Goal: Task Accomplishment & Management: Complete application form

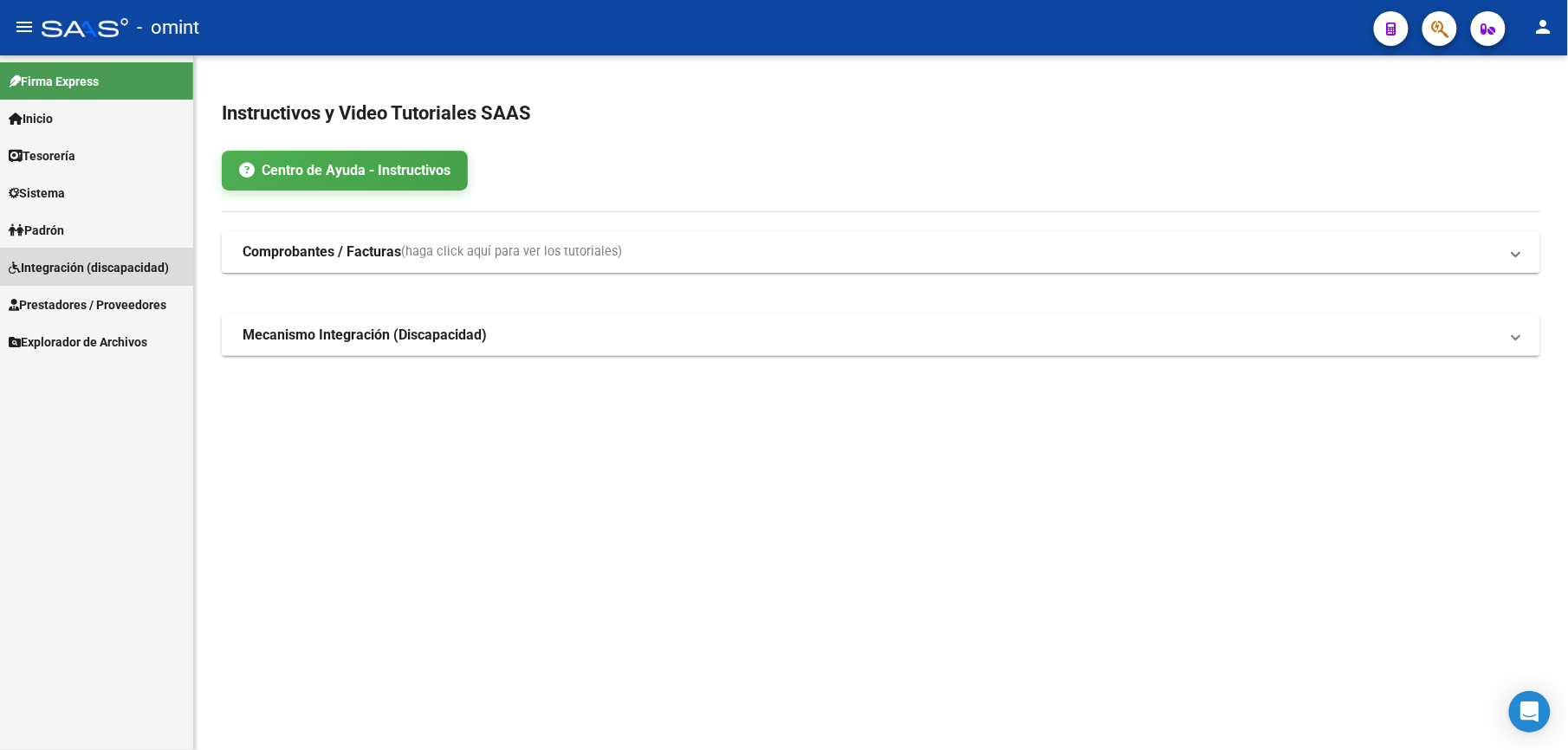
click at [132, 260] on span "Integración (discapacidad)" at bounding box center [88, 267] width 160 height 19
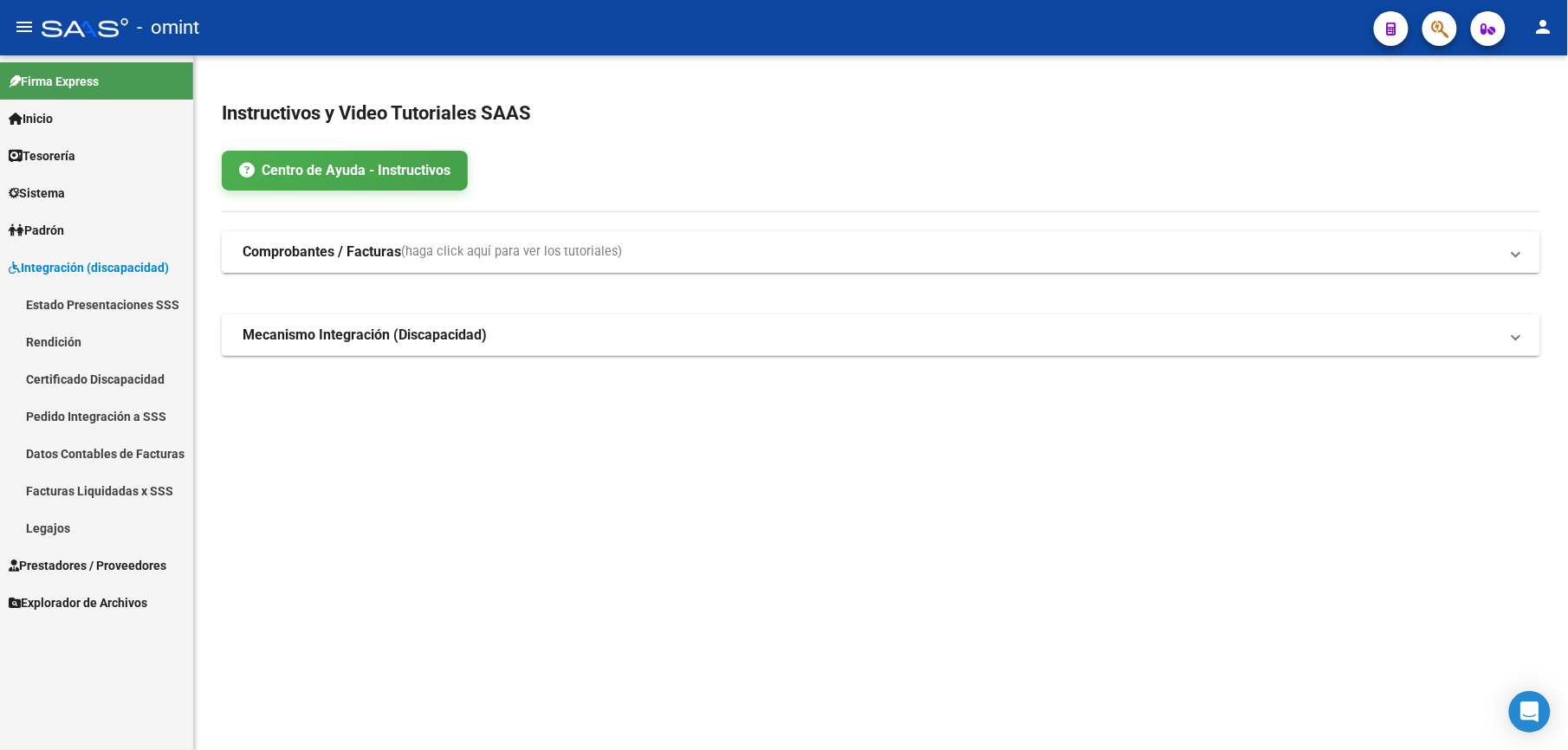
click at [60, 523] on link "Legajos" at bounding box center [96, 528] width 193 height 38
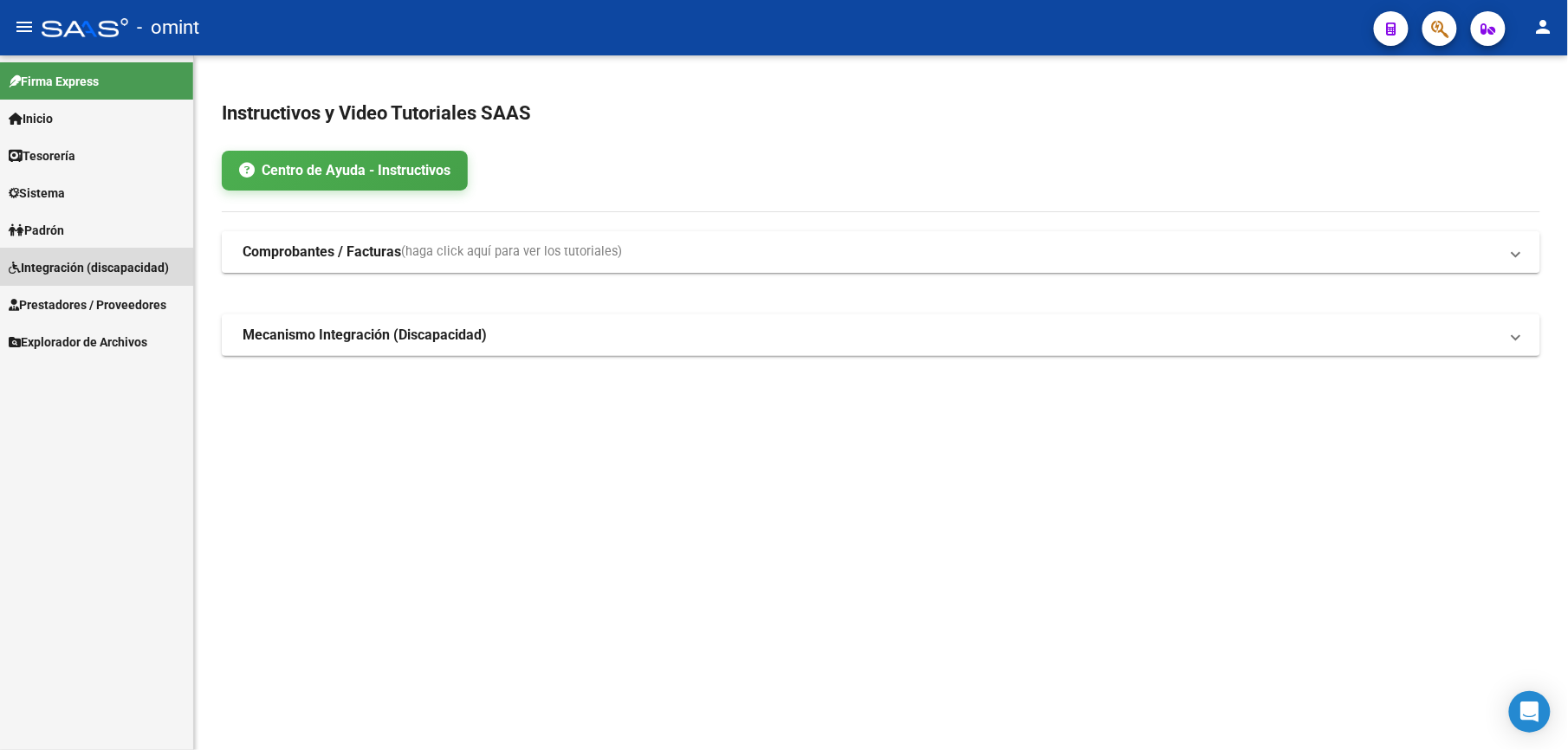
click at [84, 267] on span "Integración (discapacidad)" at bounding box center [88, 267] width 160 height 19
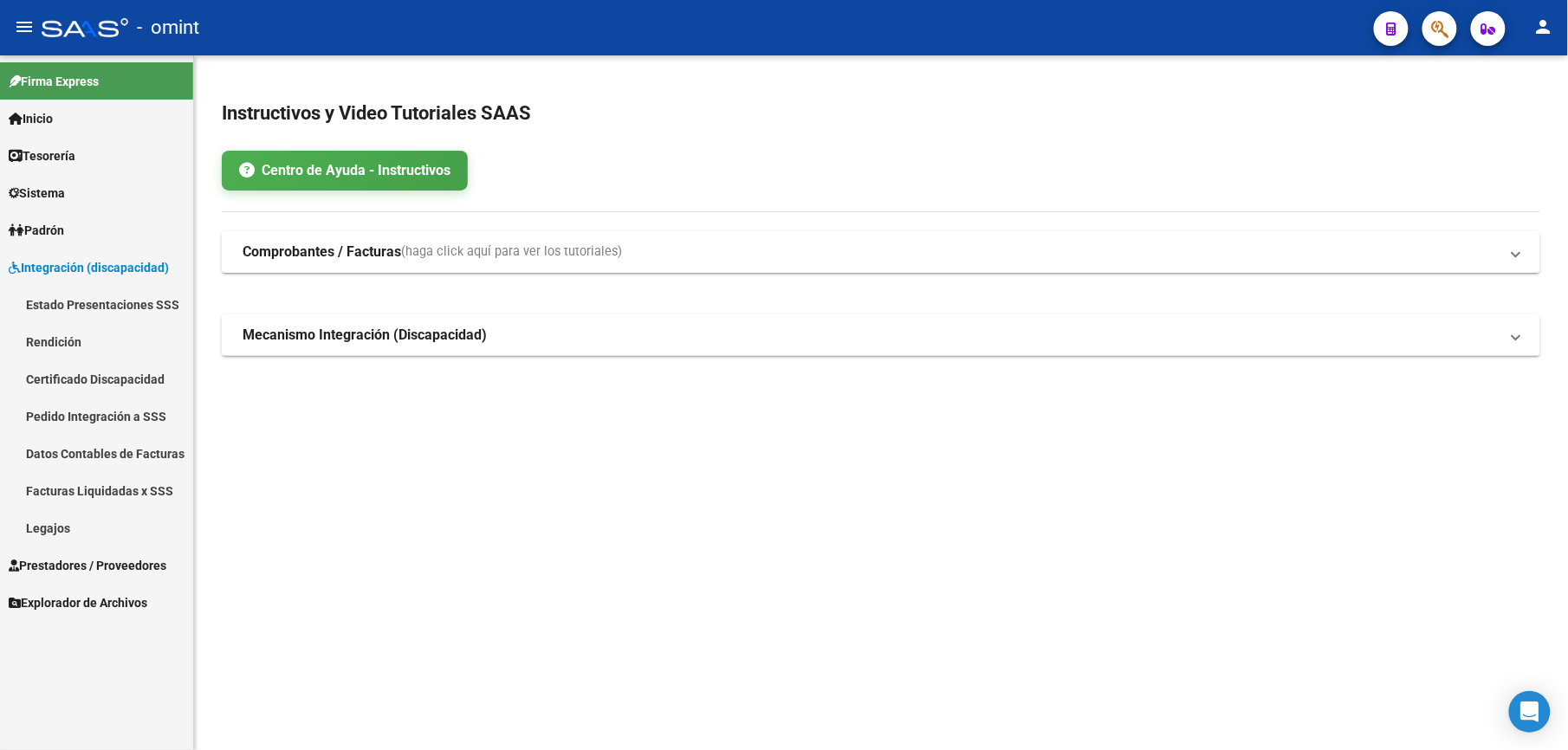
click at [59, 528] on link "Legajos" at bounding box center [96, 528] width 193 height 38
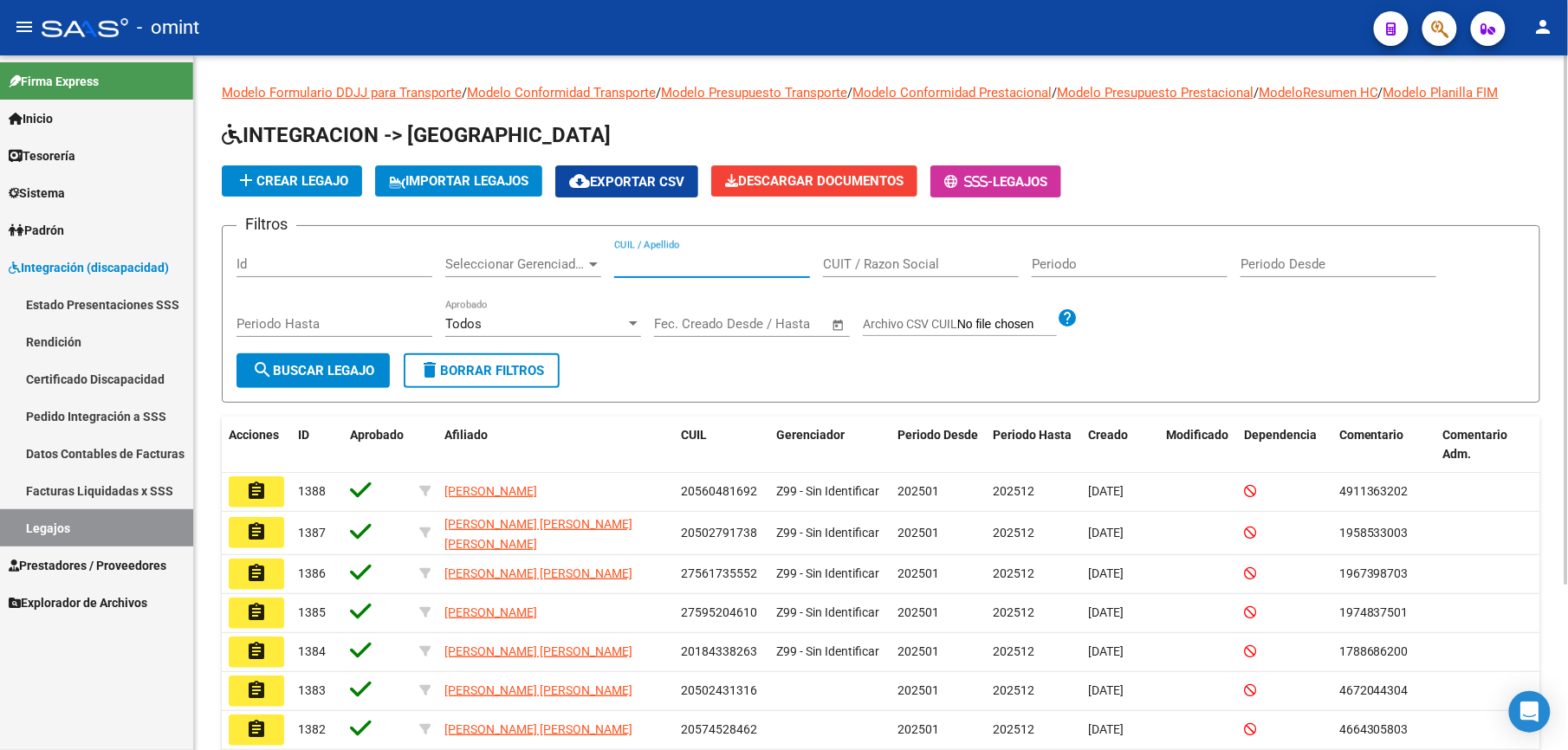
click at [662, 262] on input "CUIL / Apellido" at bounding box center [712, 263] width 196 height 16
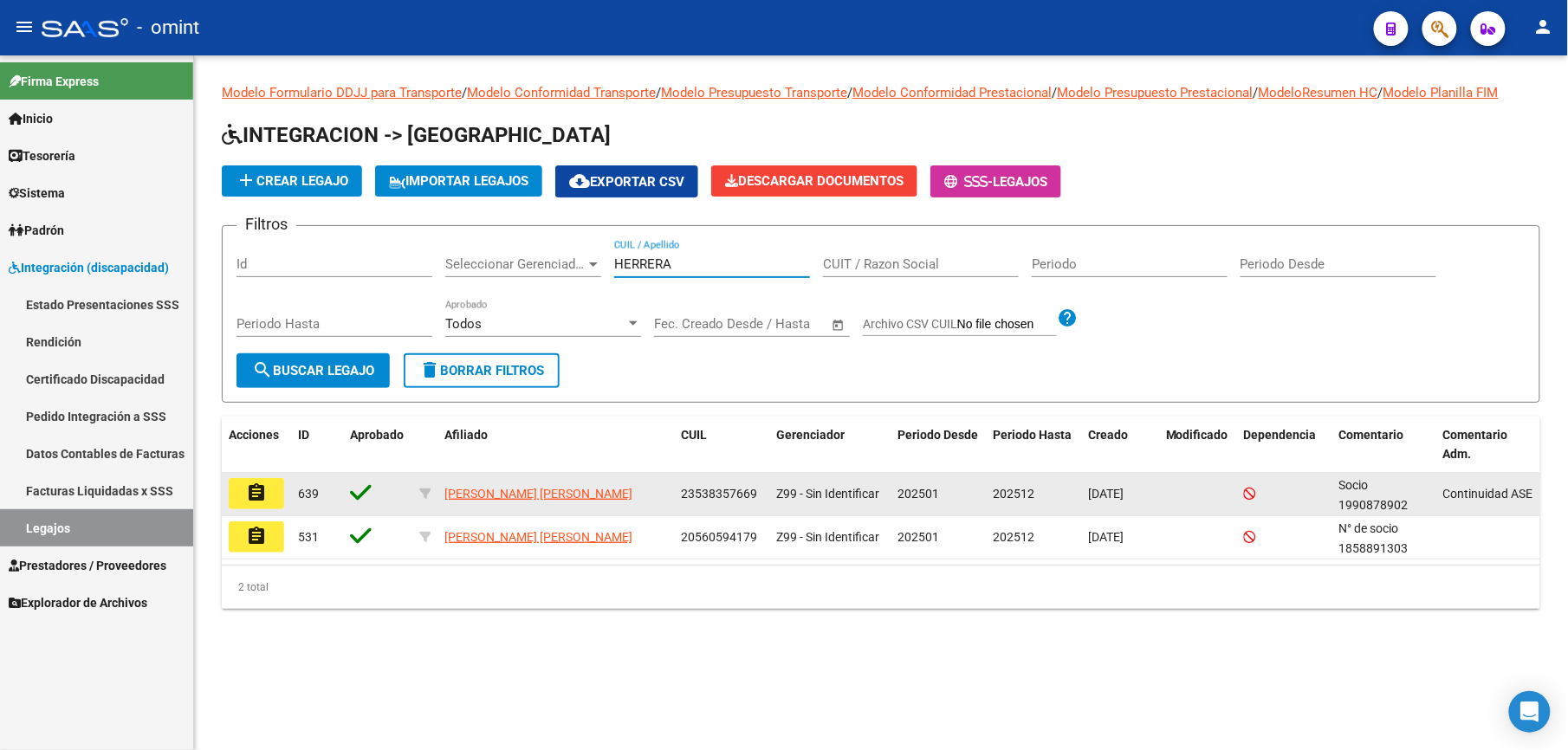
type input "HERRERA"
click at [254, 497] on mat-icon "assignment" at bounding box center [256, 493] width 21 height 21
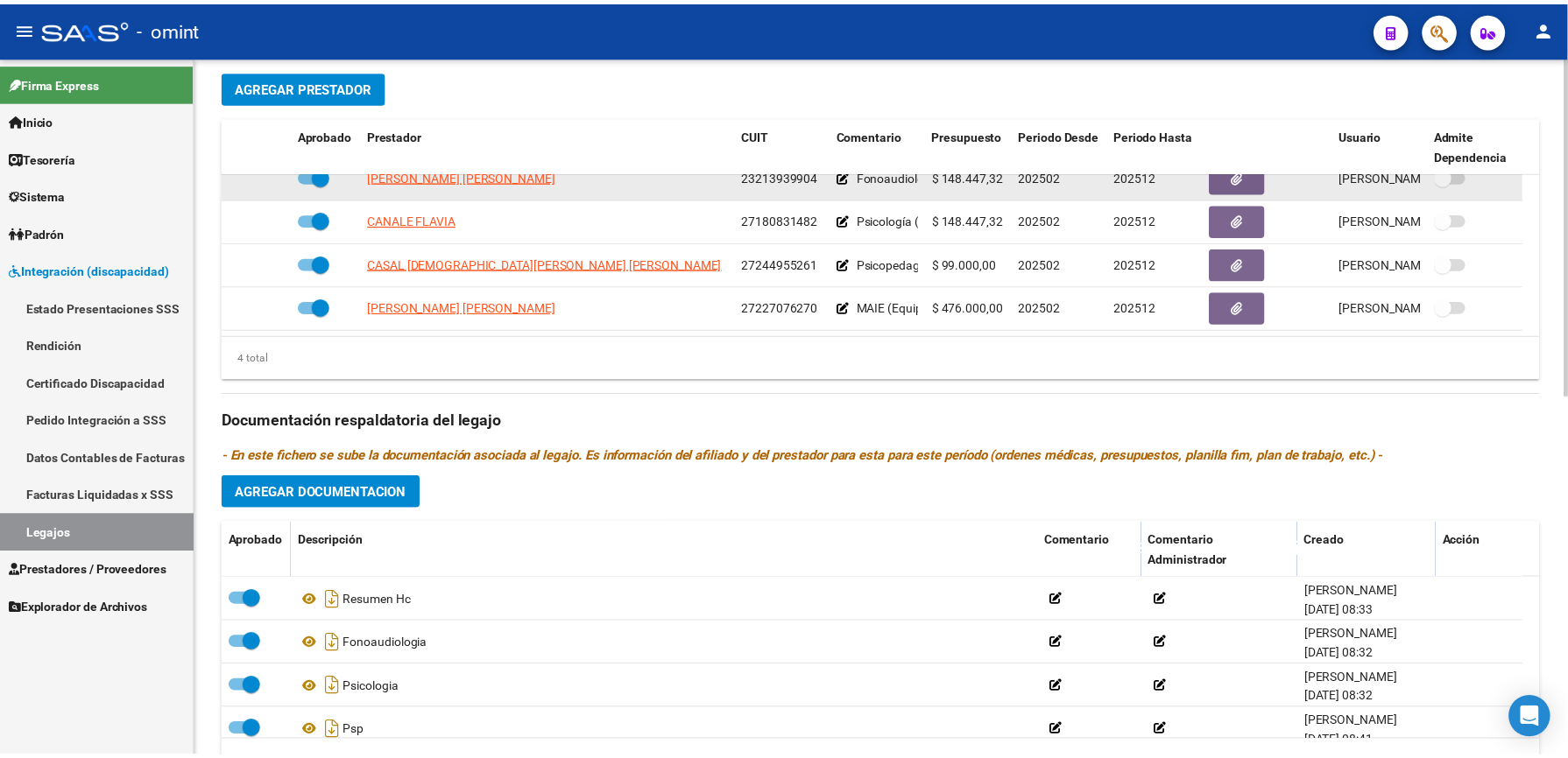
scroll to position [700, 0]
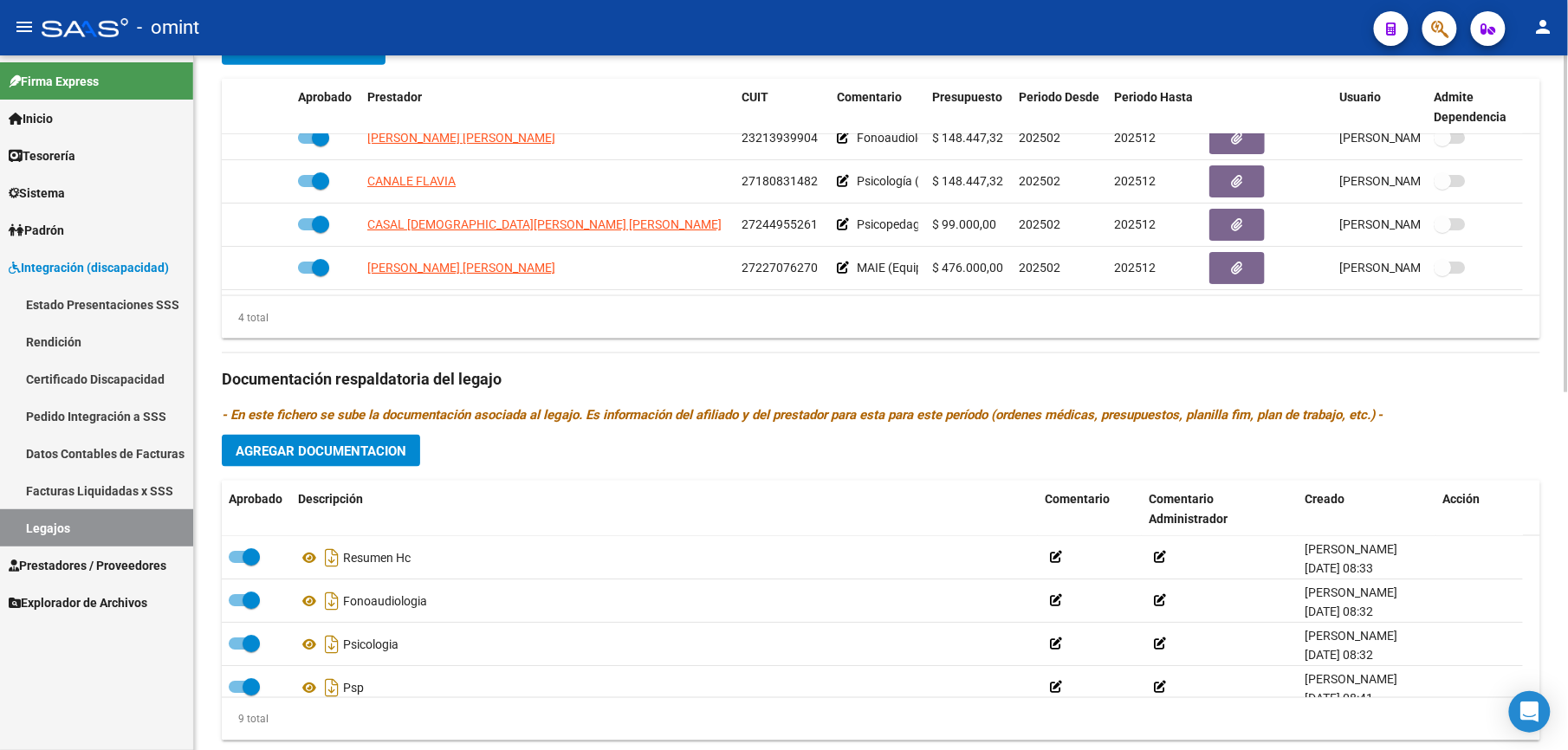
click at [406, 452] on span "Agregar Documentacion" at bounding box center [320, 451] width 170 height 16
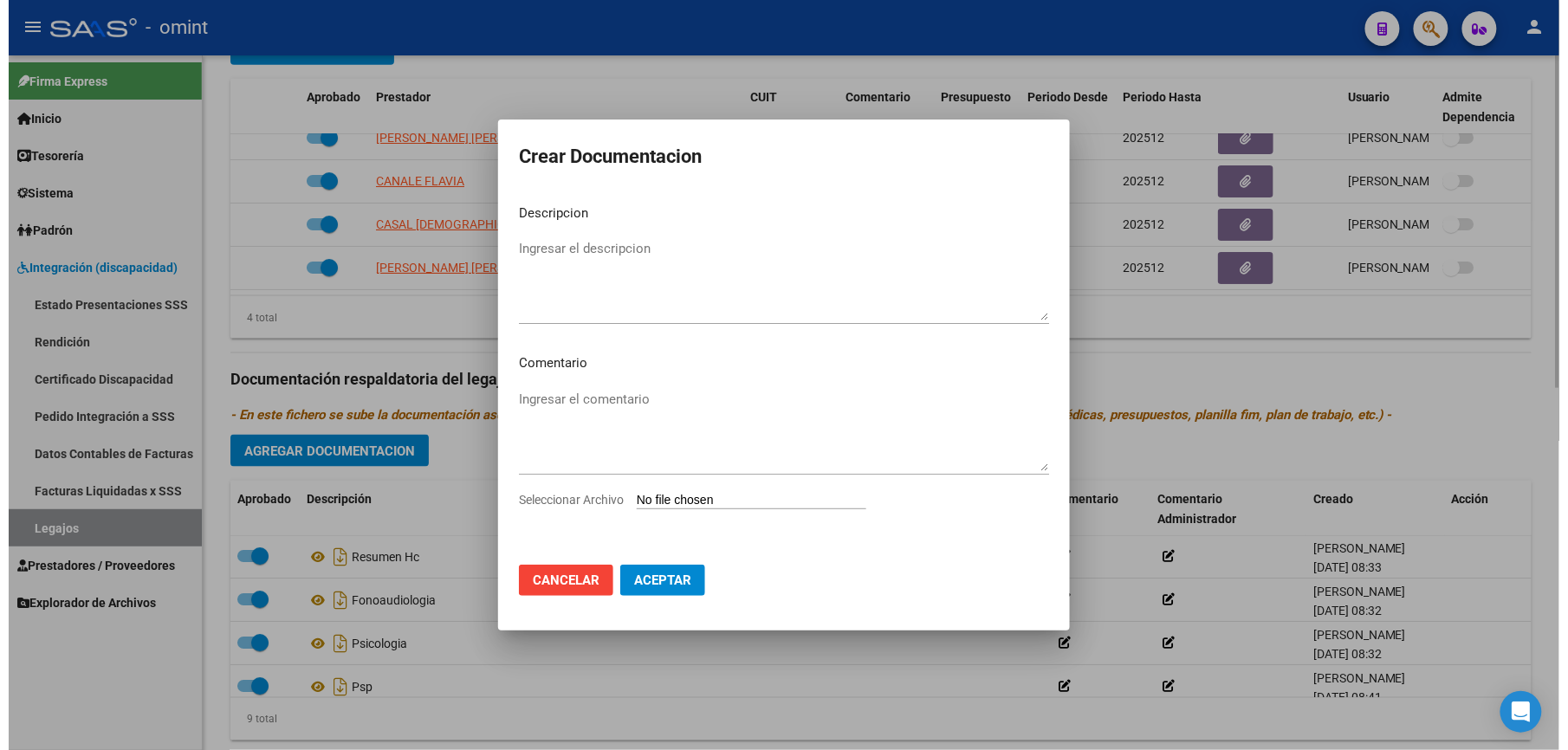
scroll to position [711, 0]
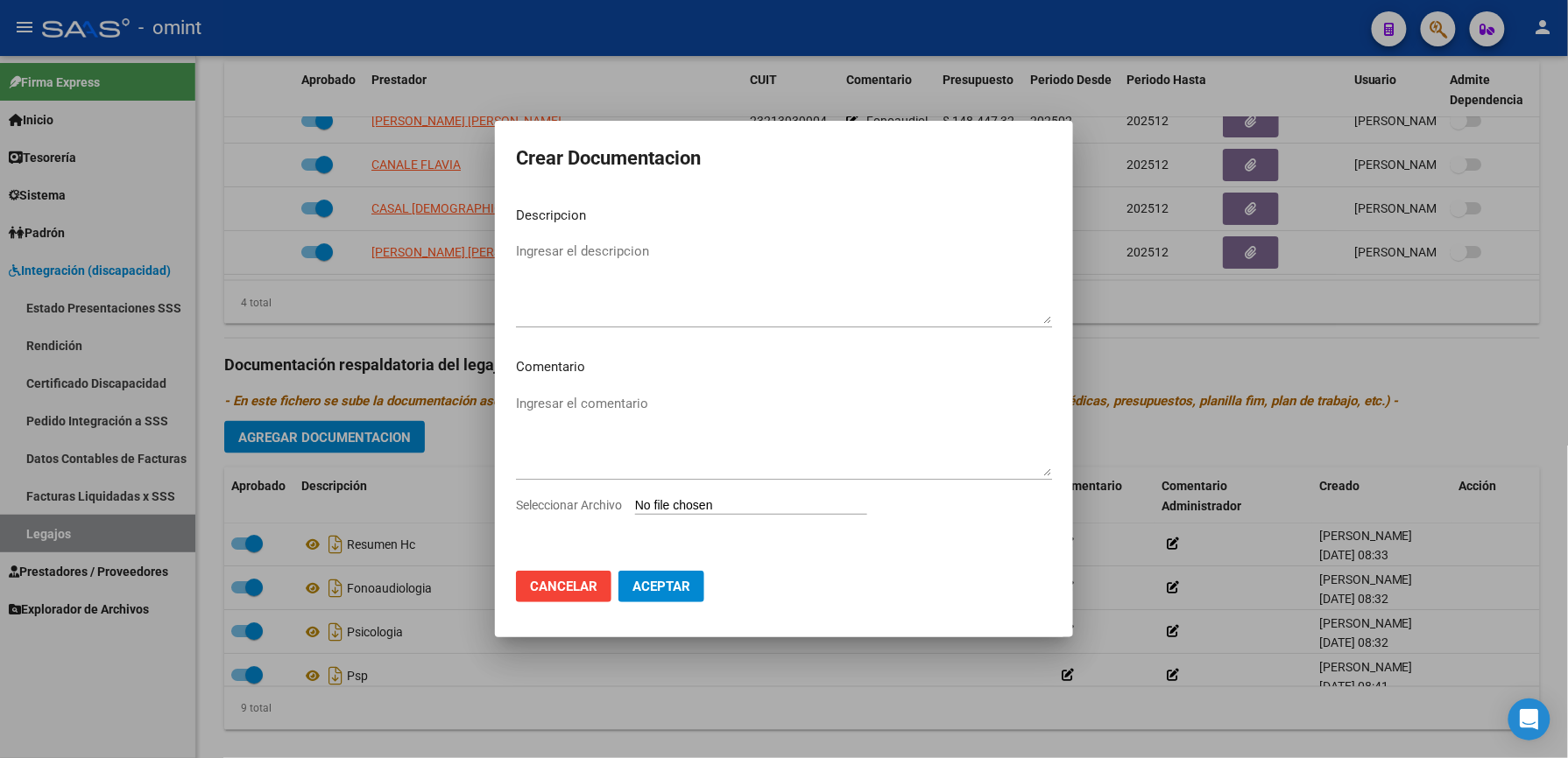
click at [592, 501] on span "Seleccionar Archivo" at bounding box center [568, 505] width 106 height 14
click at [635, 501] on input "Seleccionar Archivo" at bounding box center [751, 506] width 232 height 16
click at [557, 497] on app-file-uploader "Seleccionar Archivo" at bounding box center [698, 505] width 365 height 16
click at [600, 501] on span "Seleccionar Archivo" at bounding box center [568, 505] width 106 height 14
click at [635, 501] on input "Seleccionar Archivo" at bounding box center [751, 506] width 232 height 16
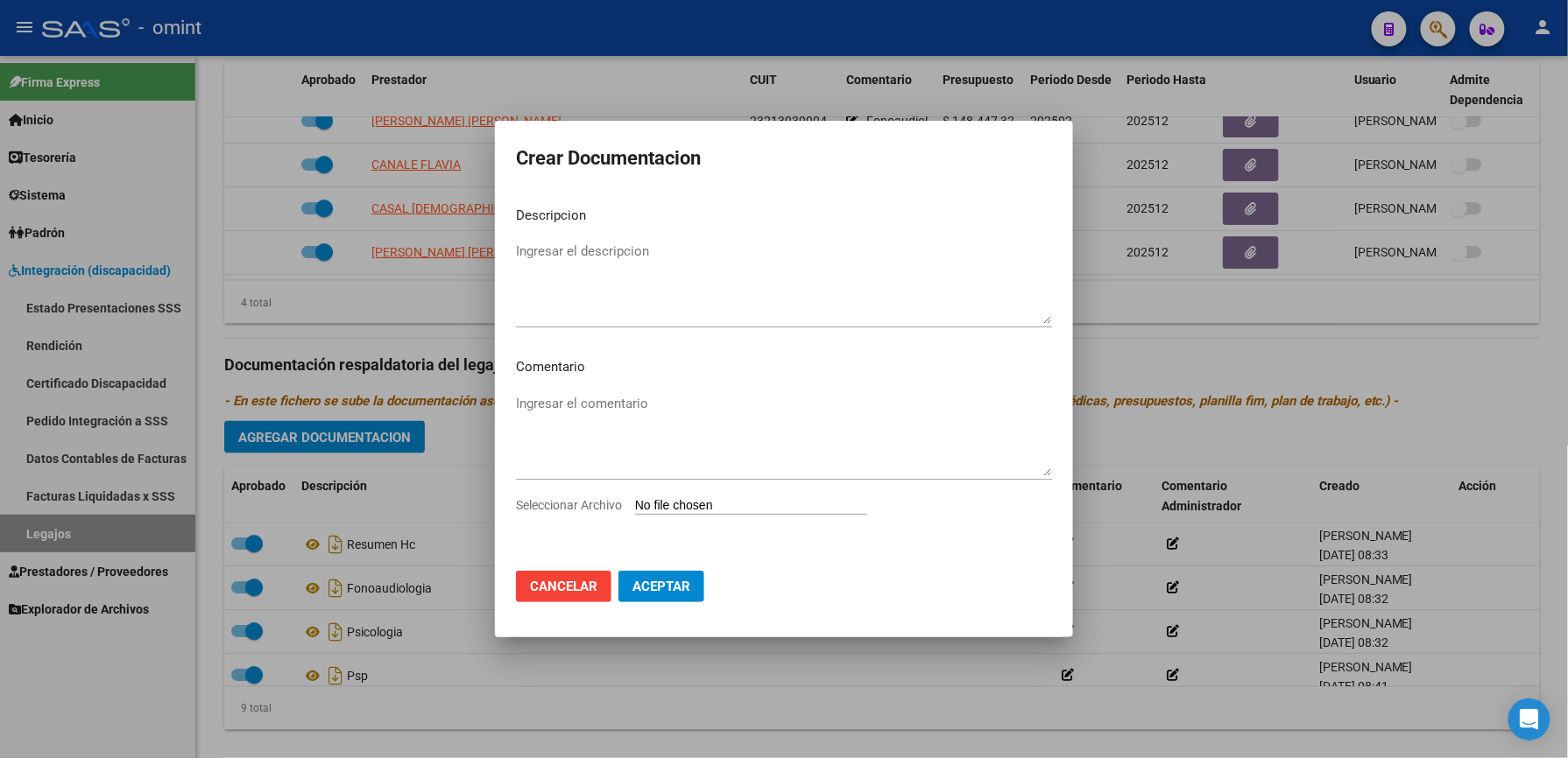
click at [583, 501] on span "Seleccionar Archivo" at bounding box center [568, 505] width 106 height 14
click at [635, 501] on input "Seleccionar Archivo" at bounding box center [751, 506] width 232 height 16
click at [571, 542] on span "Cancelar" at bounding box center [563, 586] width 68 height 16
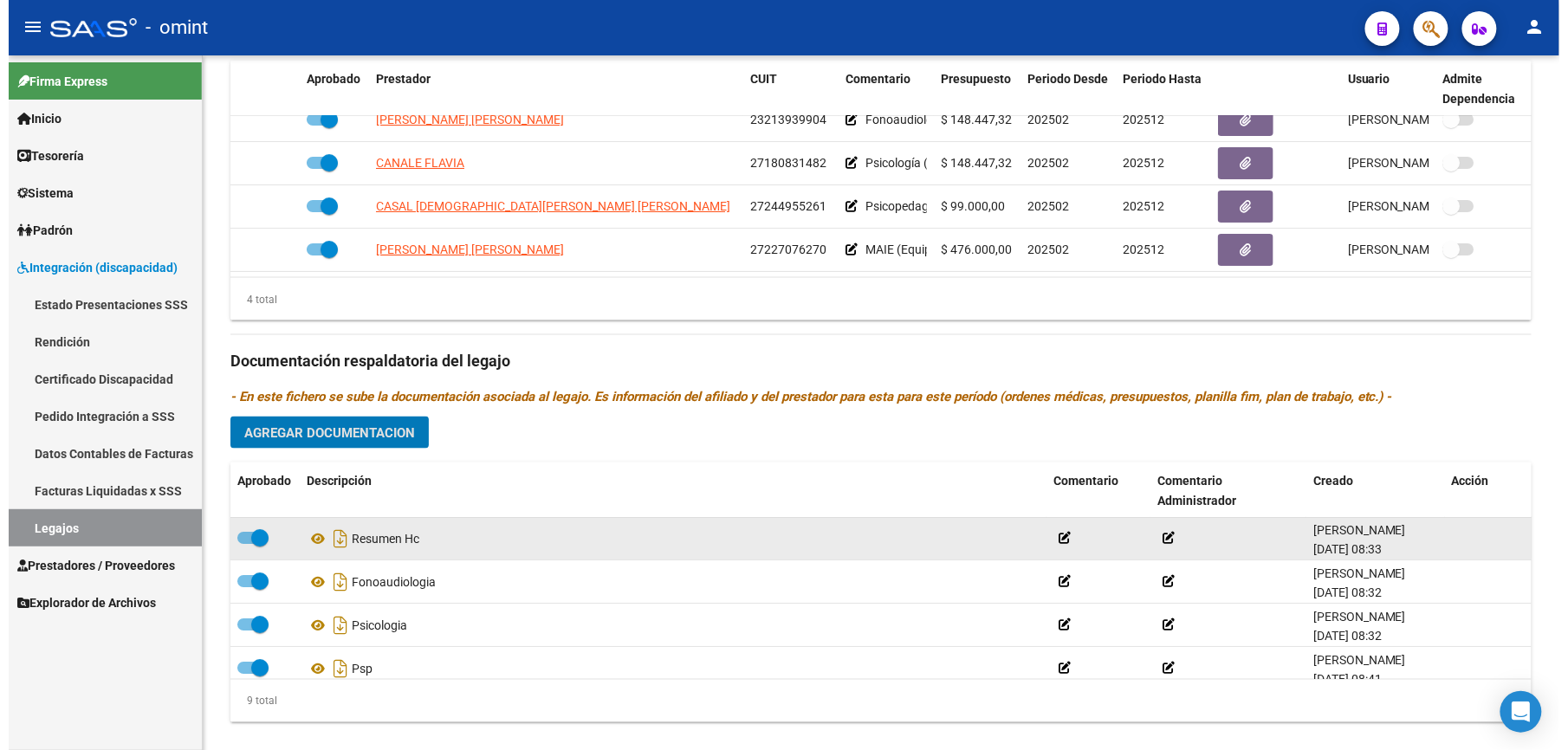
scroll to position [693, 0]
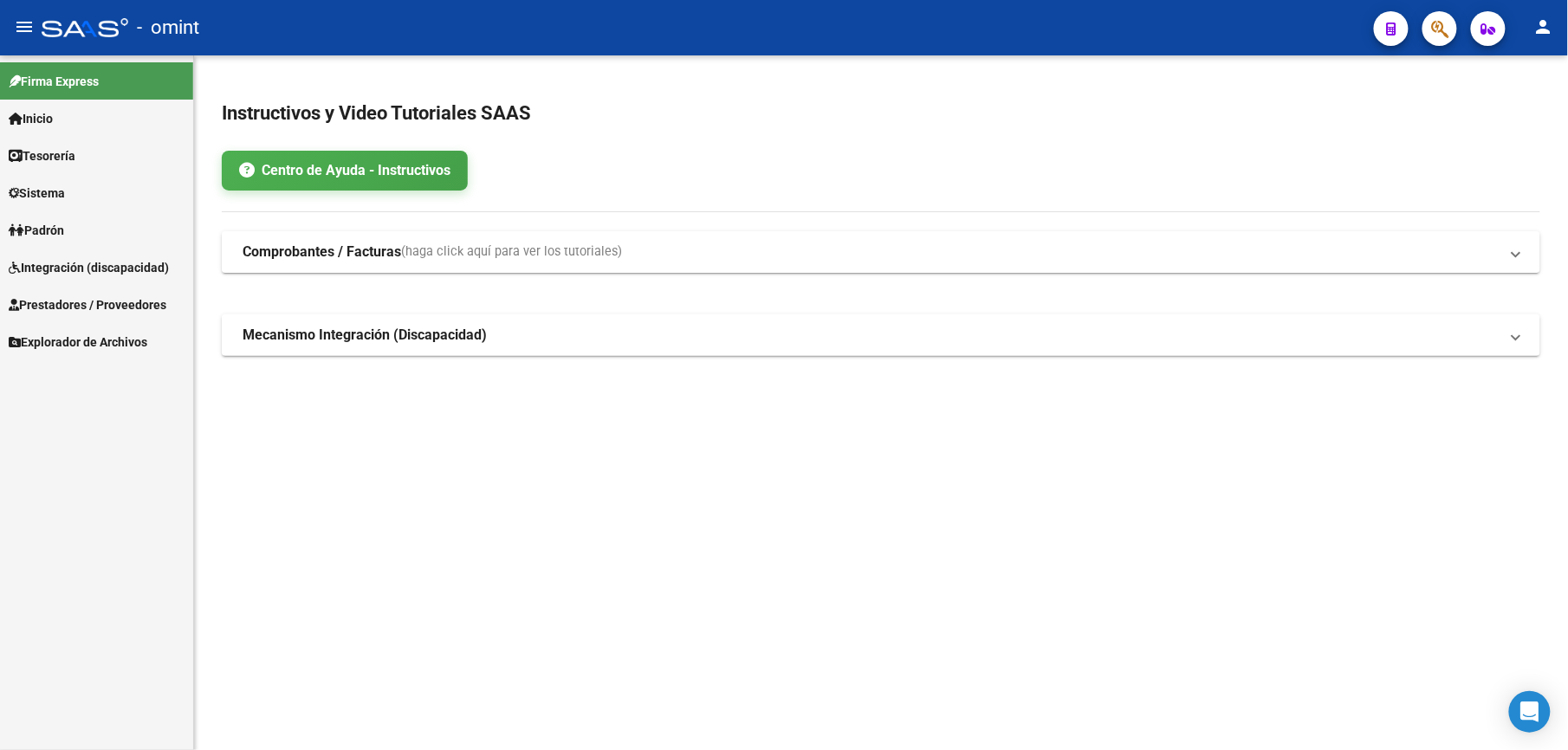
click at [577, 667] on mat-sidenav-content "Instructivos y Video Tutoriales SAAS Centro de Ayuda - Instructivos Comprobante…" at bounding box center [881, 403] width 1374 height 694
click at [72, 255] on link "Integración (discapacidad)" at bounding box center [96, 267] width 193 height 38
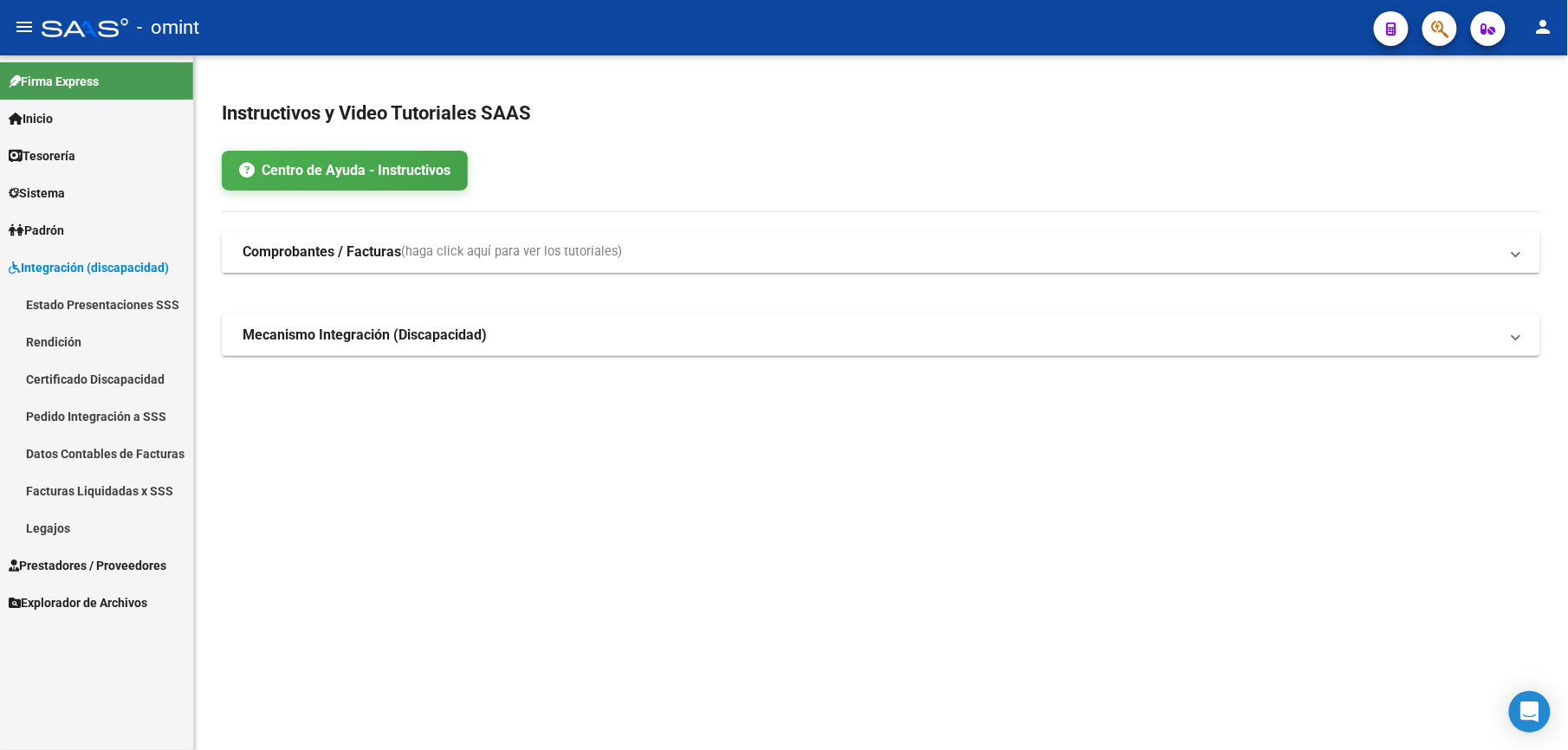
click at [63, 530] on link "Legajos" at bounding box center [96, 528] width 193 height 38
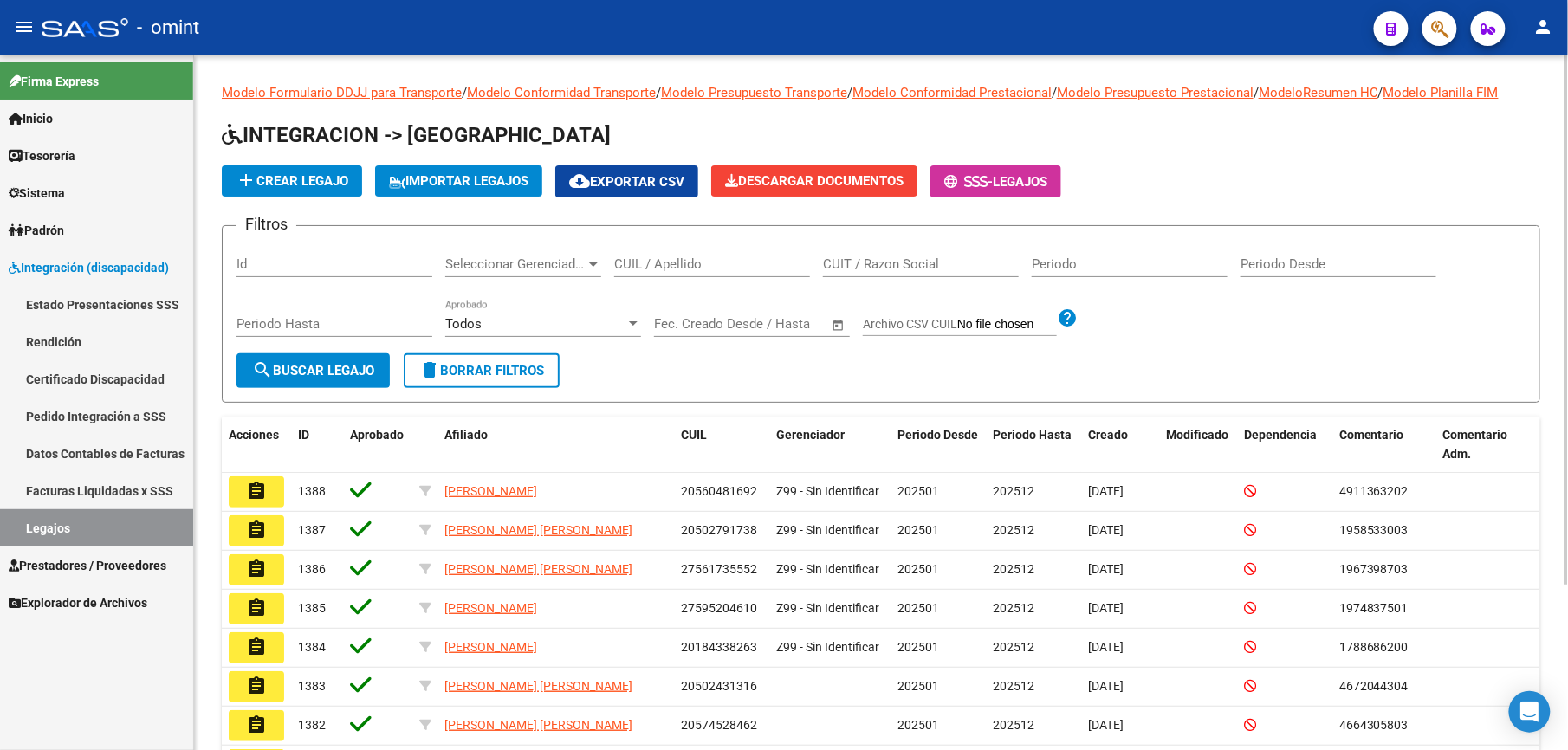
click at [649, 257] on input "CUIL / Apellido" at bounding box center [712, 263] width 196 height 16
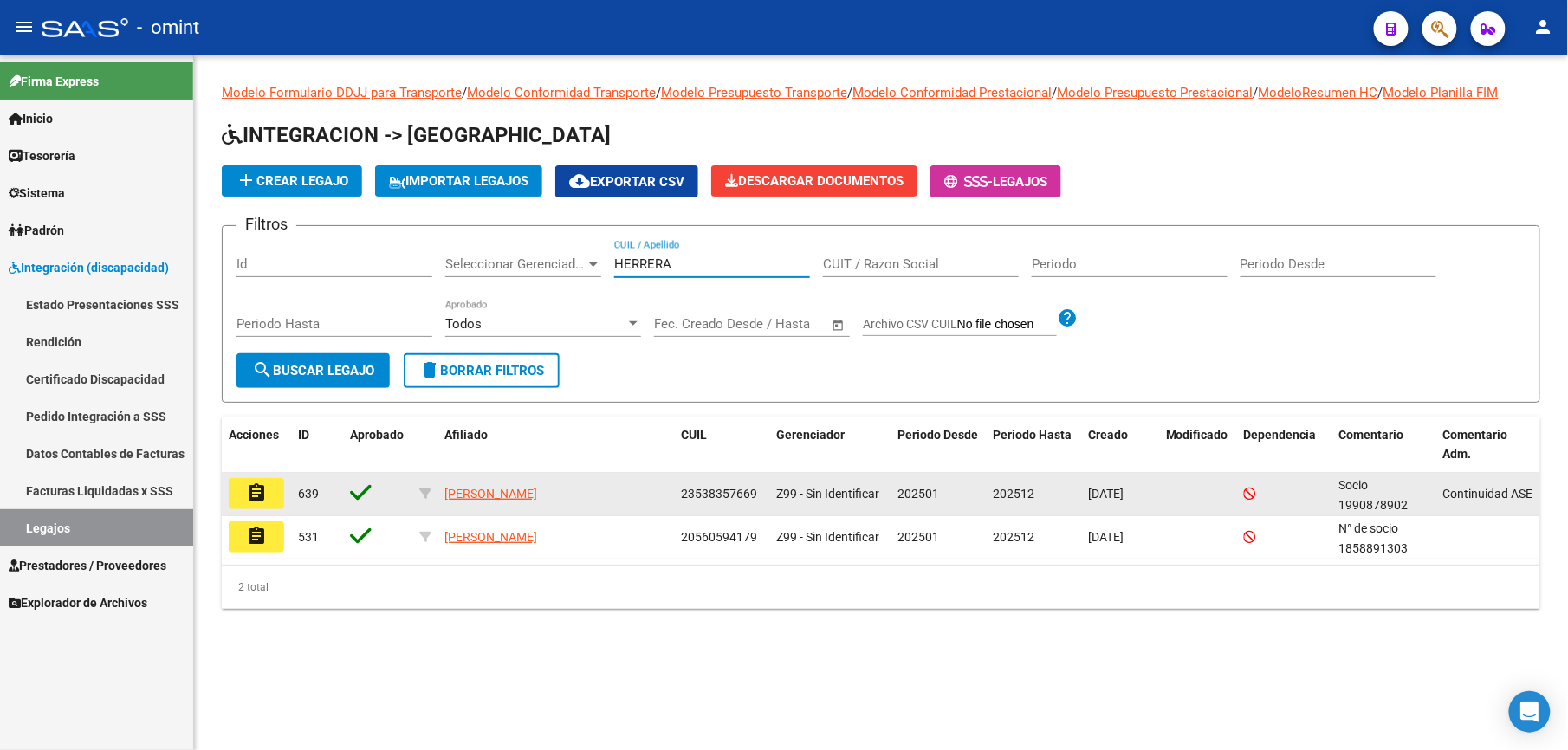
type input "HERRERA"
click at [264, 493] on mat-icon "assignment" at bounding box center [256, 493] width 21 height 21
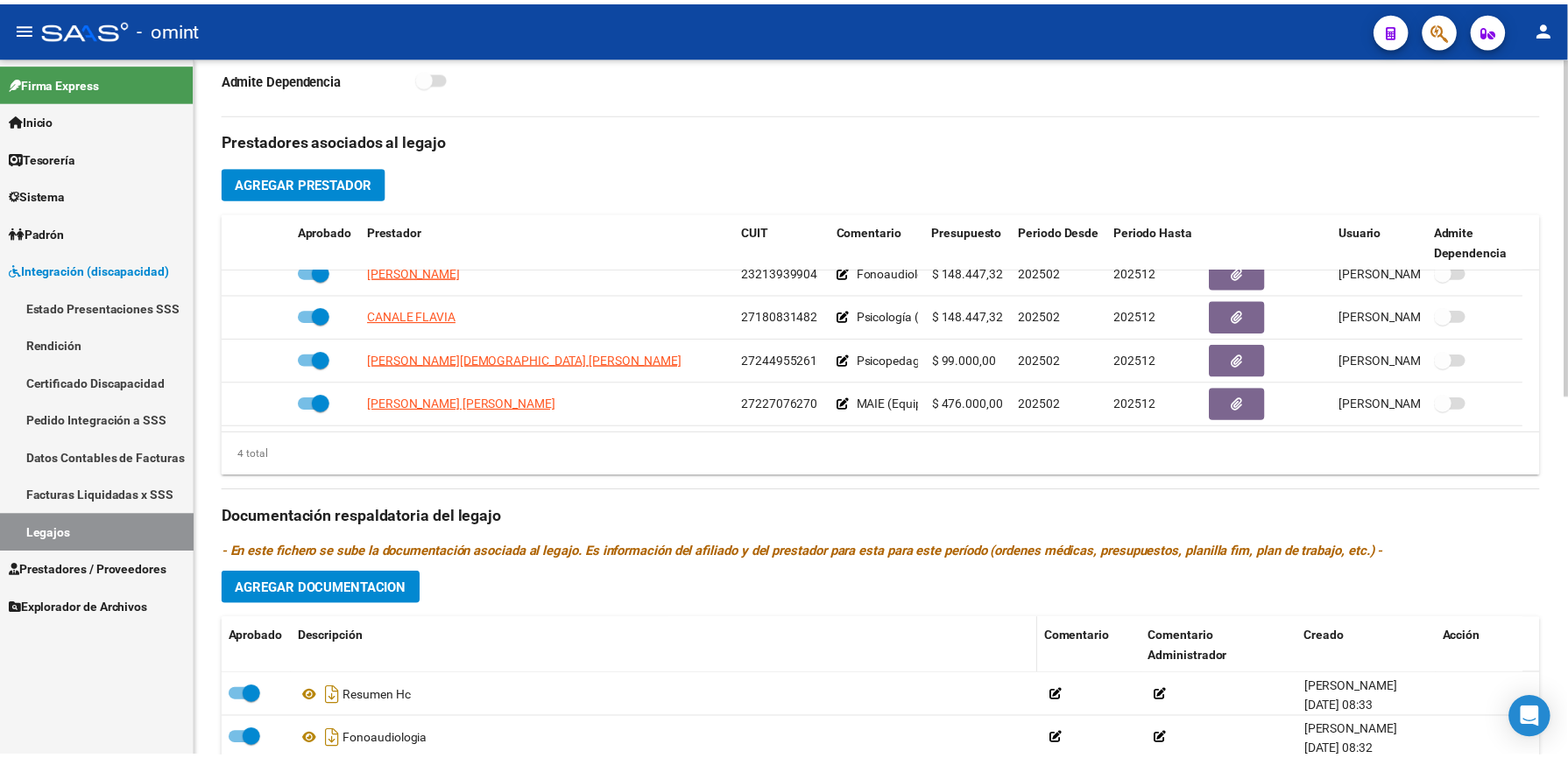
scroll to position [700, 0]
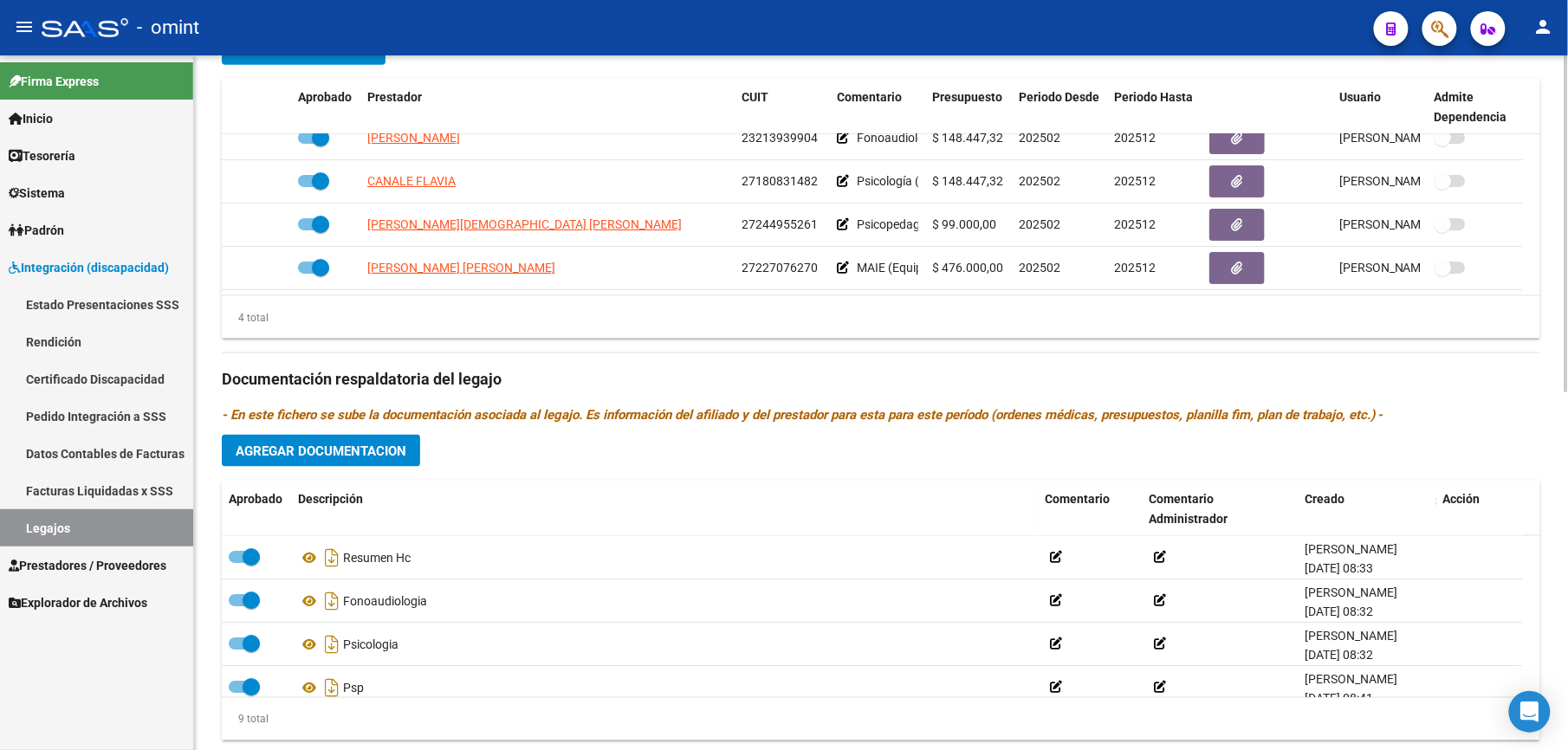
click at [367, 449] on span "Agregar Documentacion" at bounding box center [320, 451] width 170 height 16
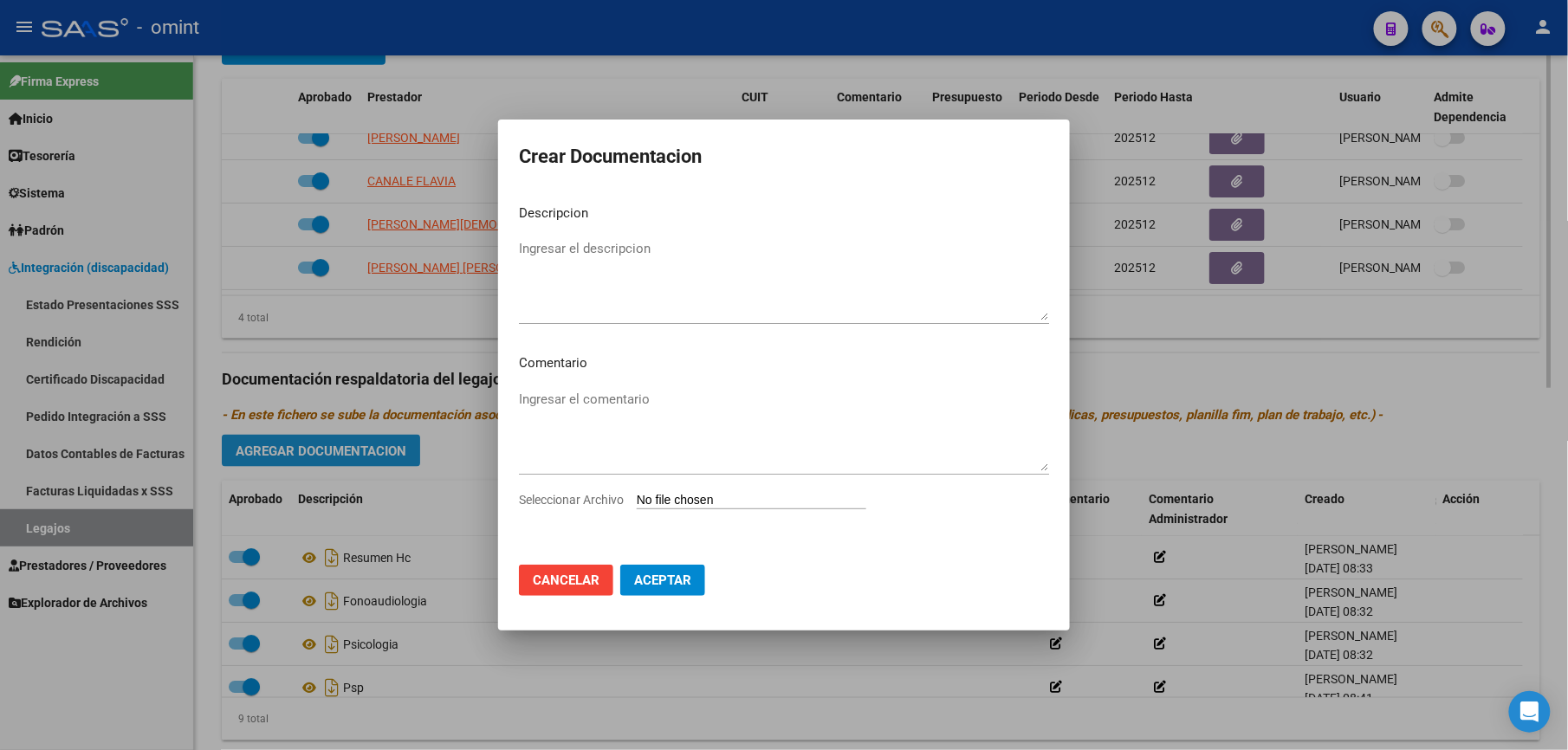
scroll to position [711, 0]
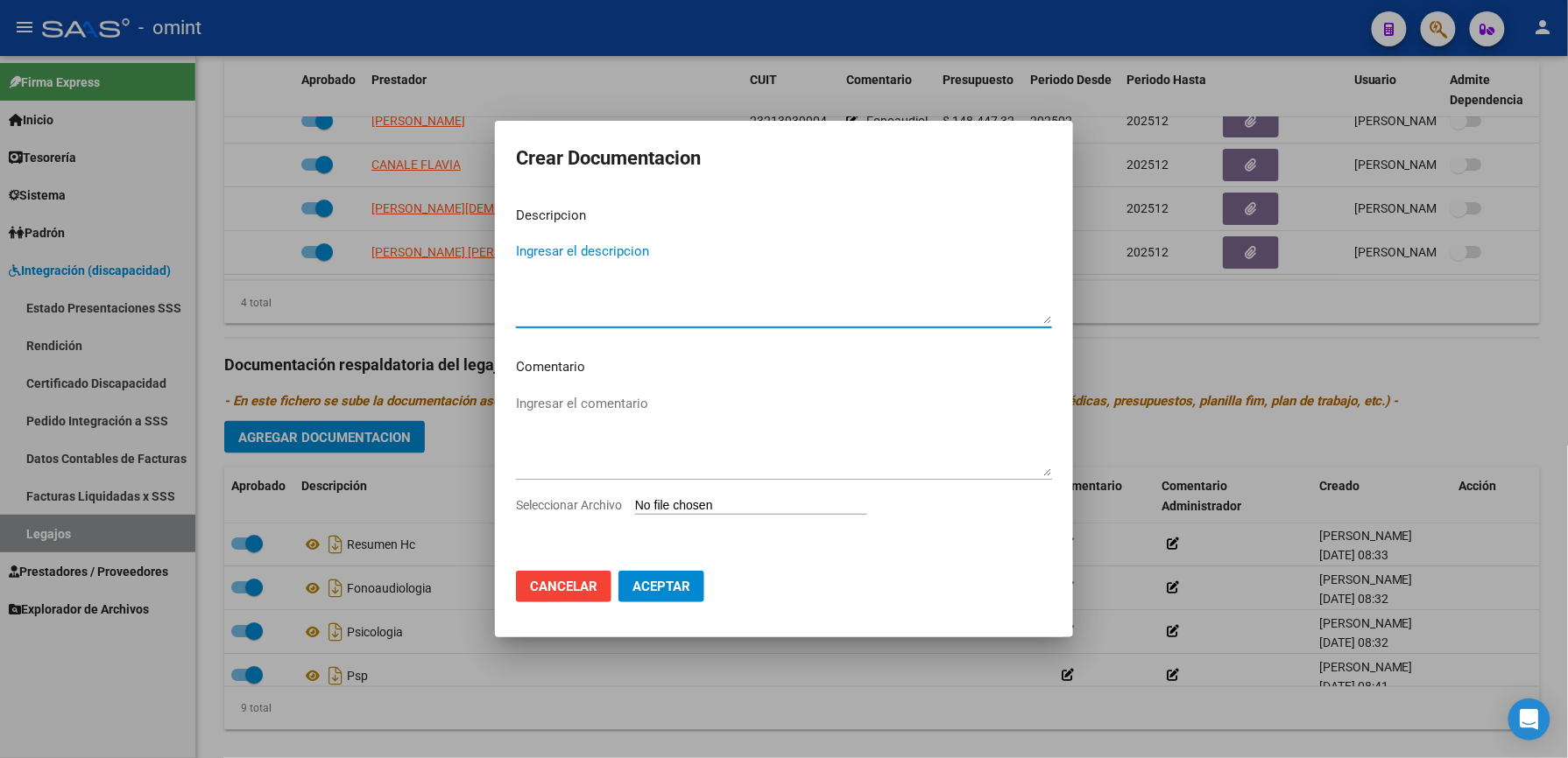
drag, startPoint x: 657, startPoint y: 253, endPoint x: 669, endPoint y: 252, distance: 12.0
click at [669, 252] on textarea "Ingresar el descripcion" at bounding box center [783, 282] width 536 height 83
type textarea "INF SEMESTRAL PSICO"
click at [593, 502] on span "Seleccionar Archivo" at bounding box center [568, 505] width 106 height 14
click at [635, 502] on input "Seleccionar Archivo" at bounding box center [751, 506] width 232 height 16
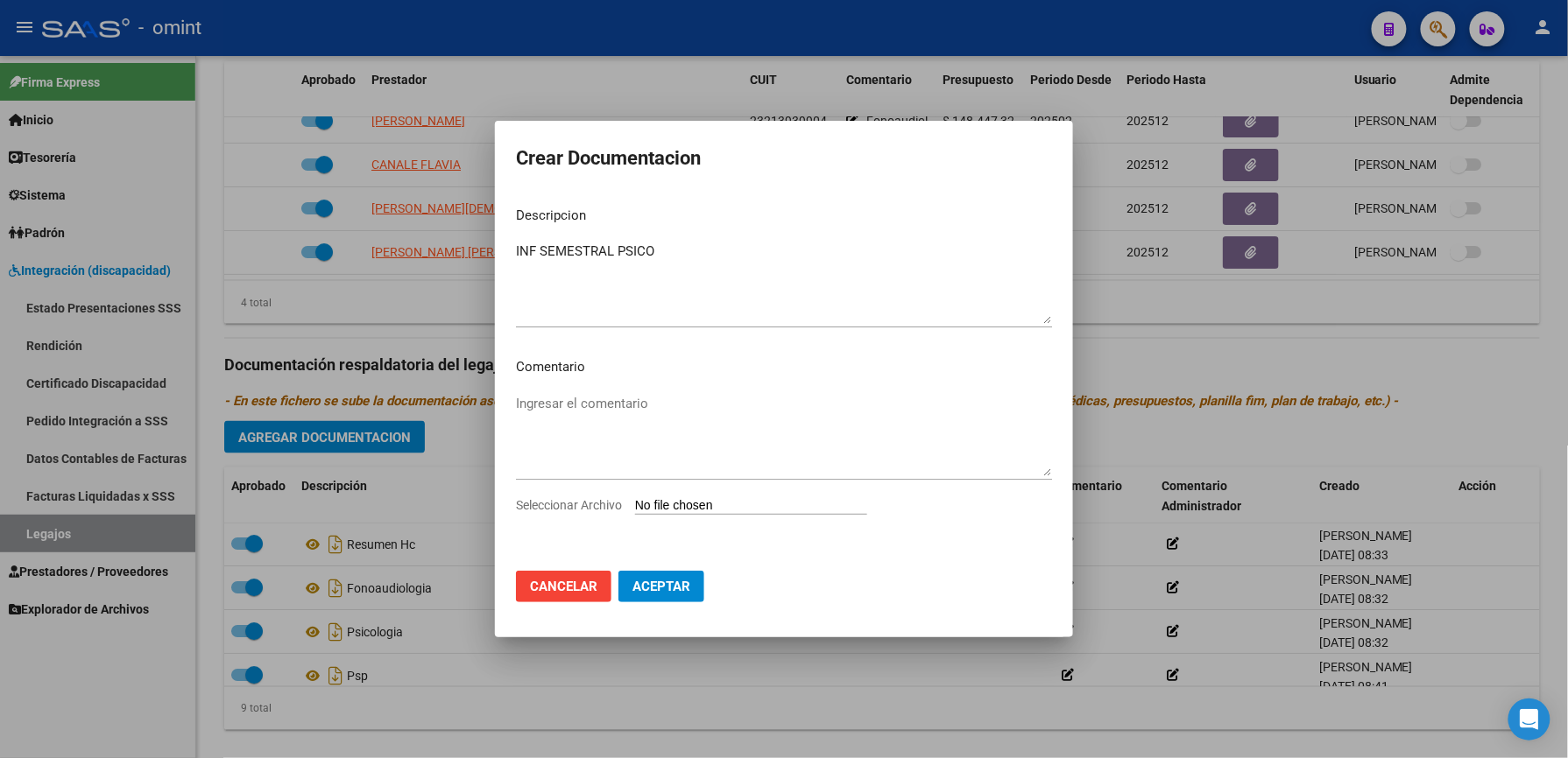
type input "C:\fakepath\1990878902_25092305420_form048.pdf"
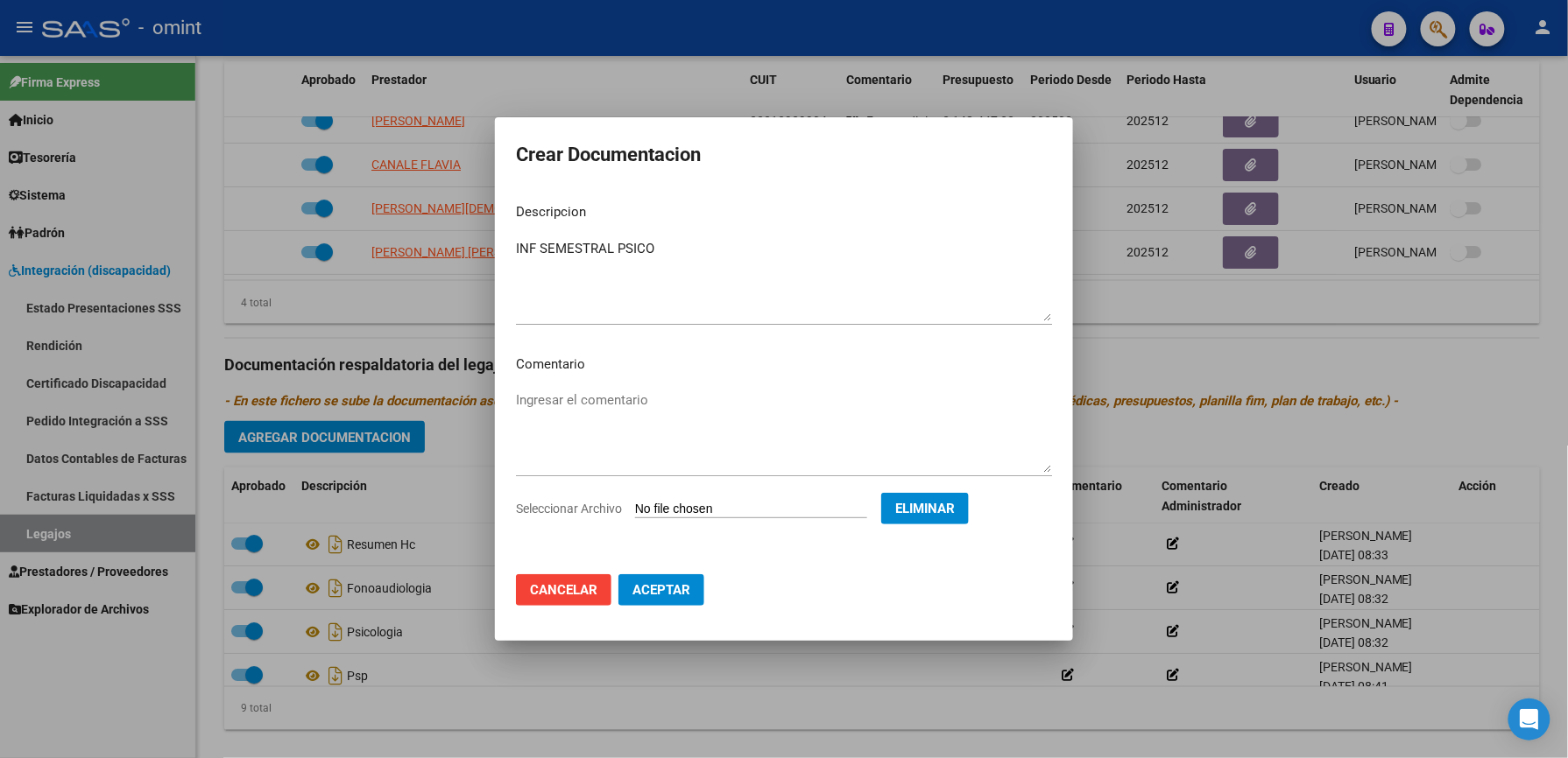
click at [666, 589] on span "Aceptar" at bounding box center [661, 590] width 58 height 16
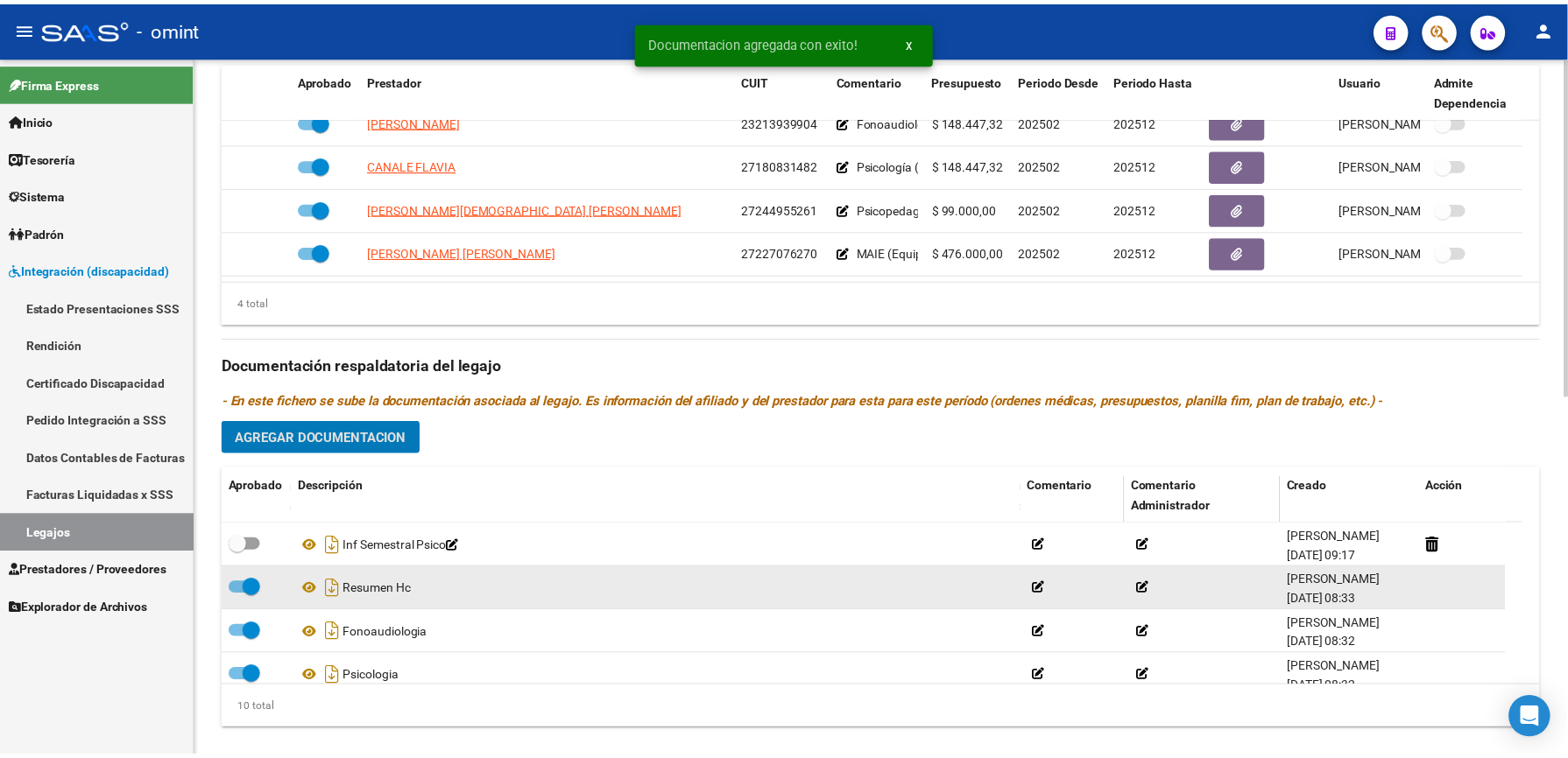
scroll to position [700, 0]
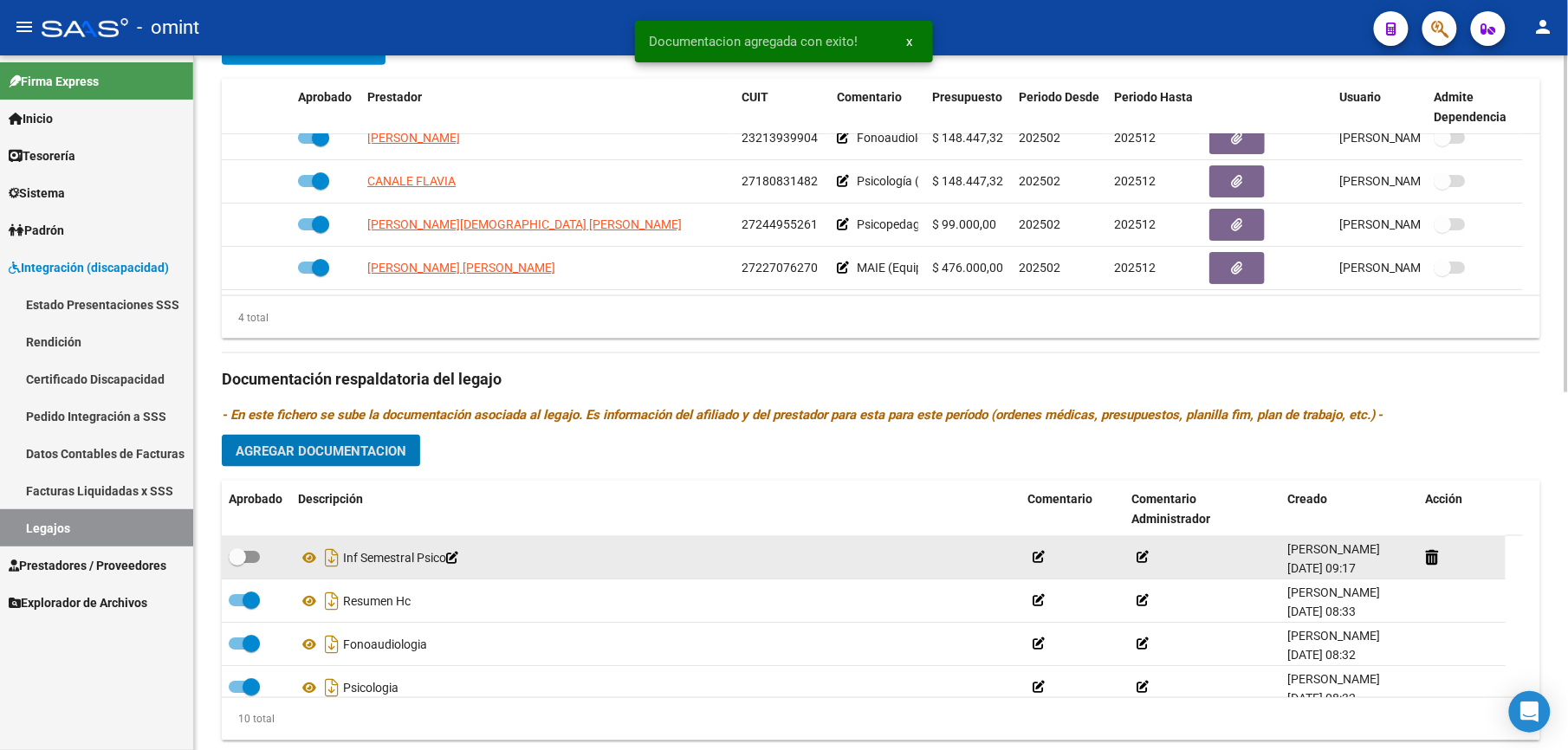
click at [251, 560] on span at bounding box center [244, 556] width 31 height 12
click at [237, 563] on input "checkbox" at bounding box center [236, 563] width 1 height 1
checkbox input "true"
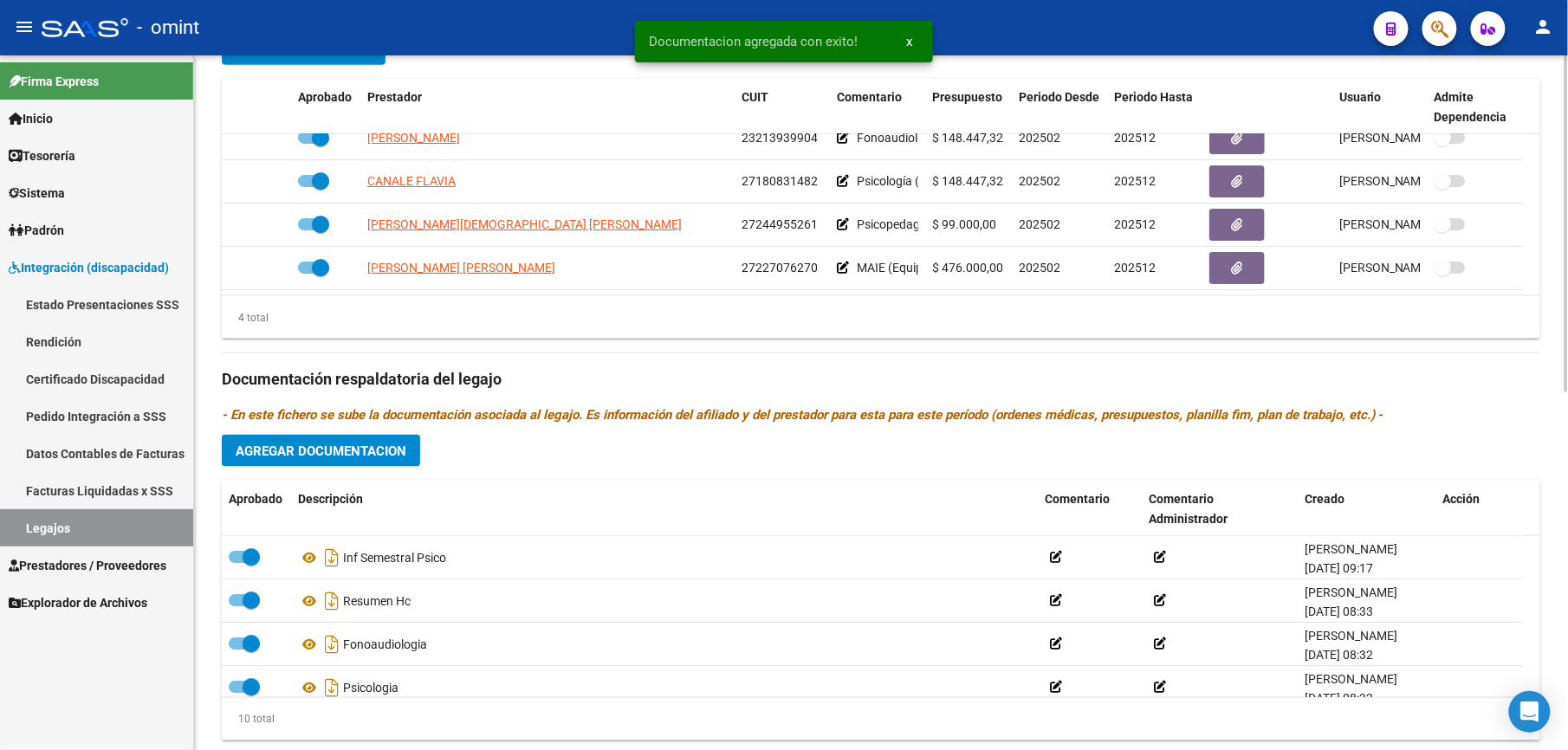
click at [376, 454] on span "Agregar Documentacion" at bounding box center [320, 451] width 170 height 16
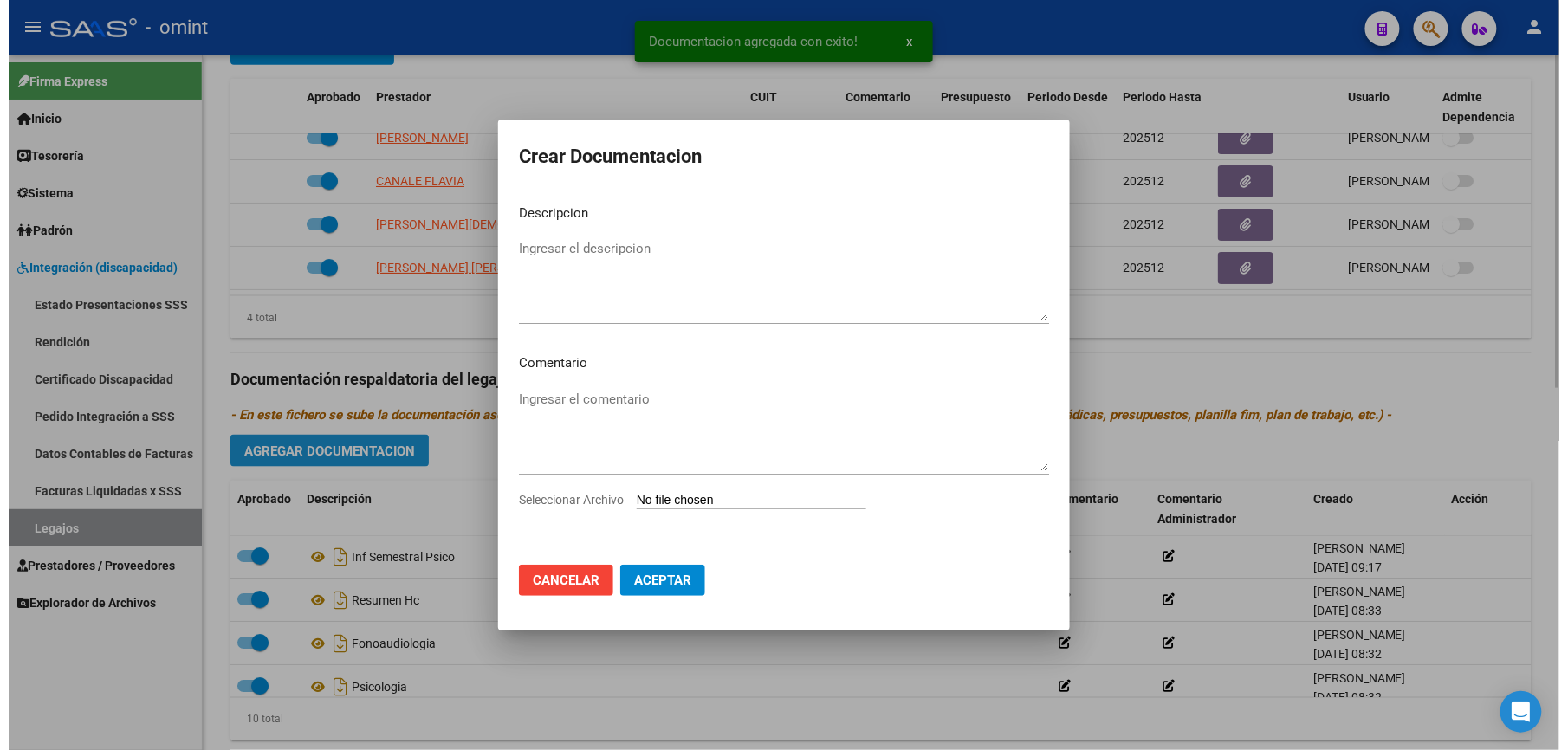
scroll to position [711, 0]
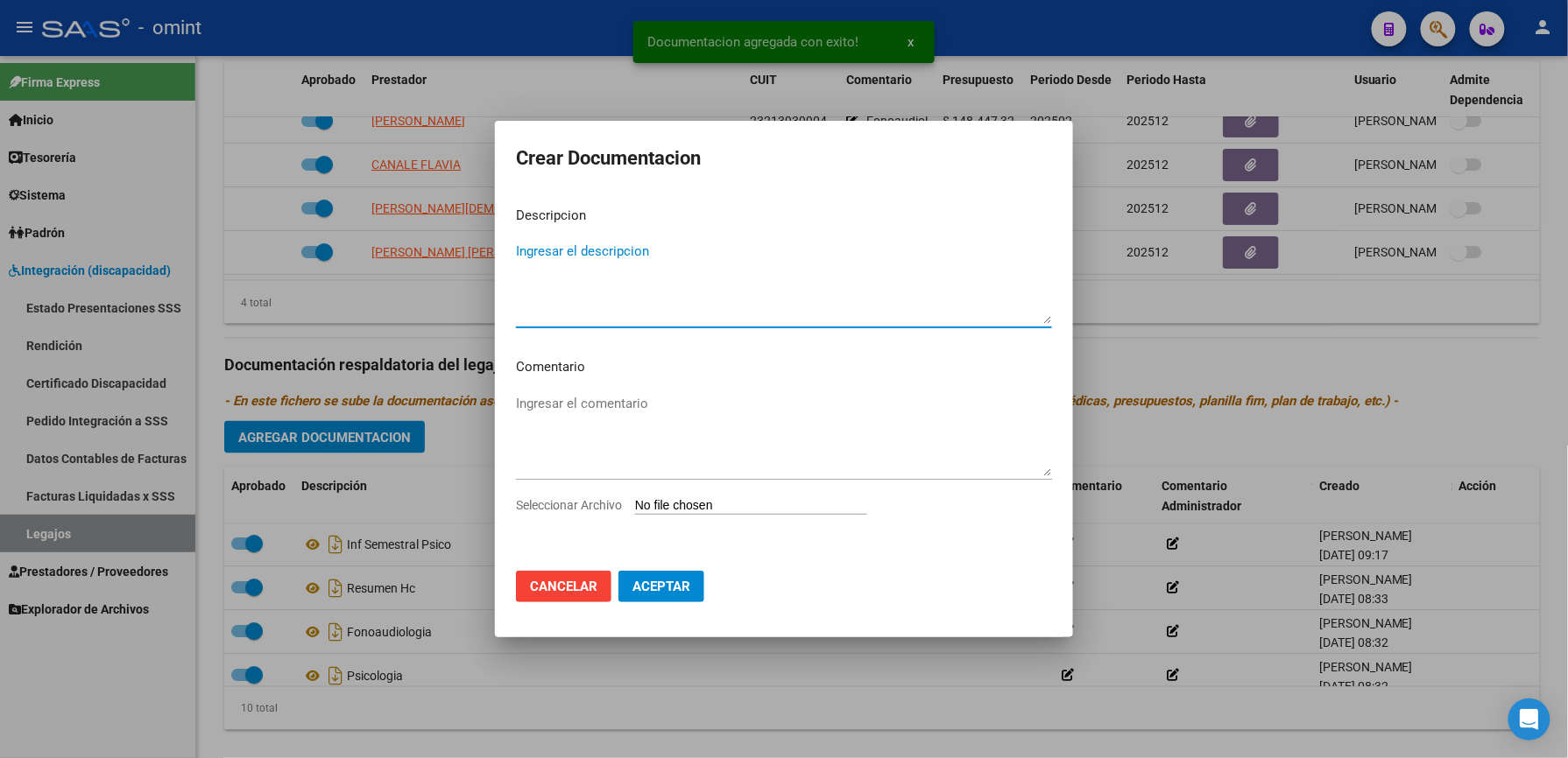
click at [750, 257] on textarea "Ingresar el descripcion" at bounding box center [783, 282] width 536 height 83
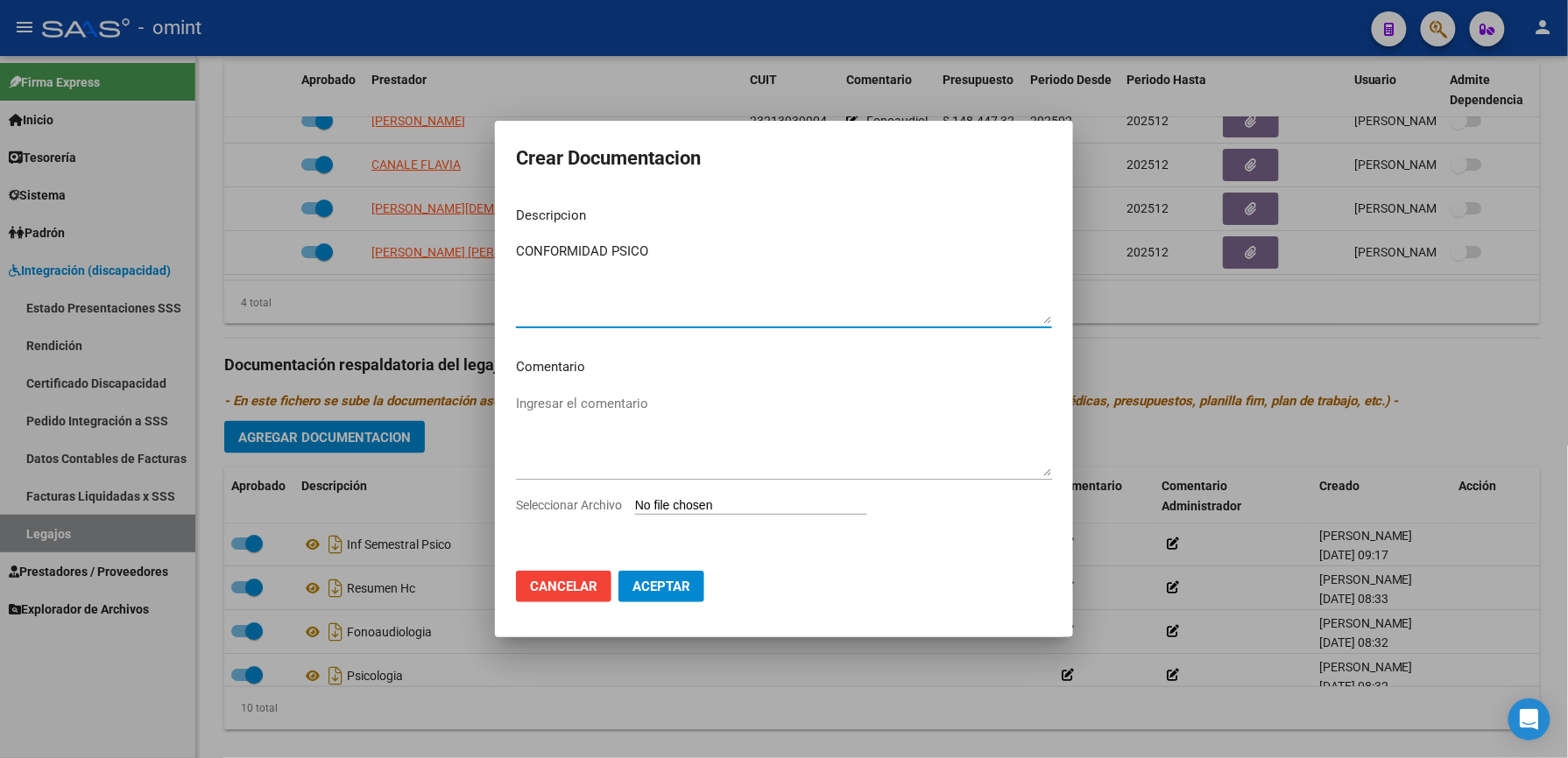
type textarea "CONFORMIDAD PSICO"
click at [594, 509] on span "Seleccionar Archivo" at bounding box center [568, 505] width 106 height 14
click at [635, 509] on input "Seleccionar Archivo" at bounding box center [751, 506] width 232 height 16
type input "C:\fakepath\conformidad.pdf"
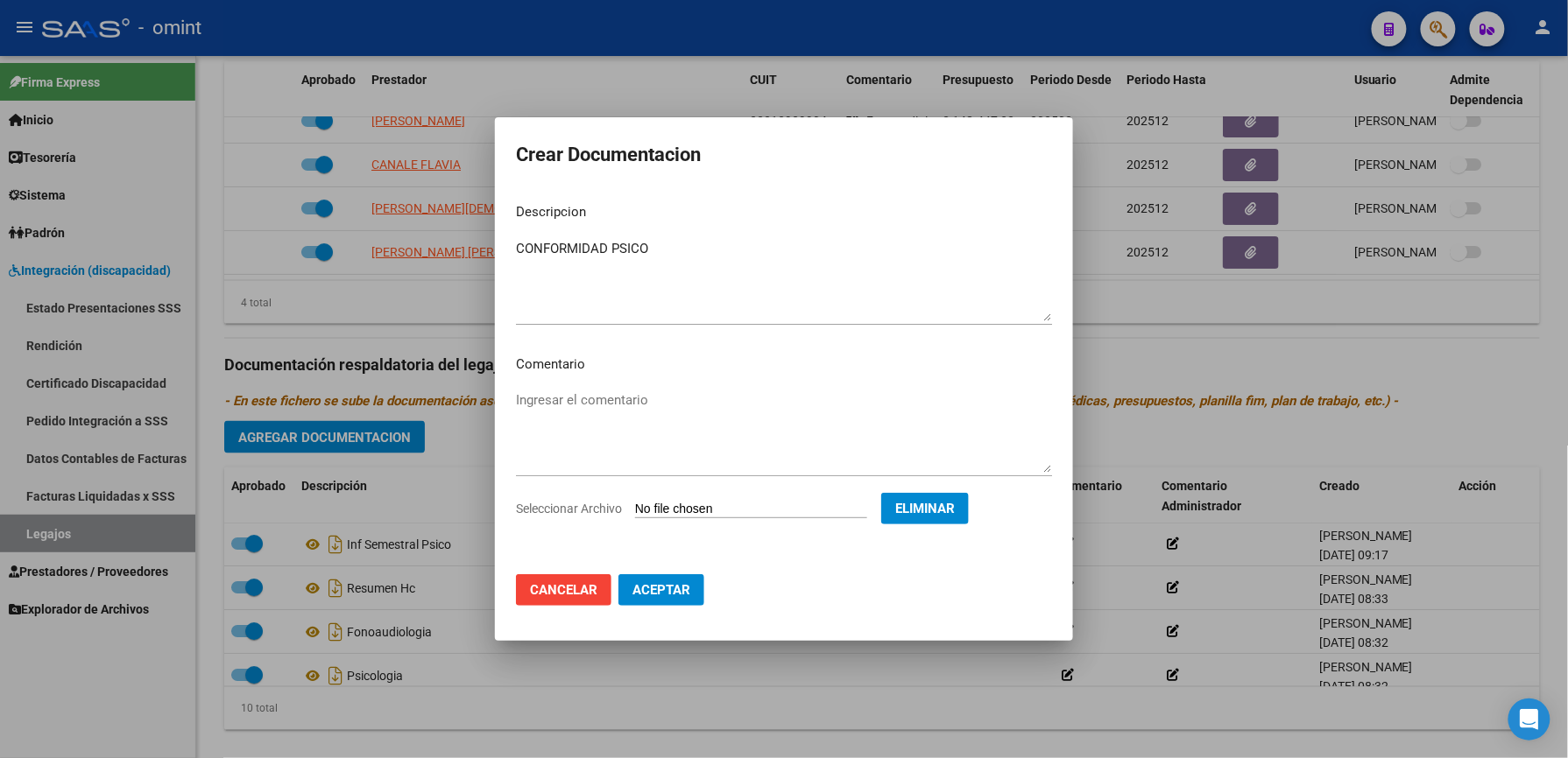
click at [743, 236] on div "CONFORMIDAD PSICO Ingresar el descripcion" at bounding box center [783, 281] width 536 height 89
type textarea "CONFORMIDAD"
click at [684, 585] on span "Aceptar" at bounding box center [661, 590] width 58 height 16
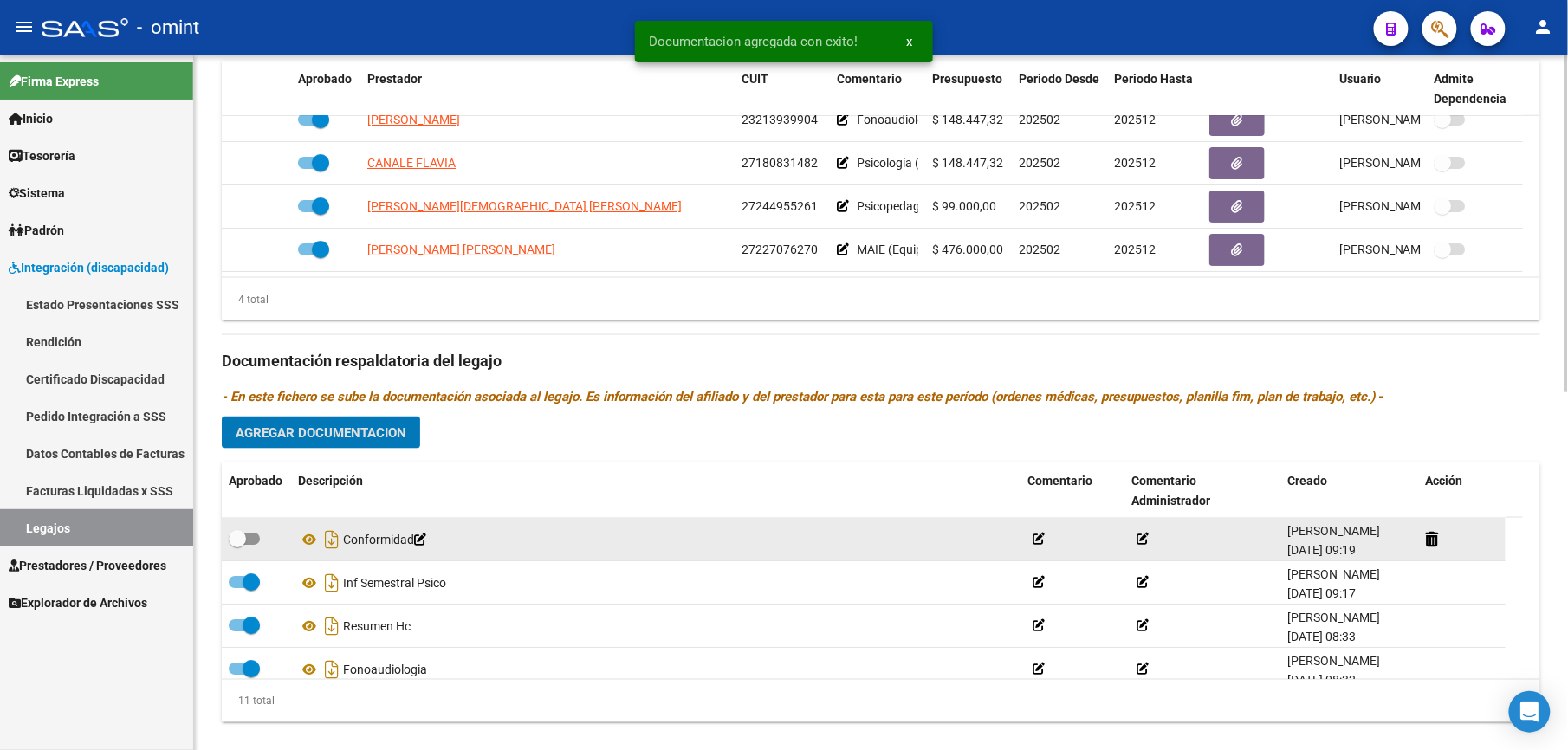
scroll to position [693, 0]
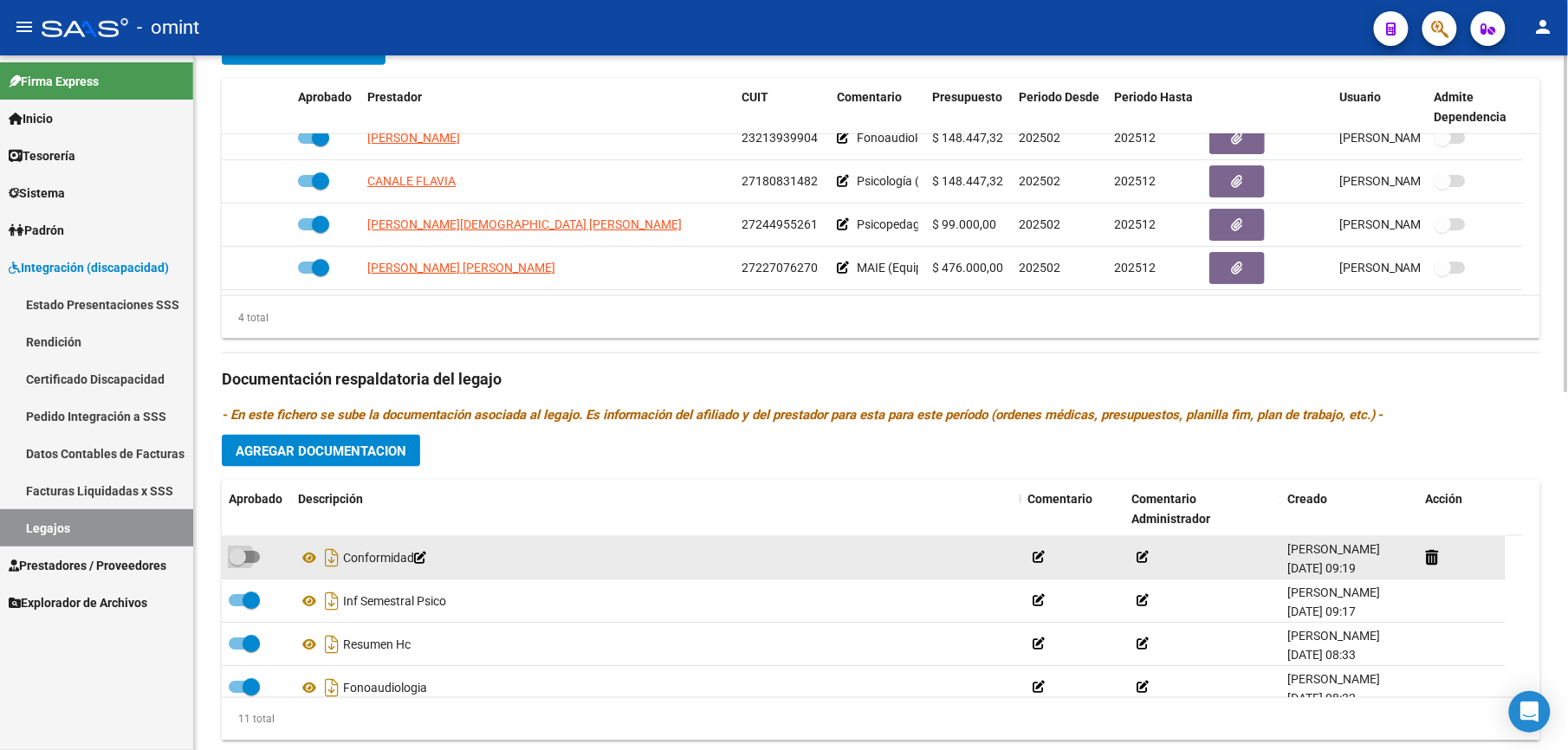
click at [254, 561] on span at bounding box center [244, 556] width 31 height 12
click at [237, 563] on input "checkbox" at bounding box center [236, 563] width 1 height 1
checkbox input "true"
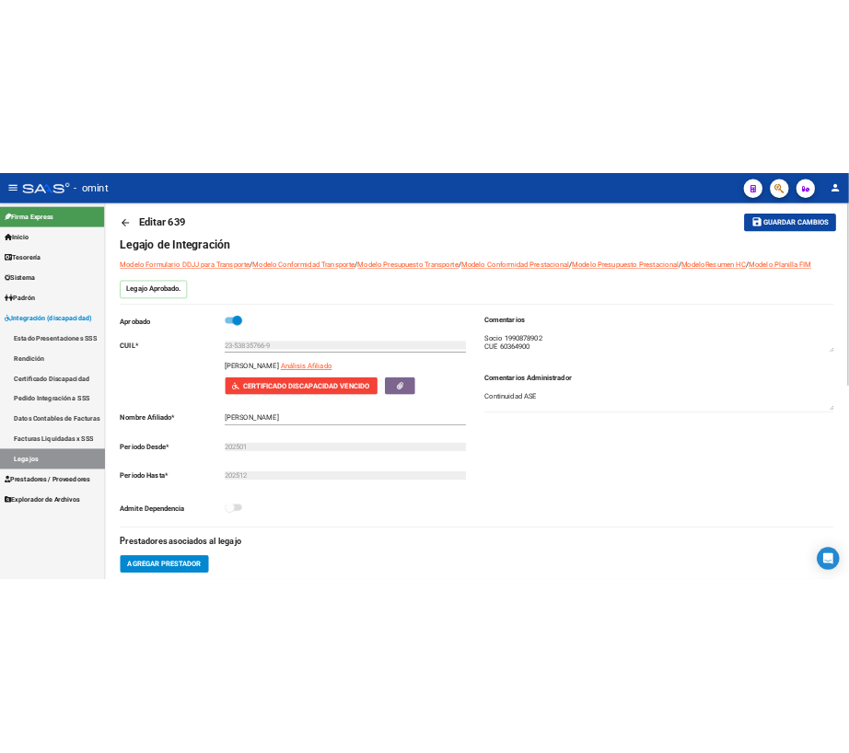
scroll to position [0, 0]
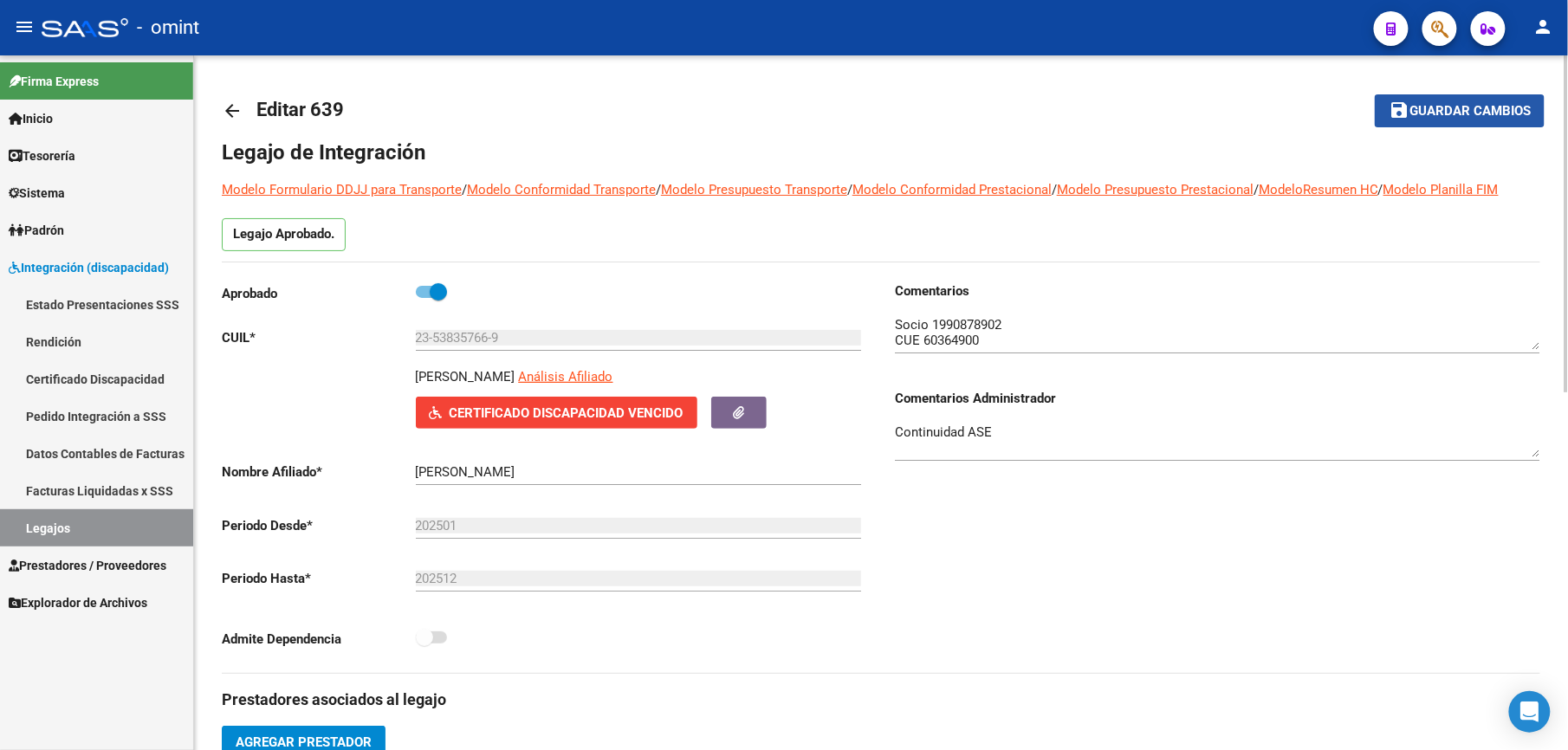
click at [1465, 107] on span "Guardar cambios" at bounding box center [1470, 111] width 121 height 16
click at [1505, 104] on span "Guardar cambios" at bounding box center [1470, 111] width 121 height 16
drag, startPoint x: 1422, startPoint y: 104, endPoint x: 1405, endPoint y: 111, distance: 18.4
click at [1422, 104] on span "Guardar cambios" at bounding box center [1470, 111] width 121 height 16
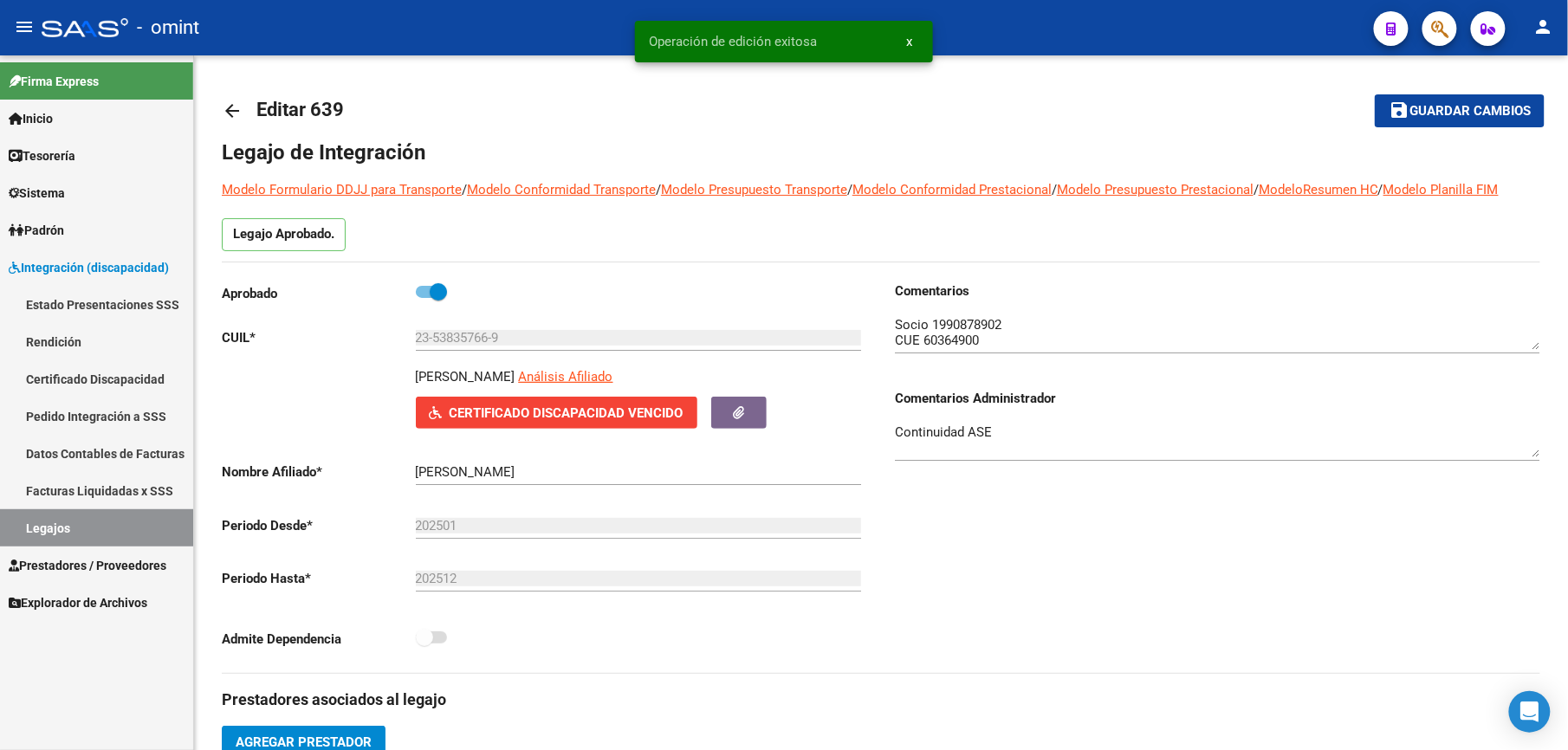
drag, startPoint x: 72, startPoint y: 521, endPoint x: 728, endPoint y: 749, distance: 694.5
click at [72, 520] on link "Legajos" at bounding box center [96, 528] width 193 height 38
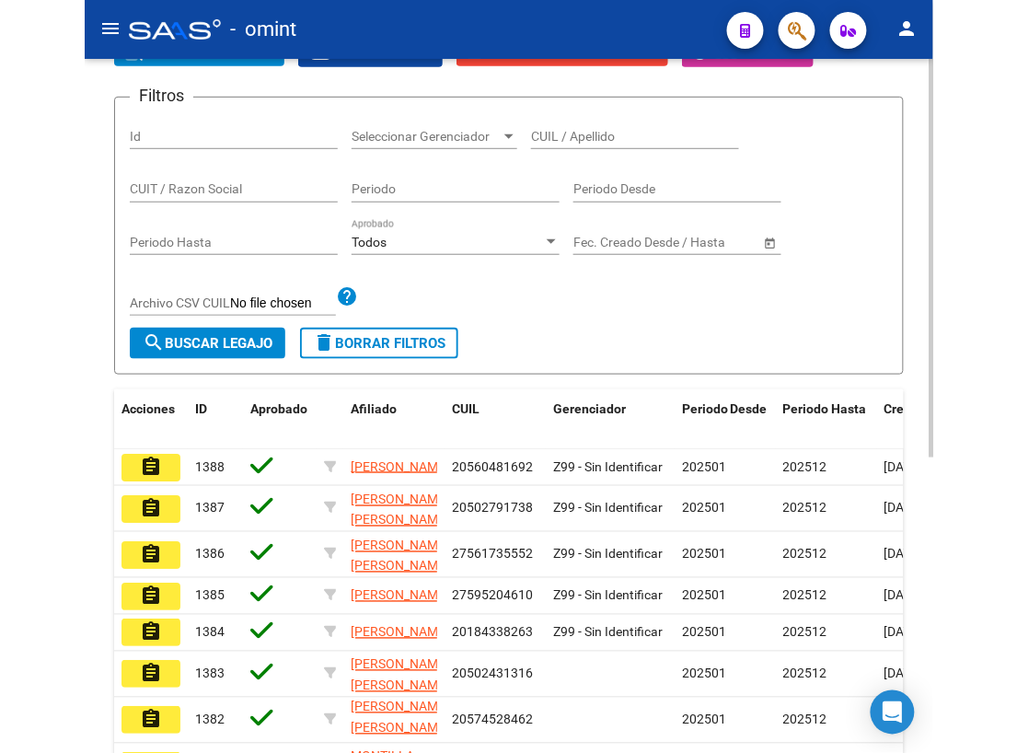
scroll to position [148, 0]
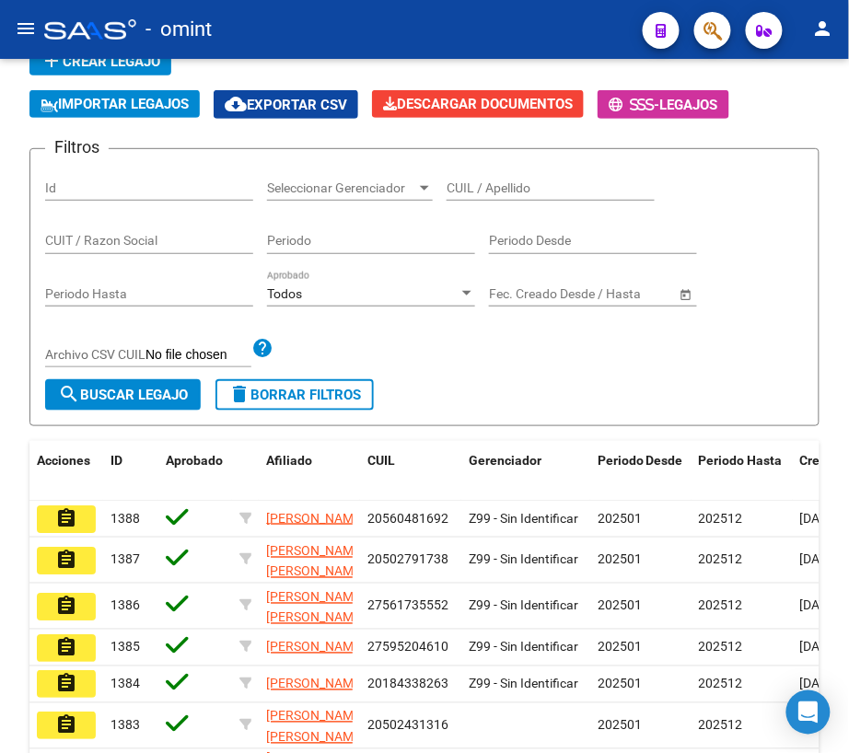
click at [18, 22] on mat-icon "menu" at bounding box center [26, 28] width 22 height 22
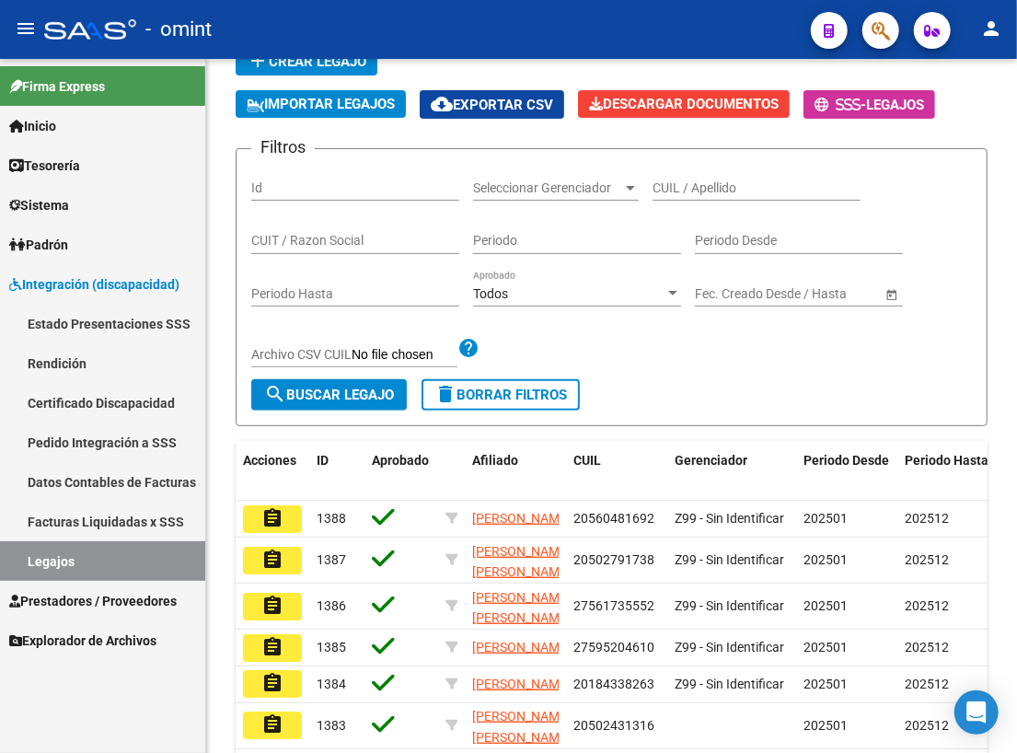
click at [133, 597] on span "Prestadores / Proveedores" at bounding box center [93, 601] width 168 height 20
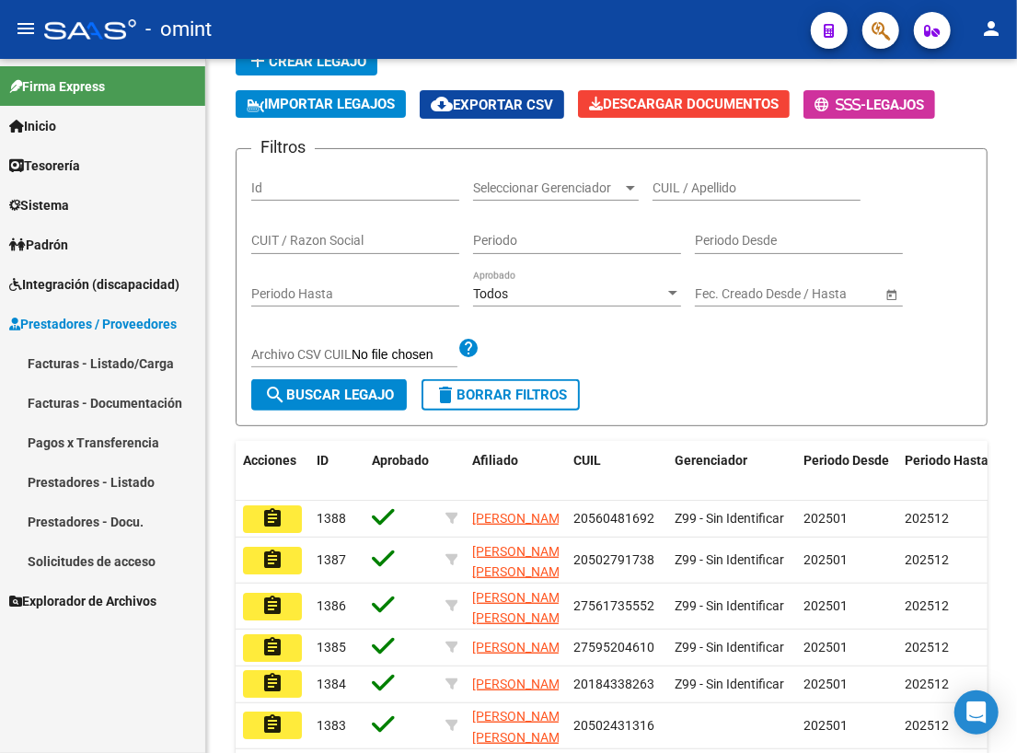
click at [98, 358] on link "Facturas - Listado/Carga" at bounding box center [102, 363] width 205 height 40
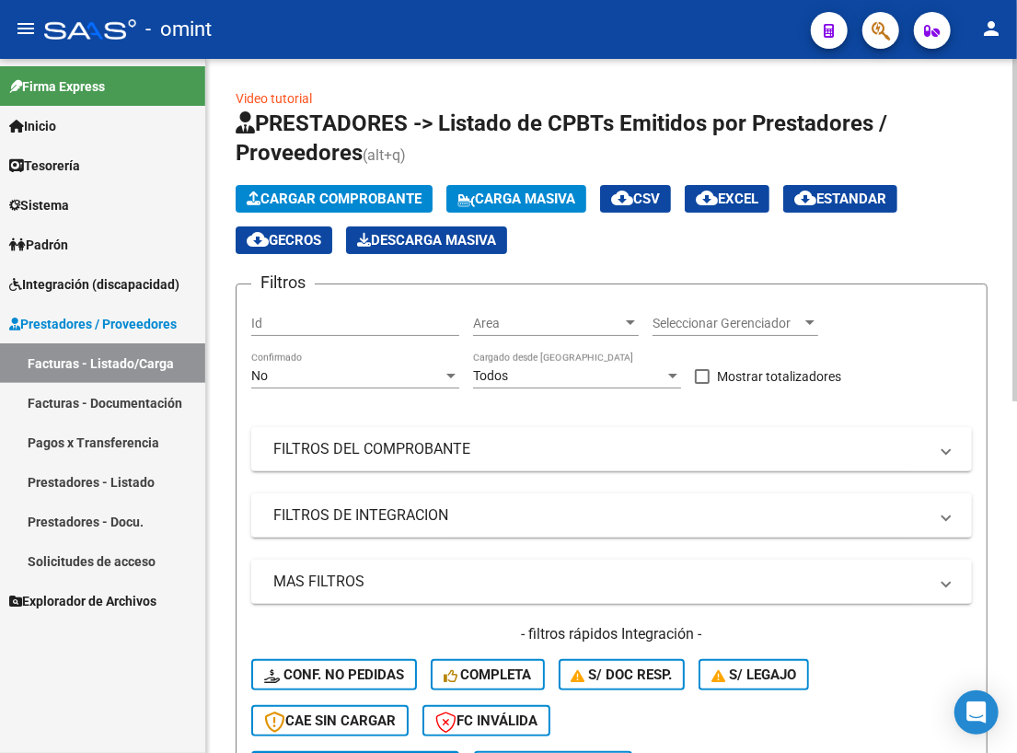
click at [365, 193] on span "Cargar Comprobante" at bounding box center [334, 199] width 175 height 17
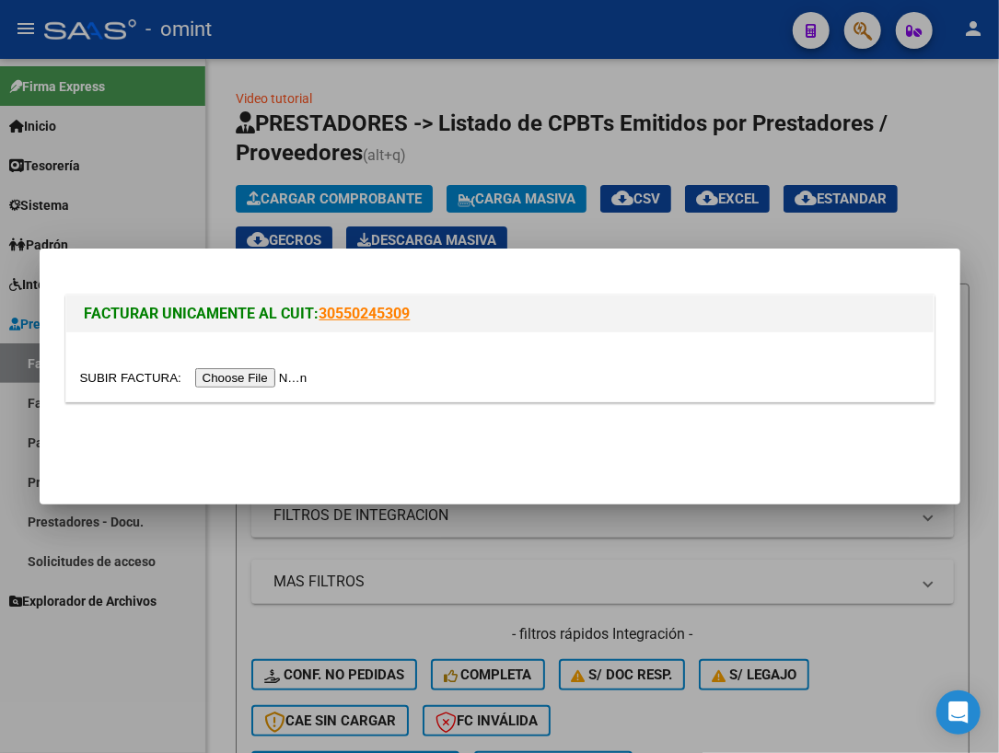
click at [255, 374] on input "file" at bounding box center [196, 377] width 233 height 19
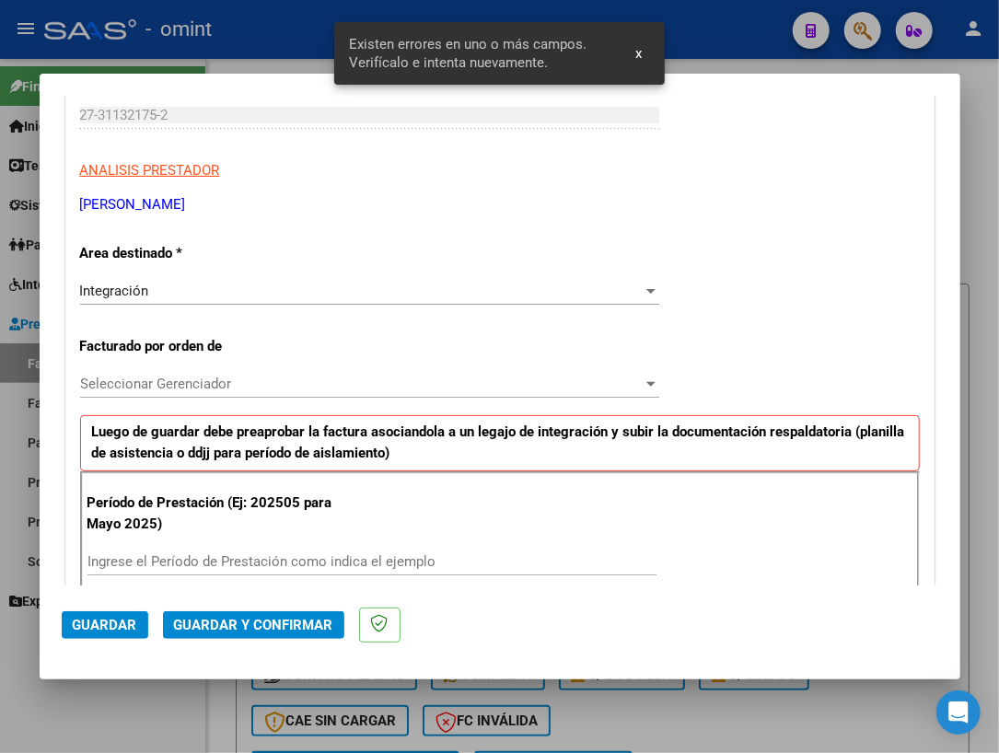
scroll to position [492, 0]
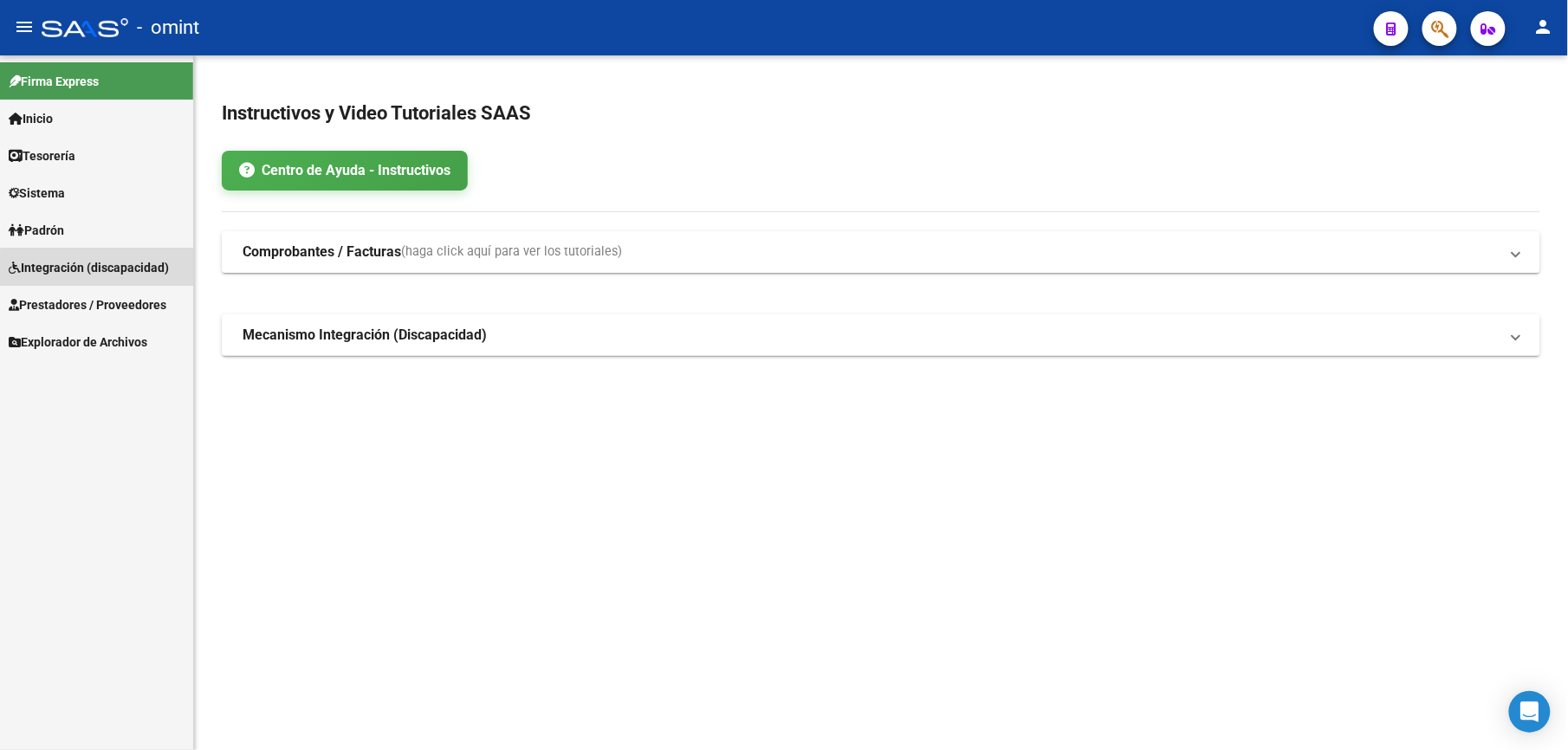
click at [104, 267] on span "Integración (discapacidad)" at bounding box center [88, 267] width 160 height 19
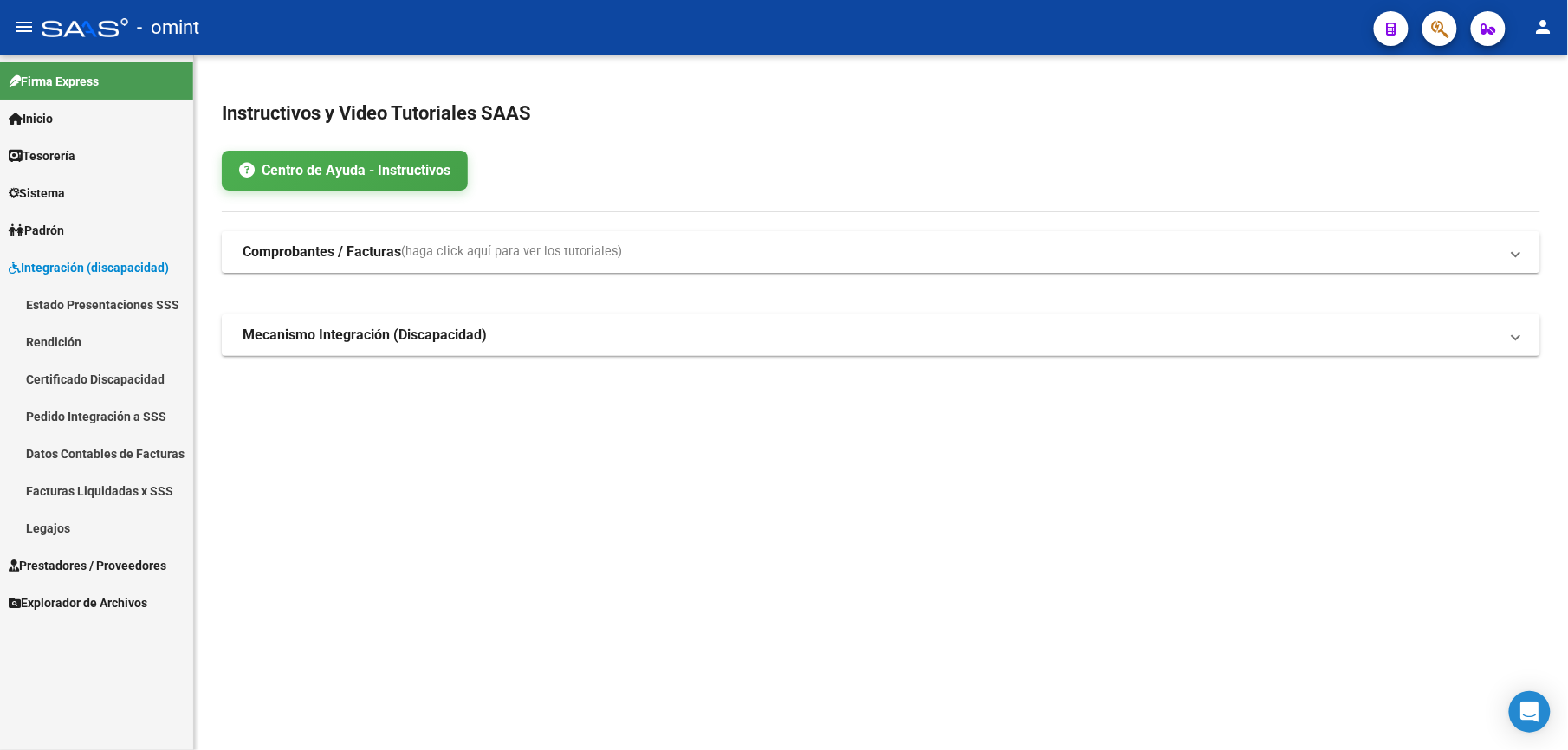
click at [56, 528] on link "Legajos" at bounding box center [96, 528] width 193 height 38
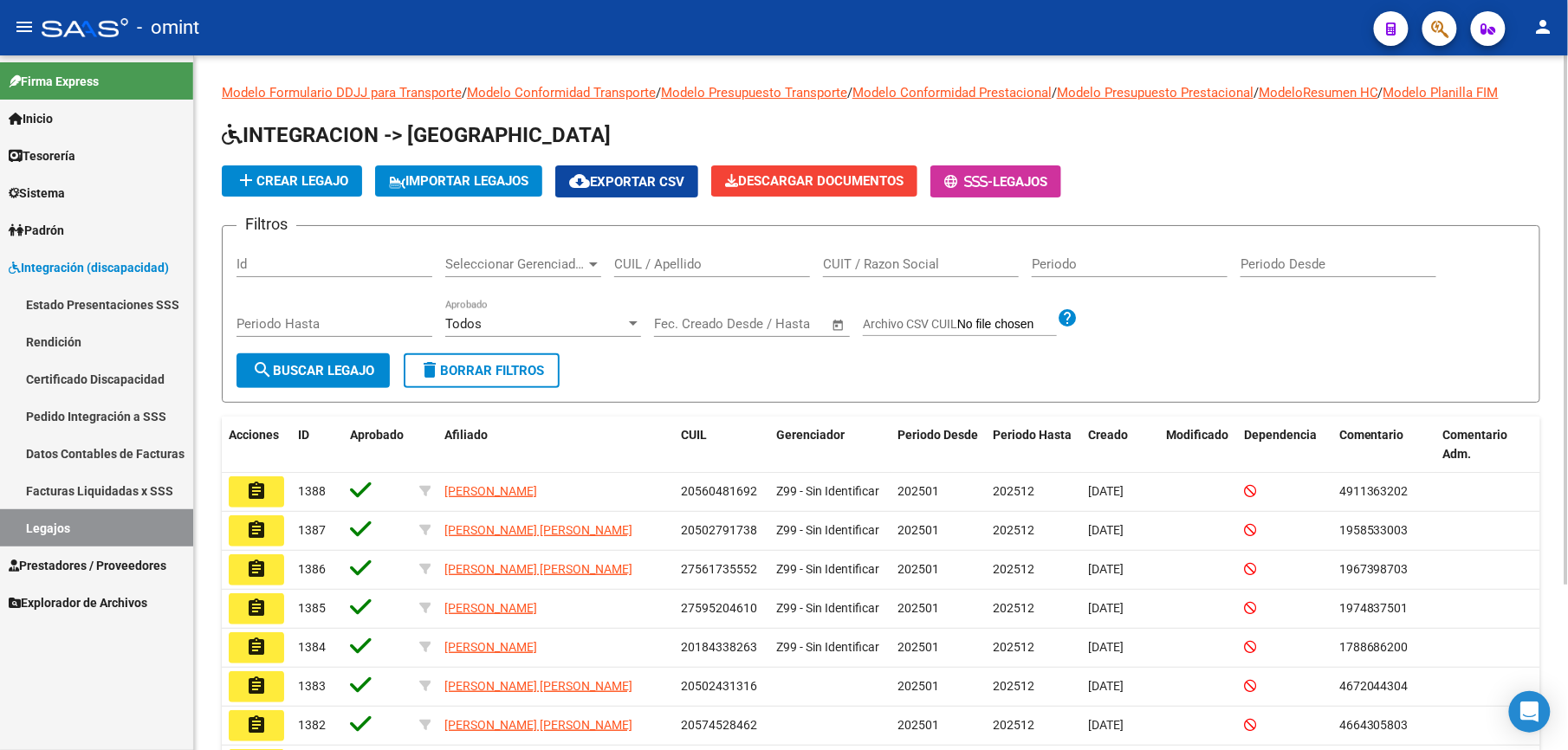
drag, startPoint x: 694, startPoint y: 264, endPoint x: 700, endPoint y: 256, distance: 10.0
click at [696, 263] on input "CUIL / Apellido" at bounding box center [712, 263] width 196 height 16
type input "f"
click at [680, 267] on input "CUIL / Apellido" at bounding box center [712, 263] width 196 height 16
click at [698, 274] on div "CUIL / Apellido" at bounding box center [712, 259] width 196 height 38
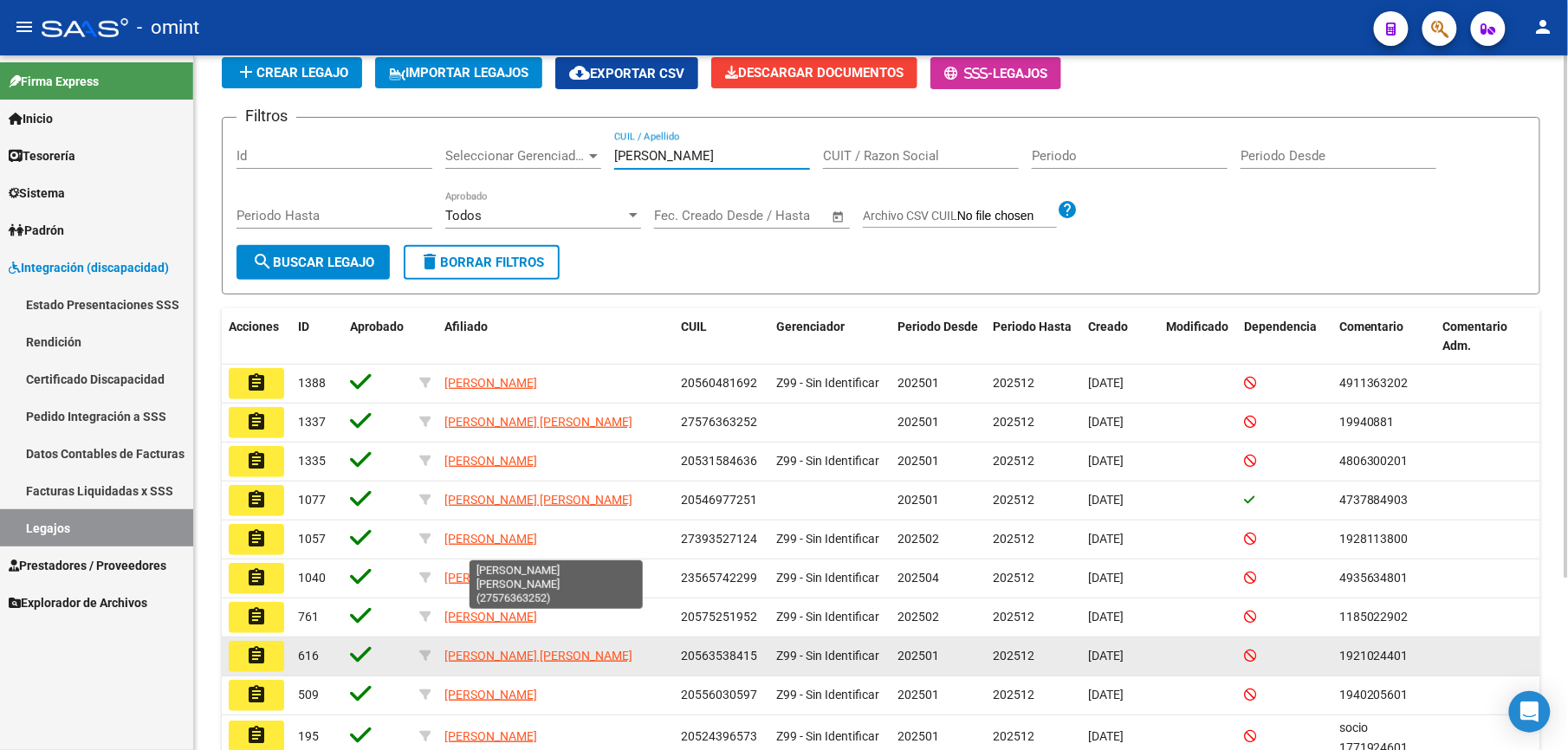
scroll to position [231, 0]
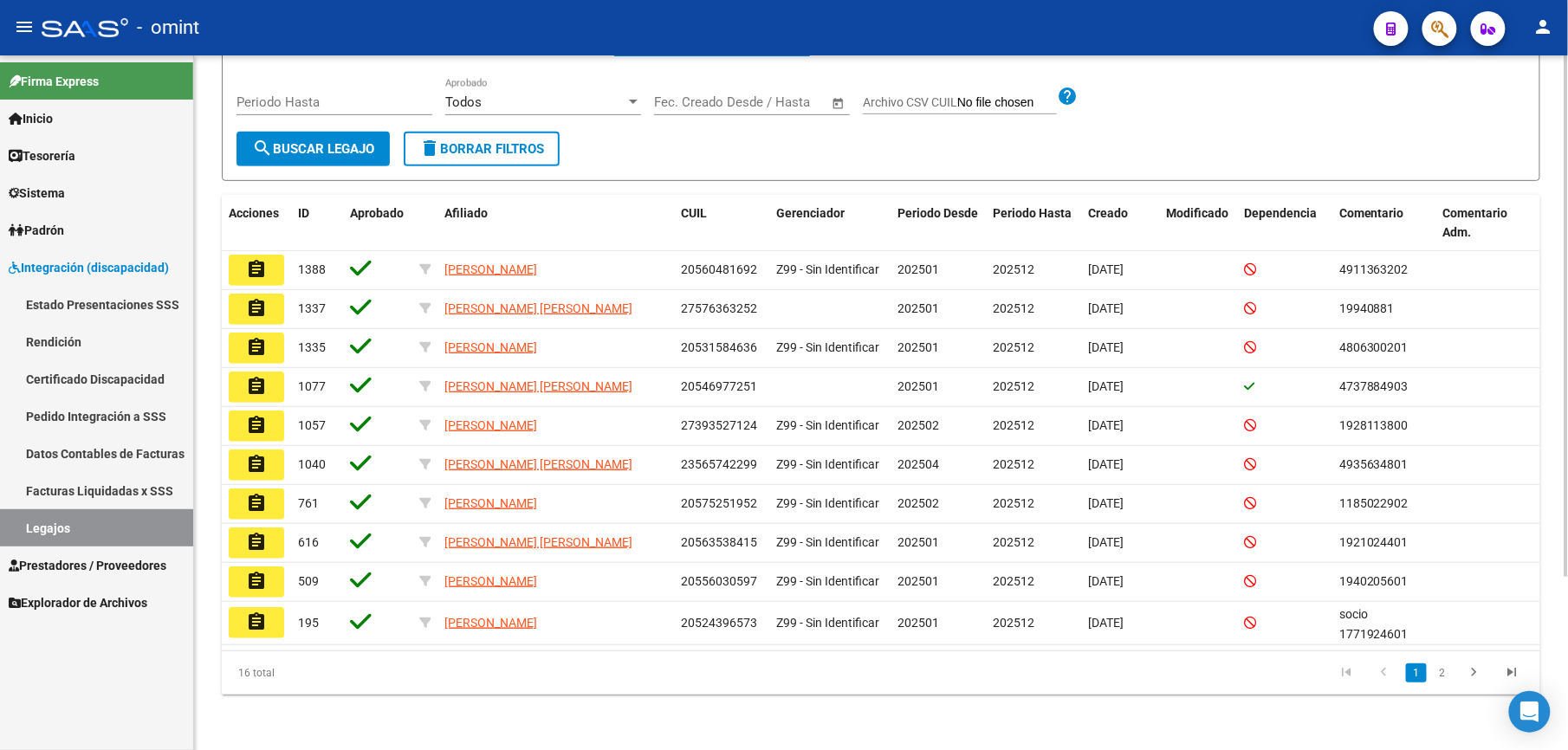
type input "[PERSON_NAME]"
click at [814, 693] on div "16 total 1 2" at bounding box center [881, 673] width 1319 height 43
click at [1567, 554] on html "menu - omint person Firma Express Inicio Calendario SSS Instructivos Contacto O…" at bounding box center [784, 375] width 1568 height 750
click at [1443, 673] on link "2" at bounding box center [1443, 673] width 21 height 19
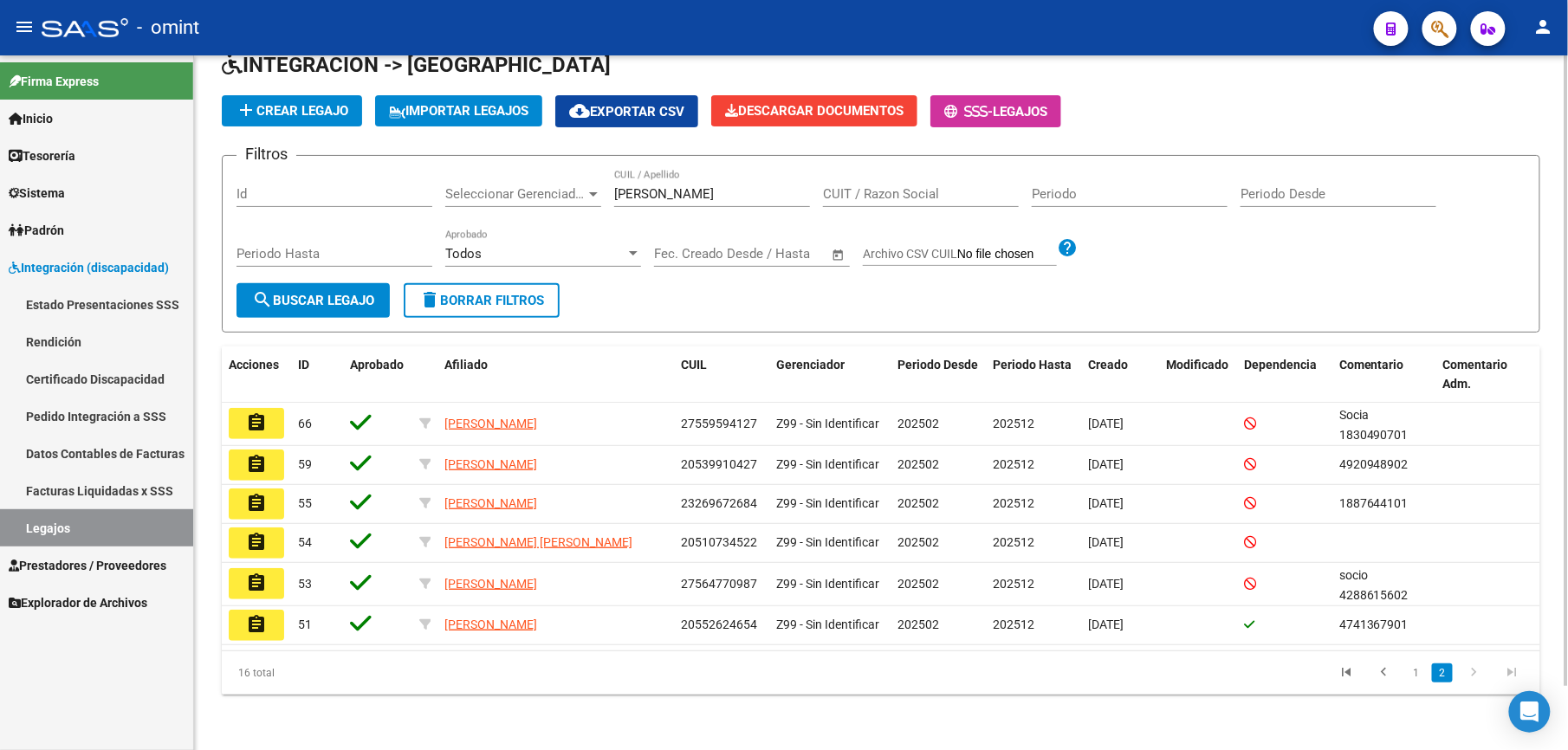
scroll to position [71, 0]
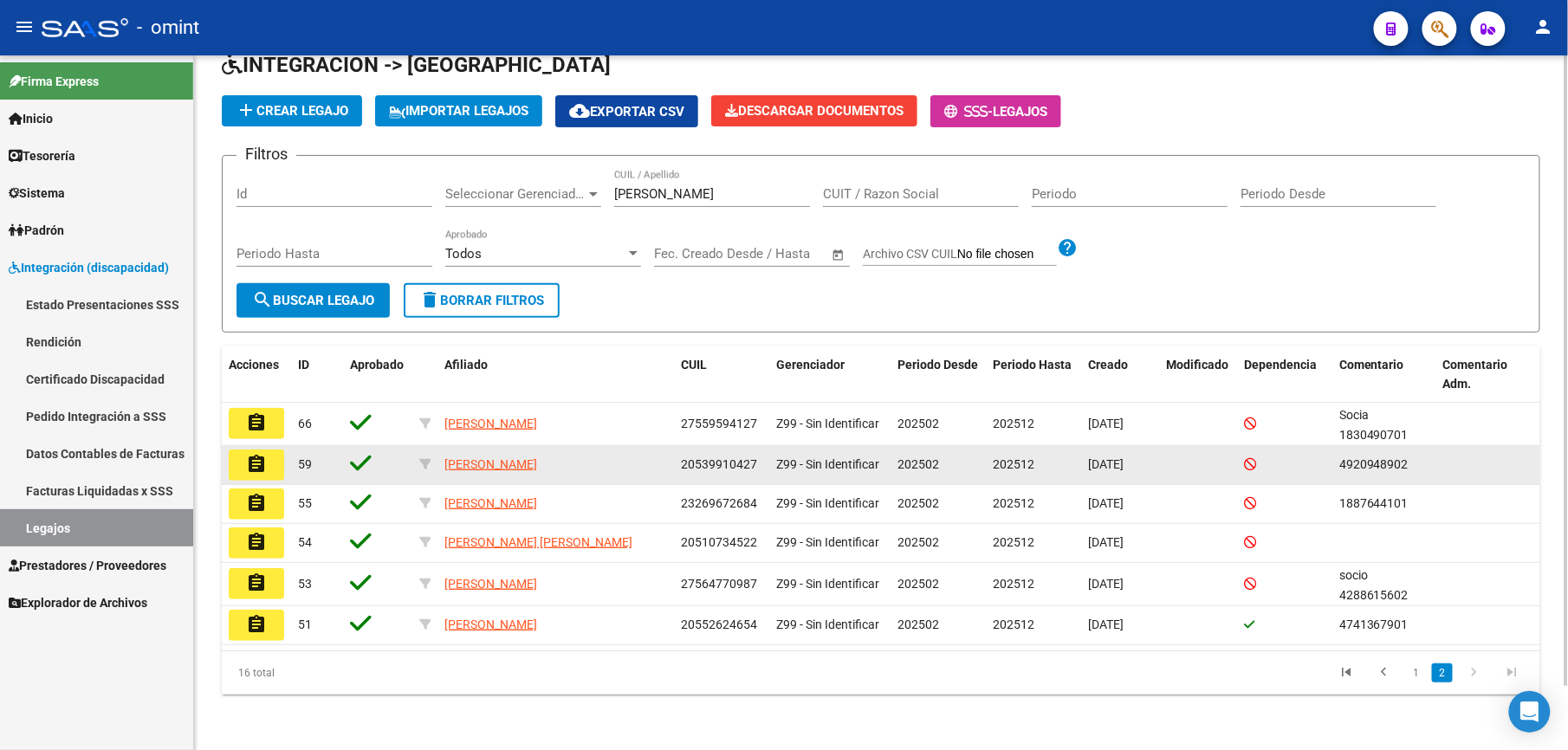
click at [253, 457] on mat-icon "assignment" at bounding box center [256, 464] width 21 height 21
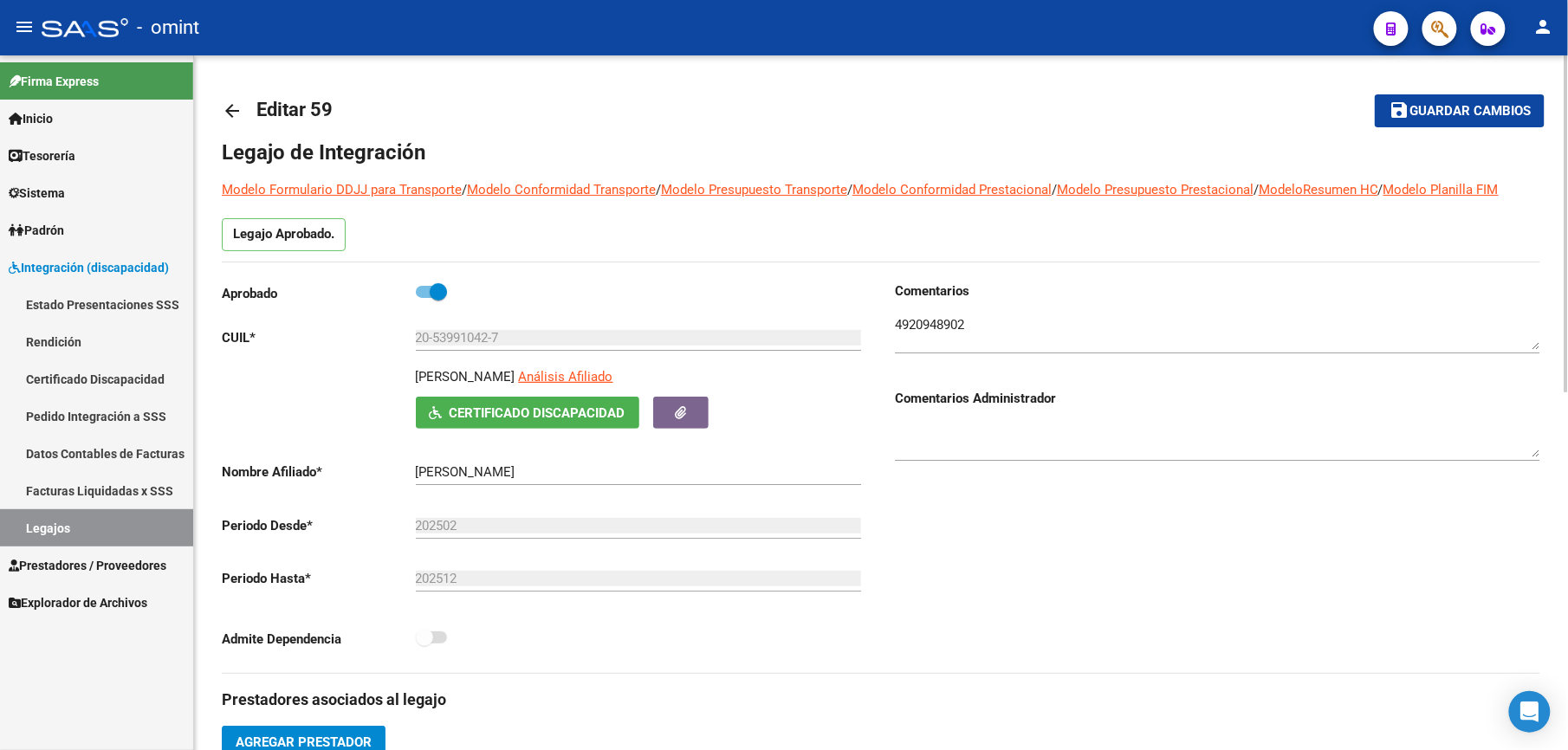
click at [93, 563] on span "Prestadores / Proveedores" at bounding box center [88, 566] width 158 height 19
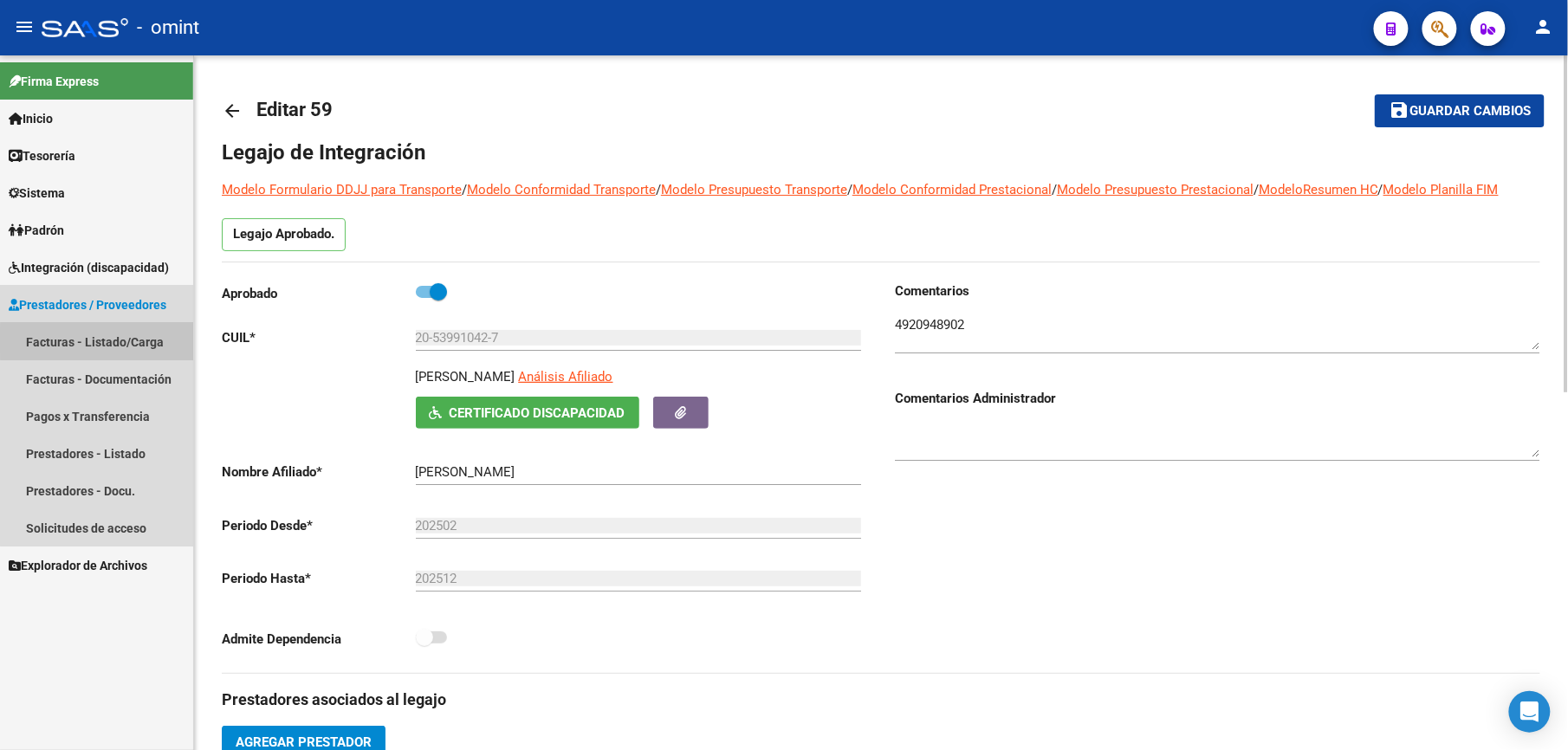
click at [115, 342] on link "Facturas - Listado/Carga" at bounding box center [96, 342] width 193 height 38
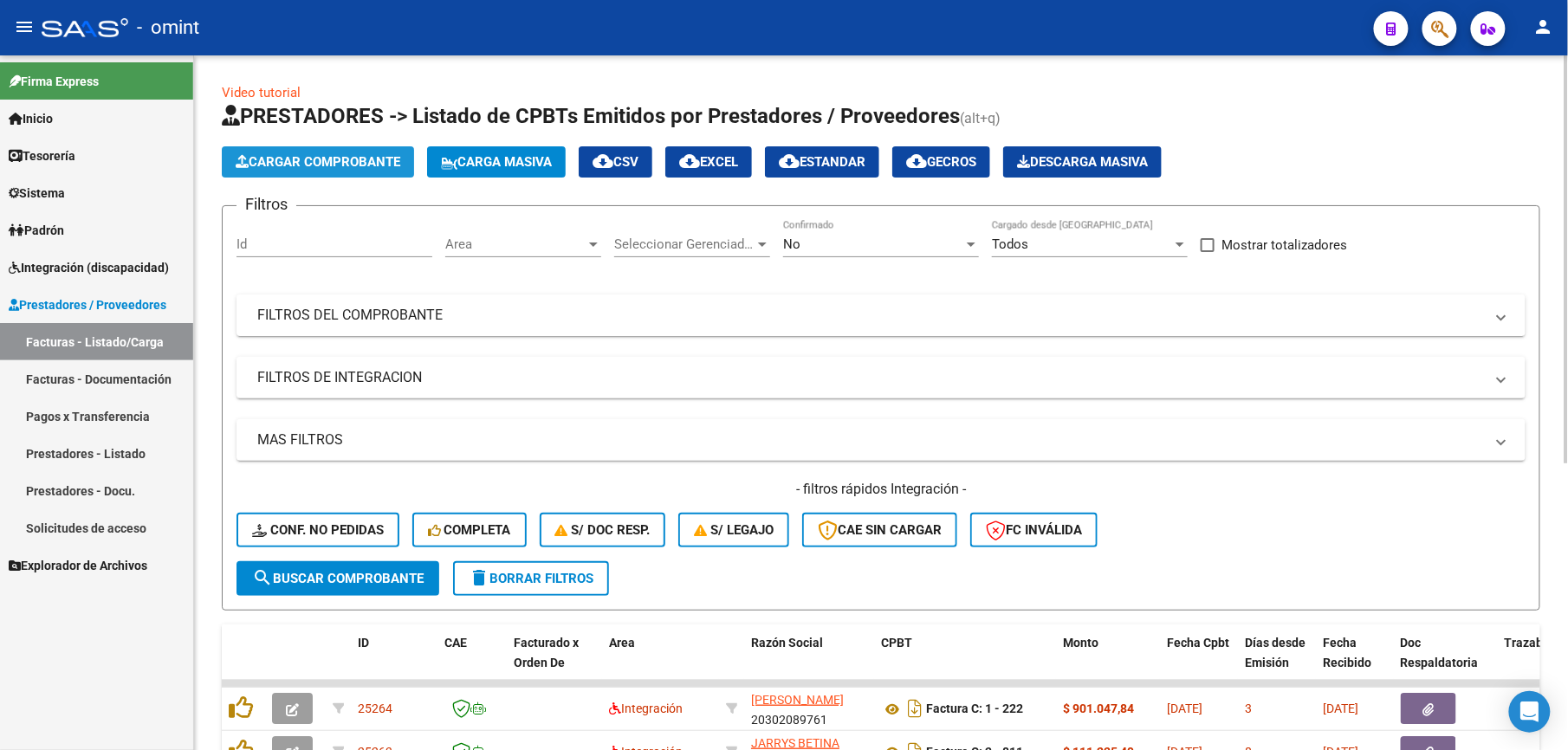
click at [365, 156] on span "Cargar Comprobante" at bounding box center [317, 162] width 165 height 16
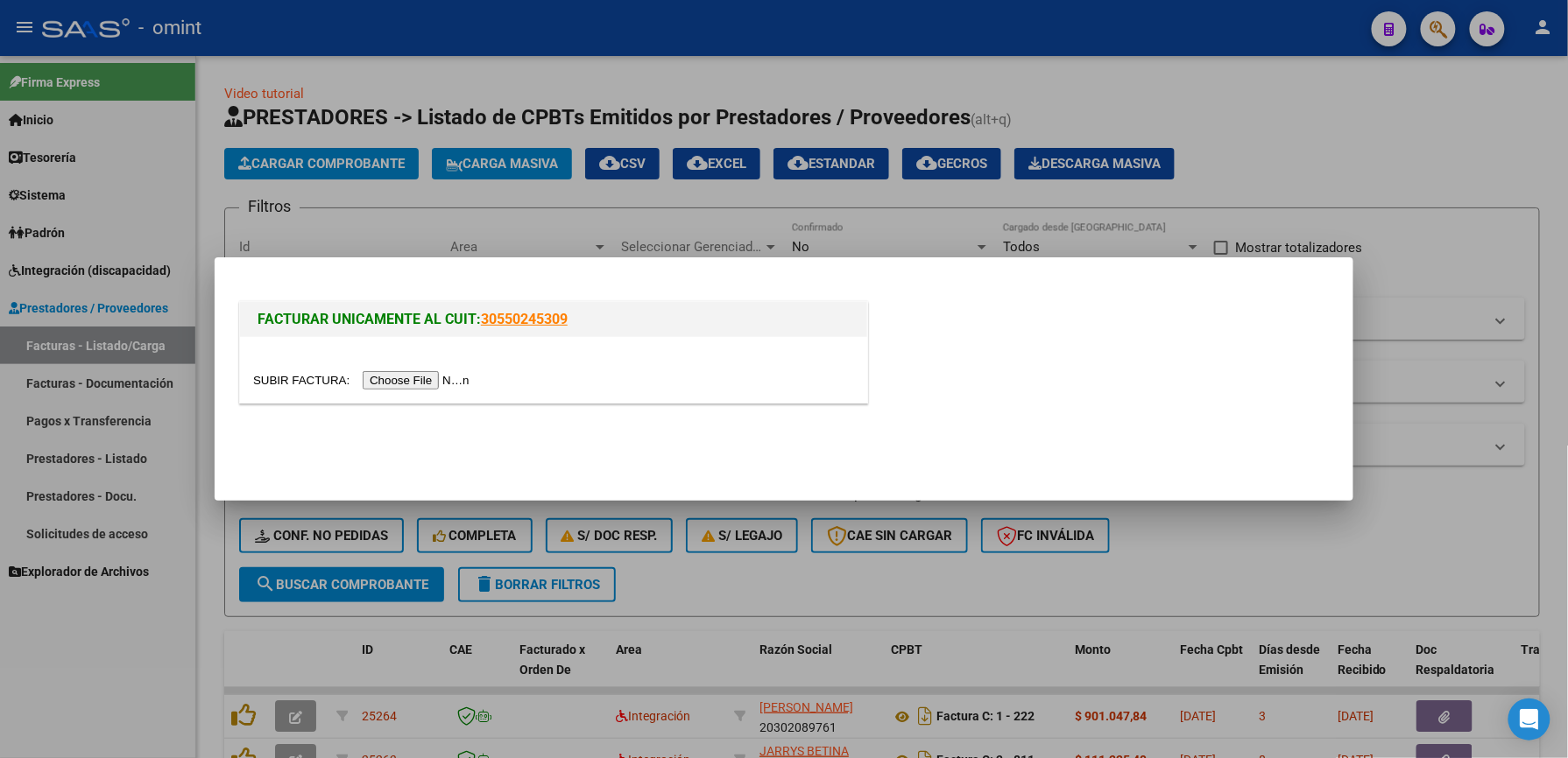
click at [402, 379] on input "file" at bounding box center [363, 379] width 222 height 18
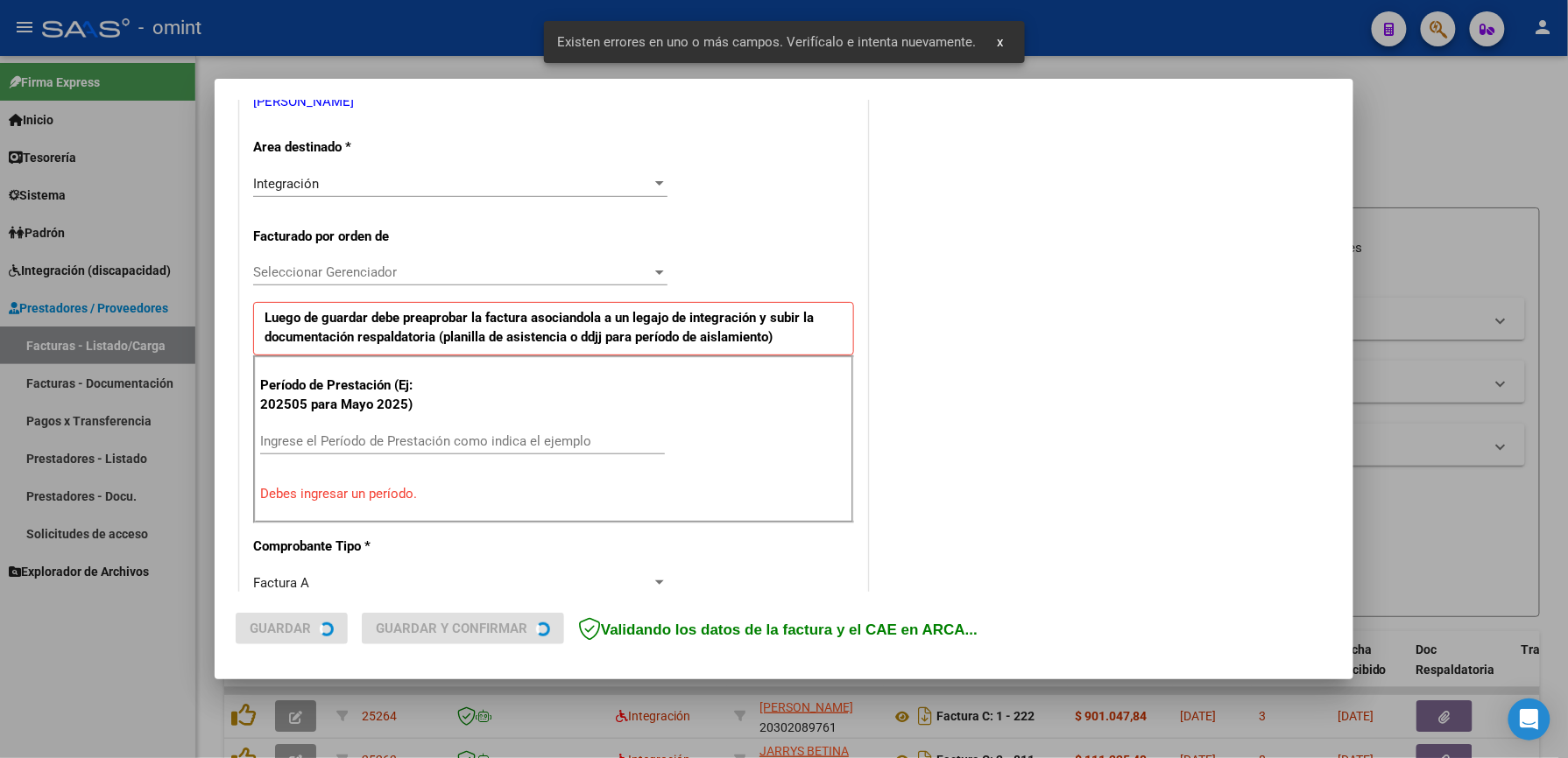
scroll to position [454, 0]
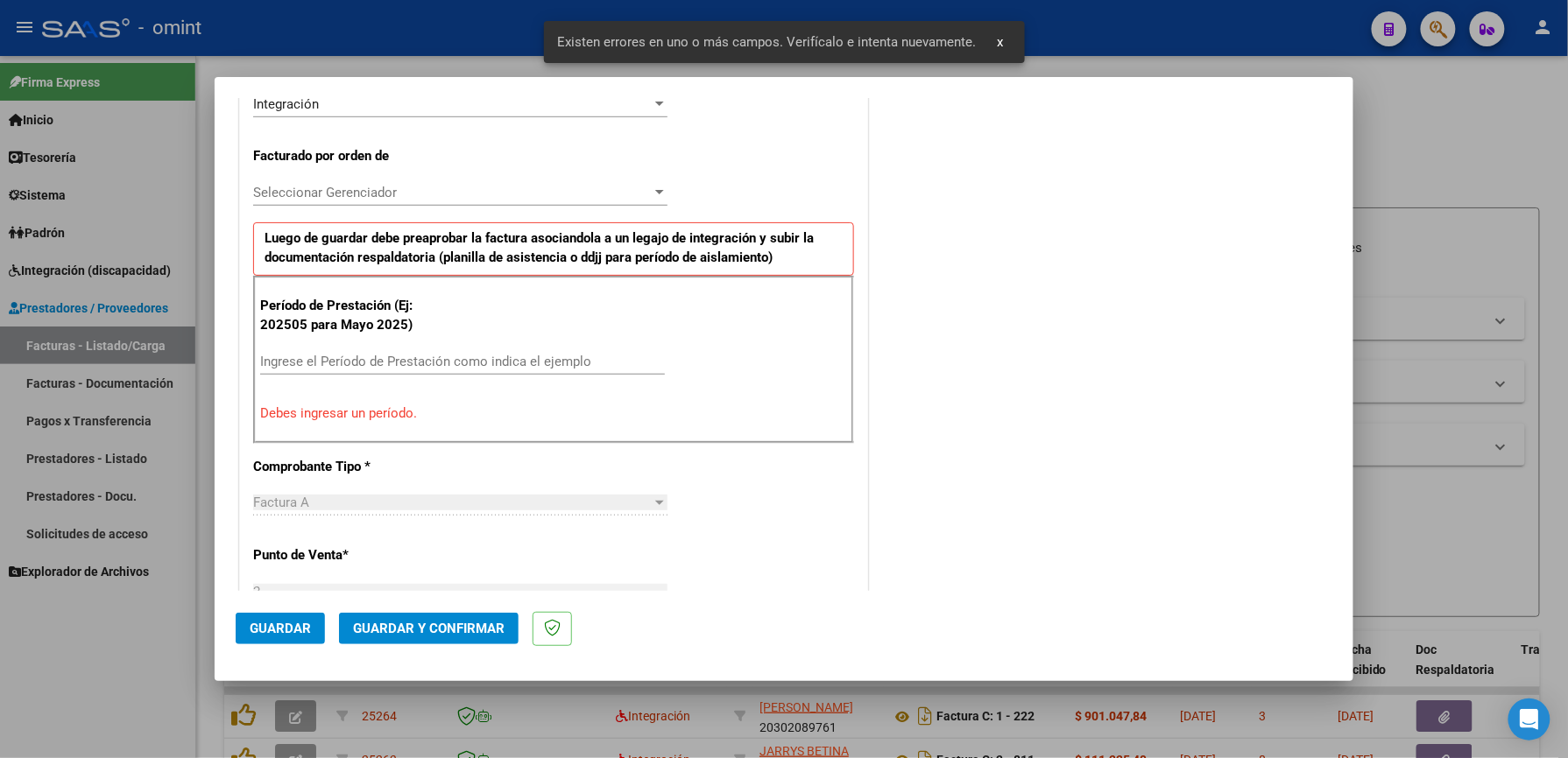
click at [432, 362] on input "Ingrese el Período de Prestación como indica el ejemplo" at bounding box center [461, 361] width 404 height 16
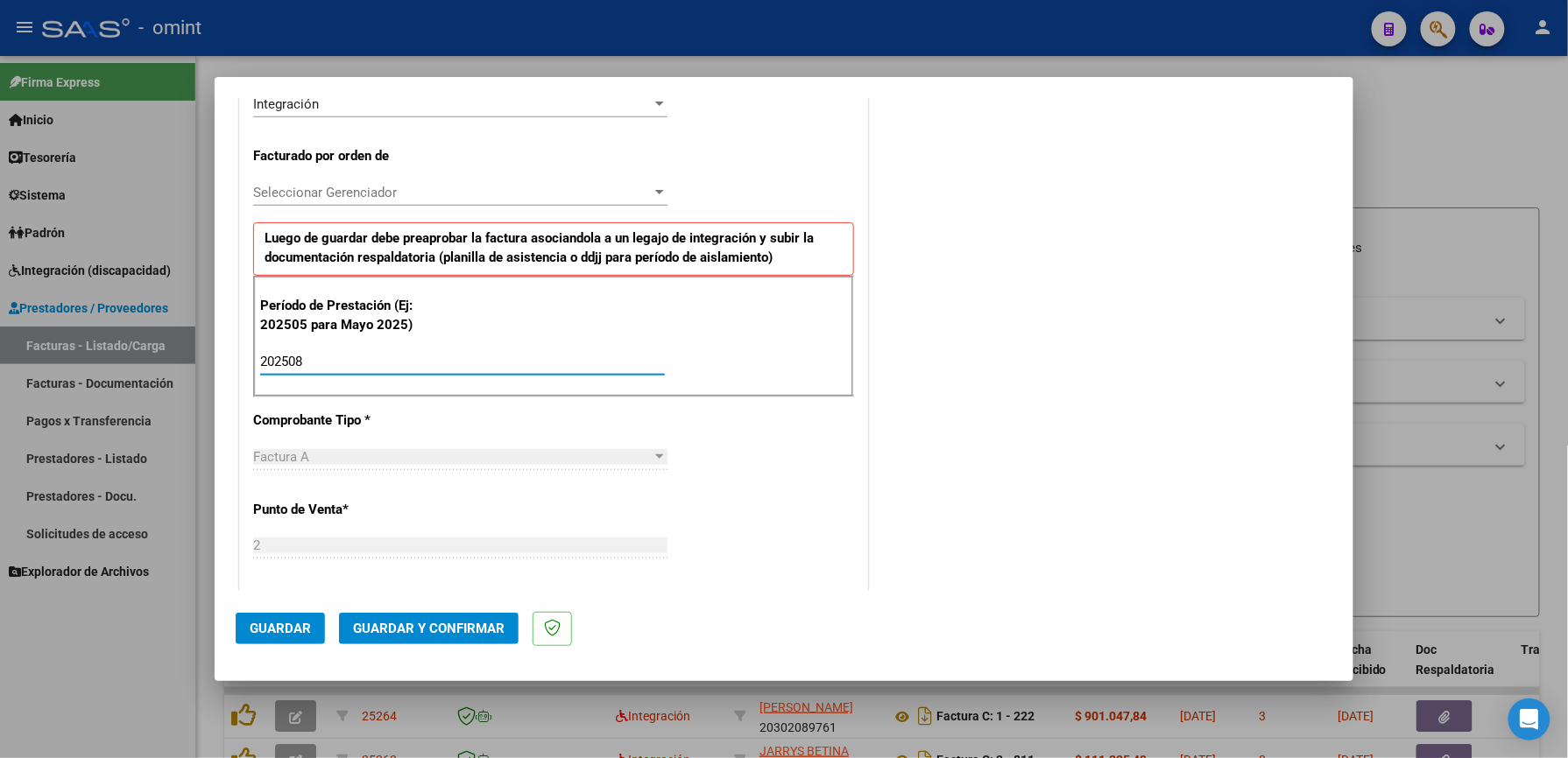
type input "202508"
click at [475, 193] on span "Seleccionar Gerenciador" at bounding box center [452, 192] width 399 height 16
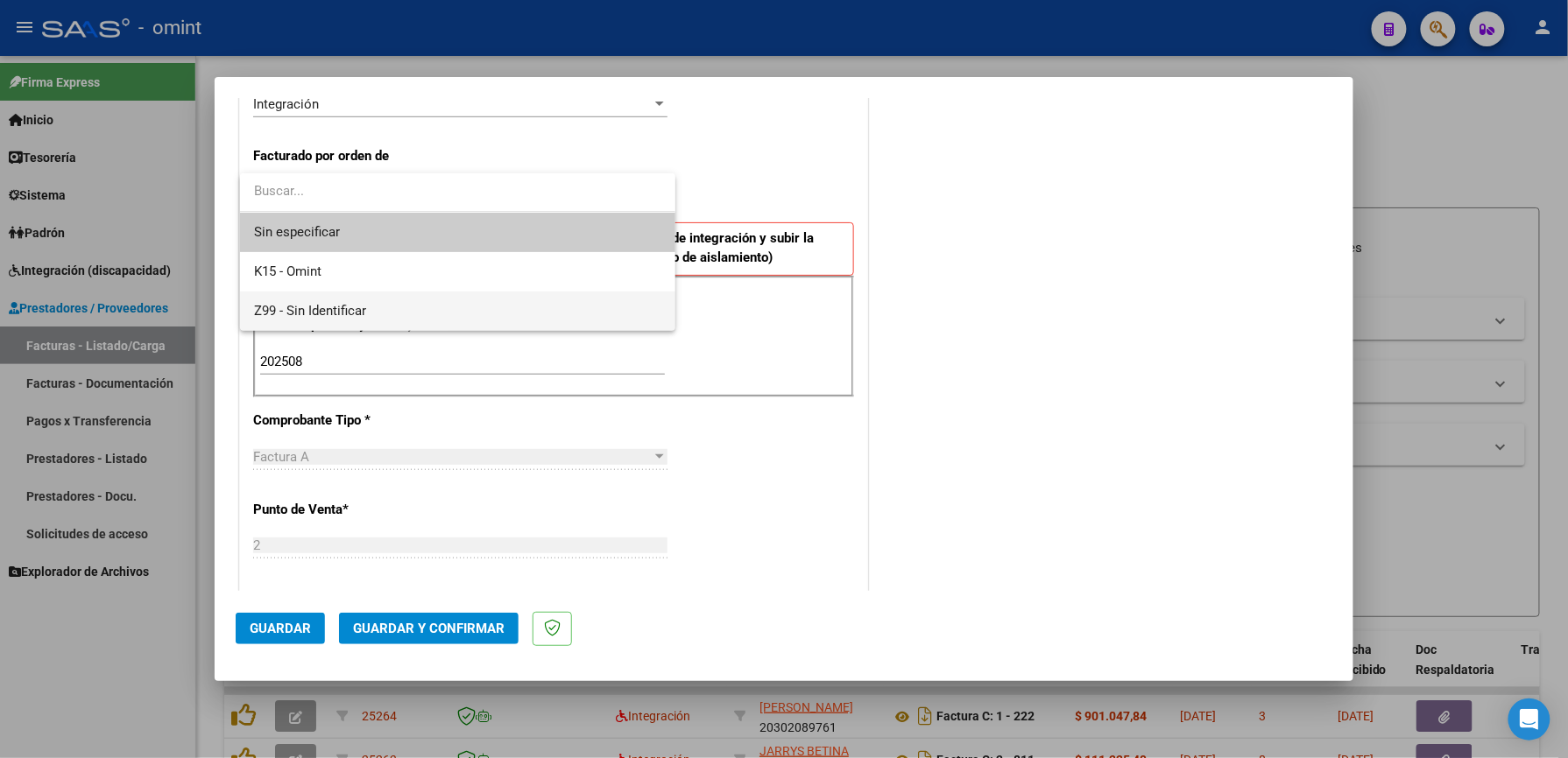
click at [394, 308] on span "Z99 - Sin Identificar" at bounding box center [458, 311] width 407 height 39
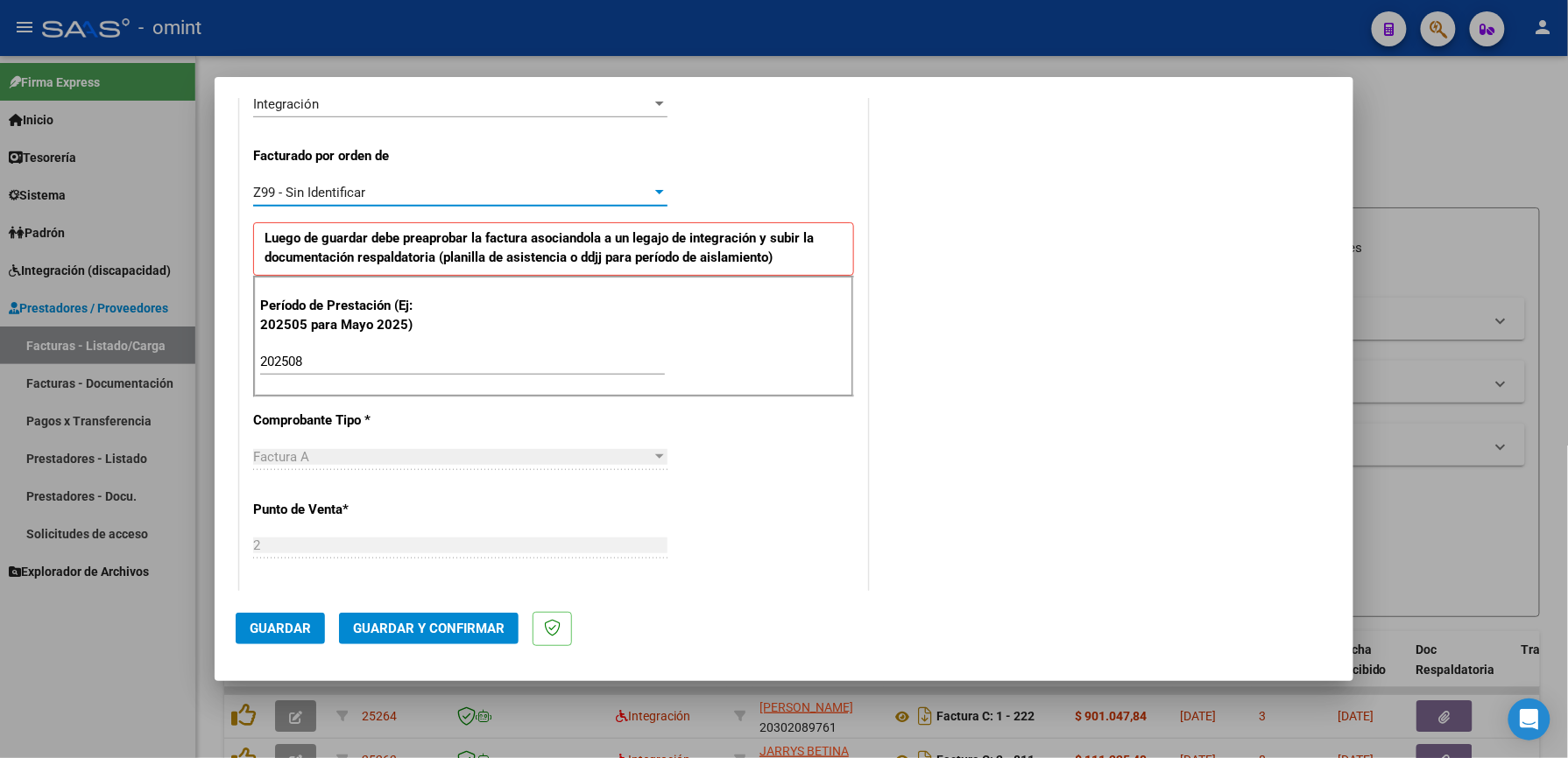
click at [810, 443] on div "CUIT * 27-31132175-2 Ingresar CUIT ANALISIS PRESTADOR [PERSON_NAME] [PERSON_NAM…" at bounding box center [553, 616] width 627 height 1506
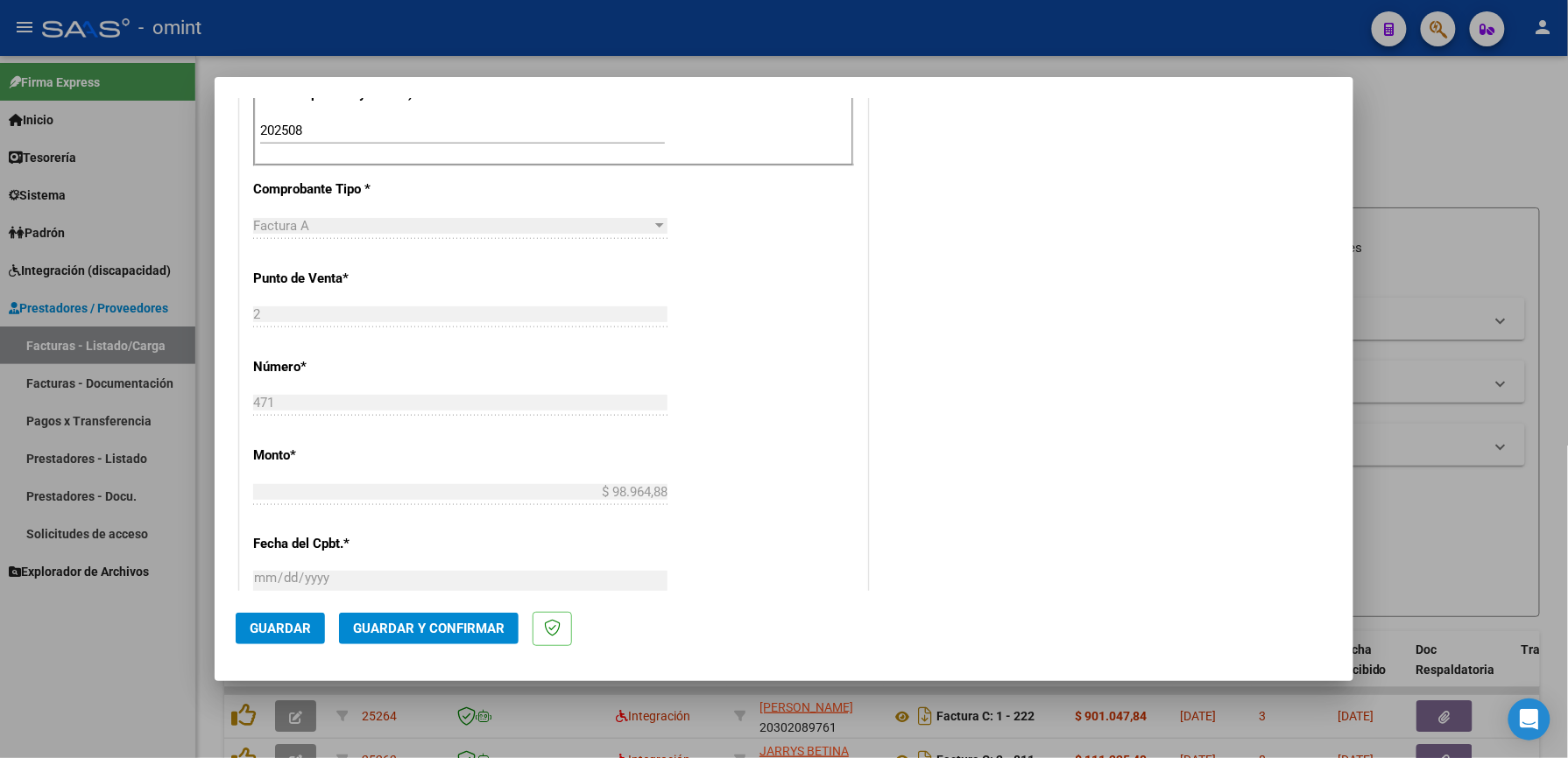
scroll to position [688, 0]
click at [258, 623] on span "Guardar" at bounding box center [280, 629] width 61 height 16
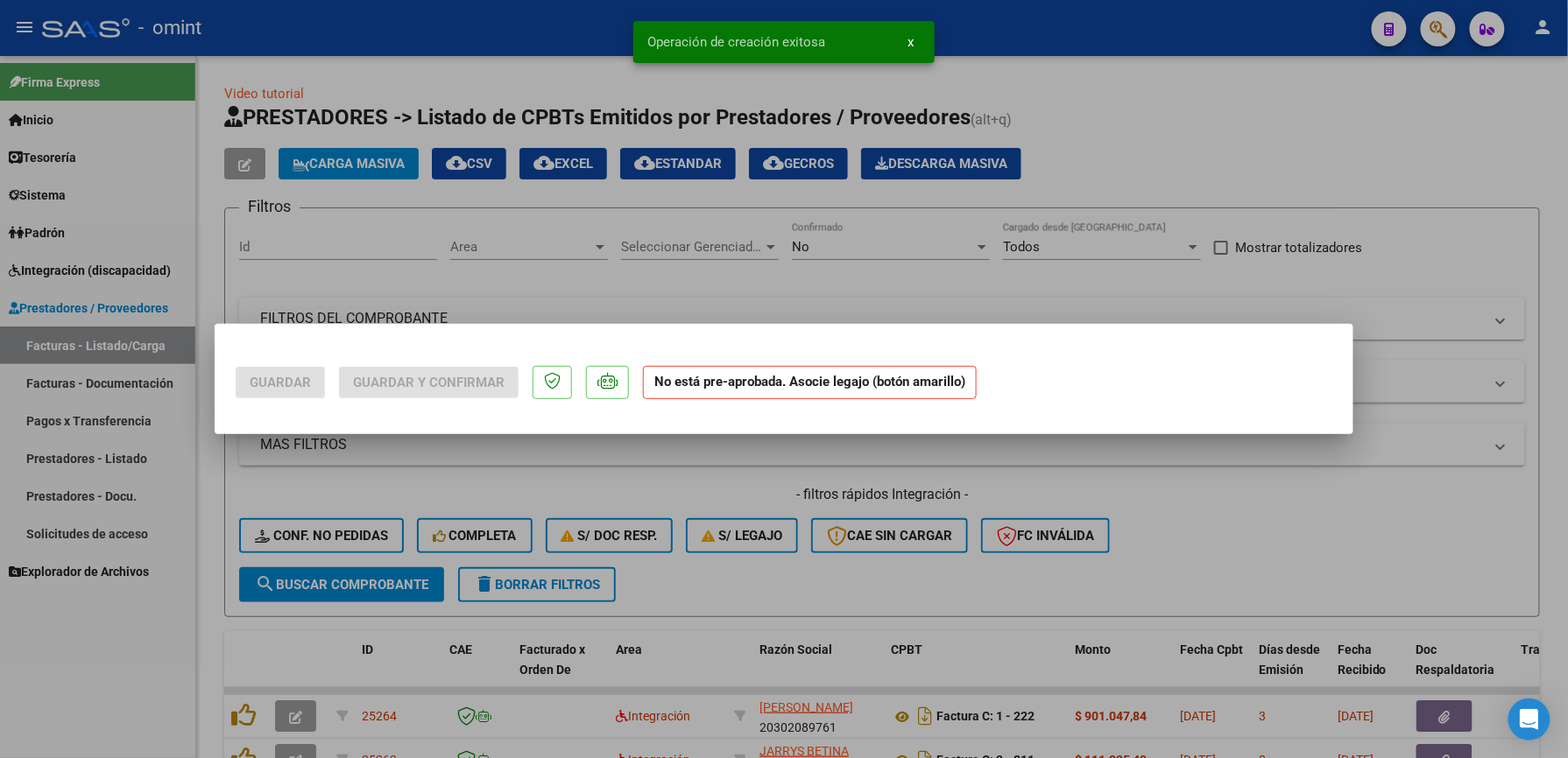
scroll to position [0, 0]
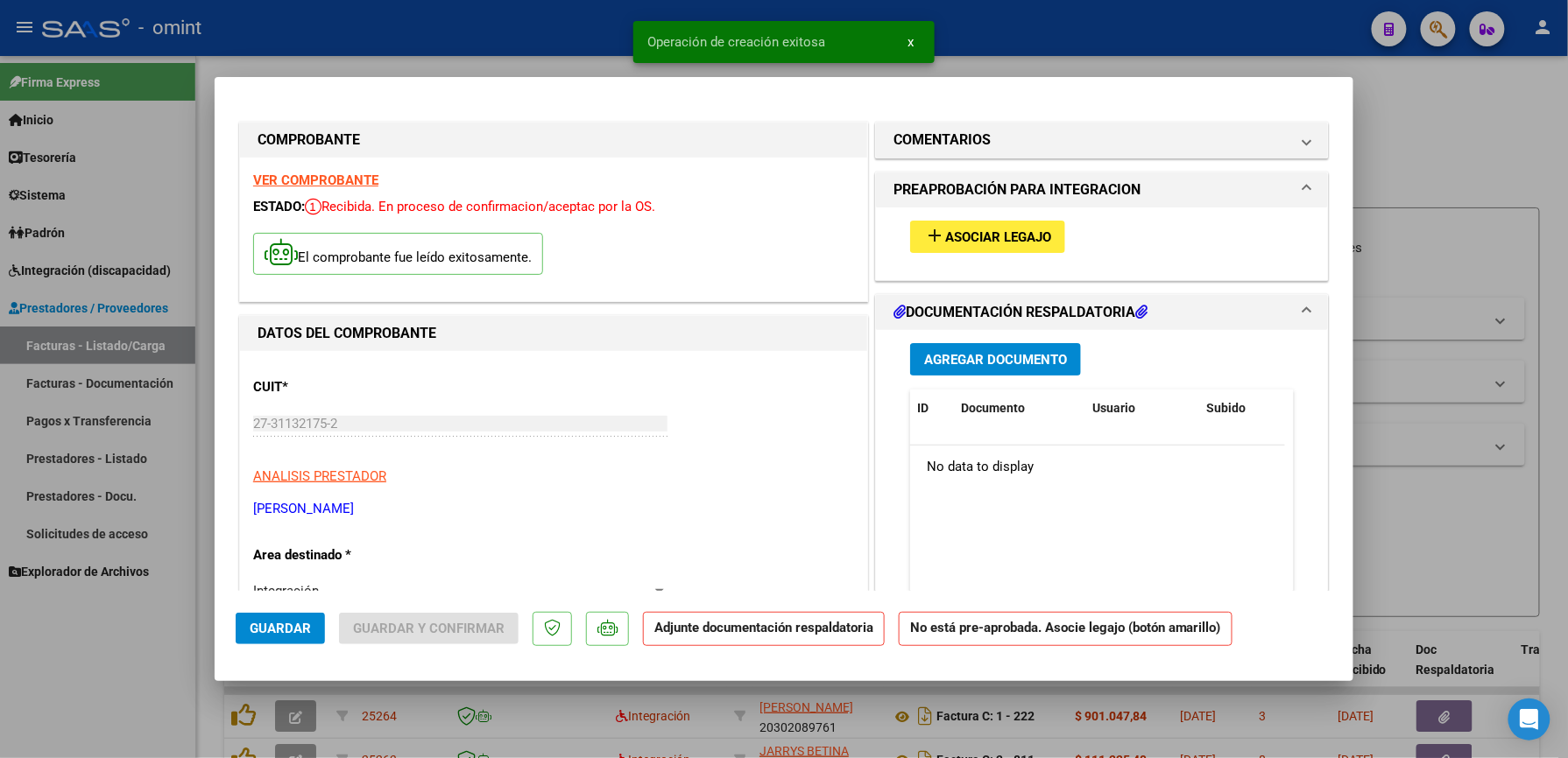
click at [986, 237] on span "Asociar Legajo" at bounding box center [997, 237] width 106 height 16
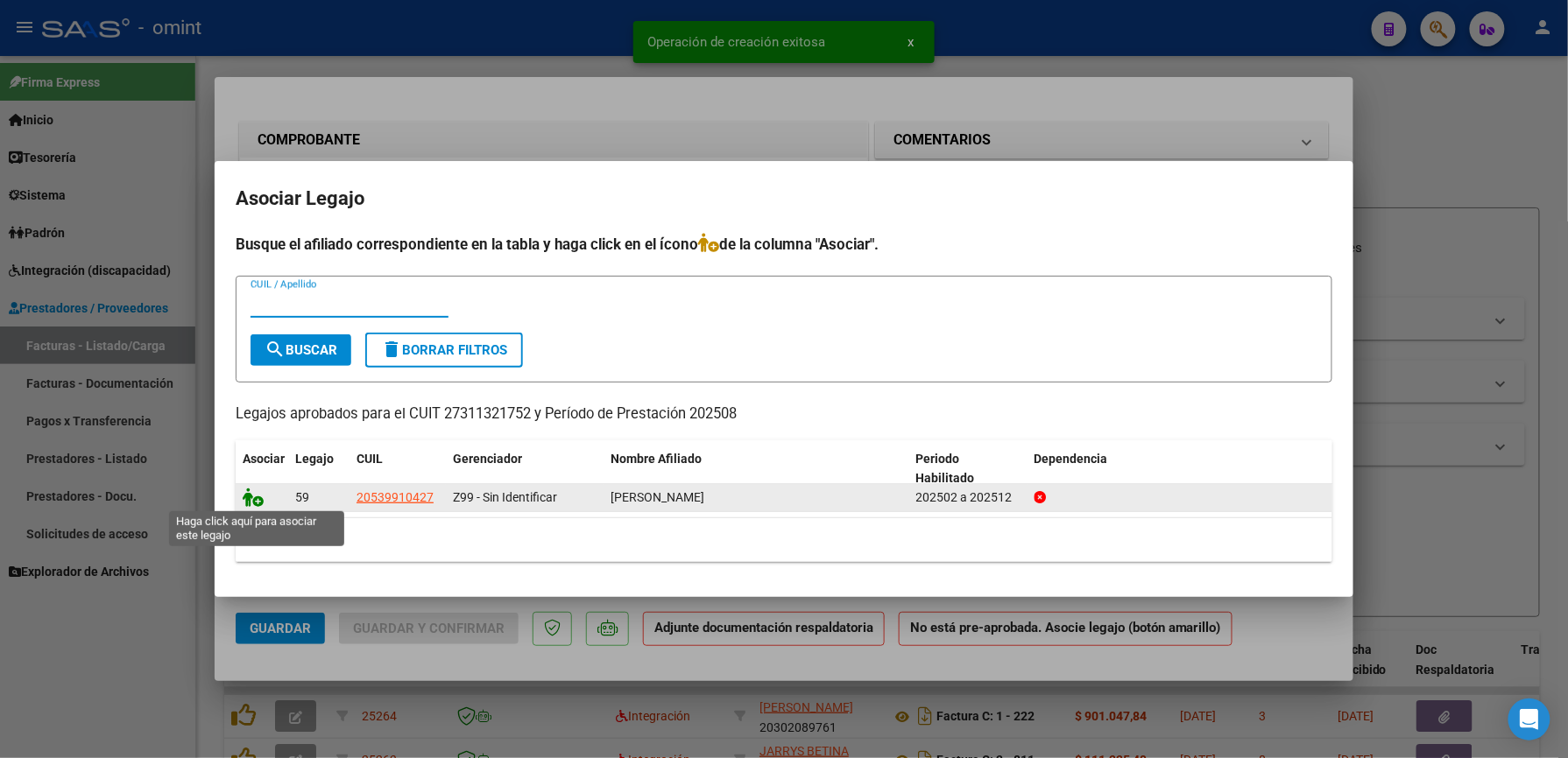
click at [256, 494] on icon at bounding box center [253, 497] width 21 height 19
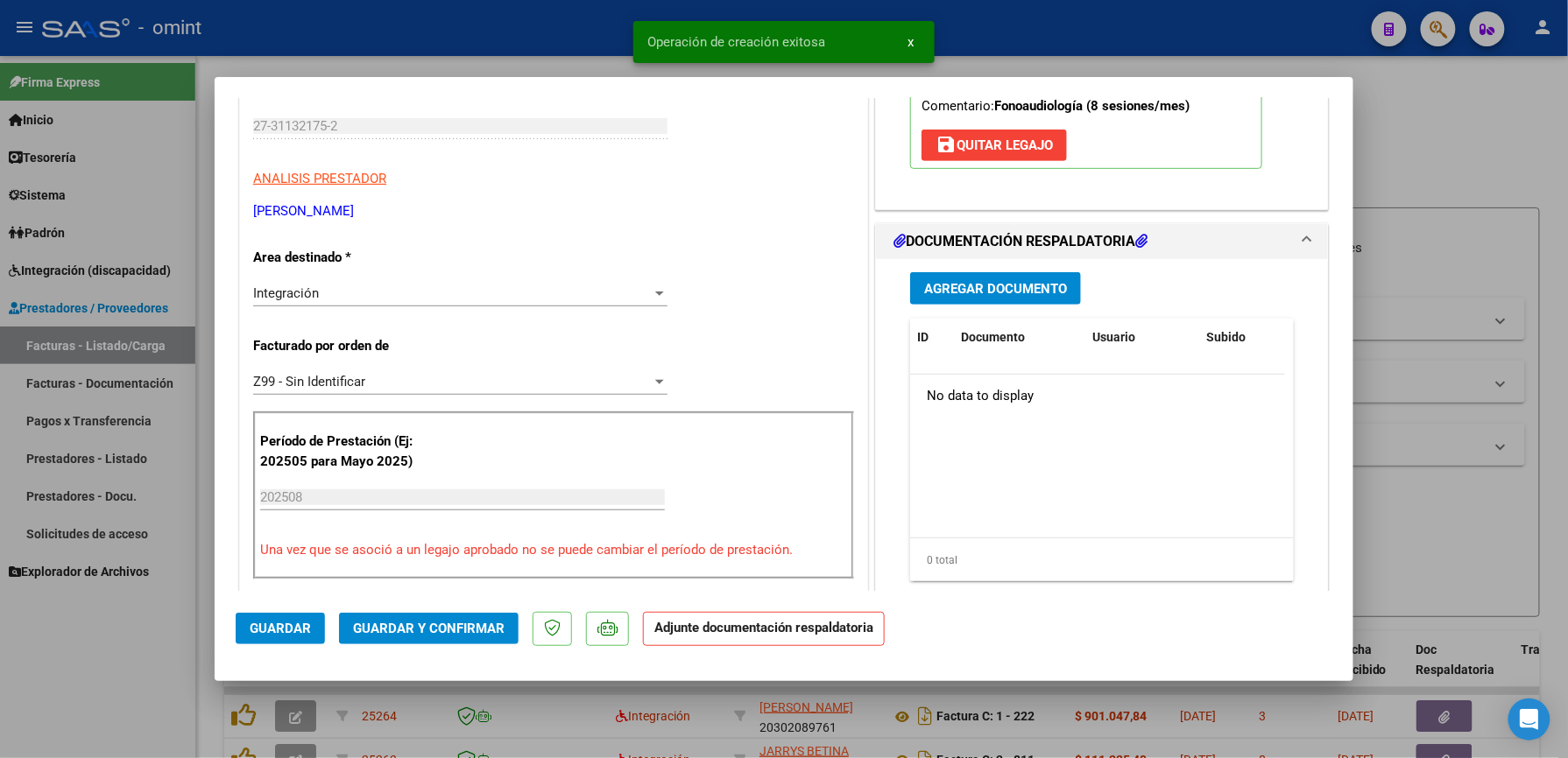
scroll to position [350, 0]
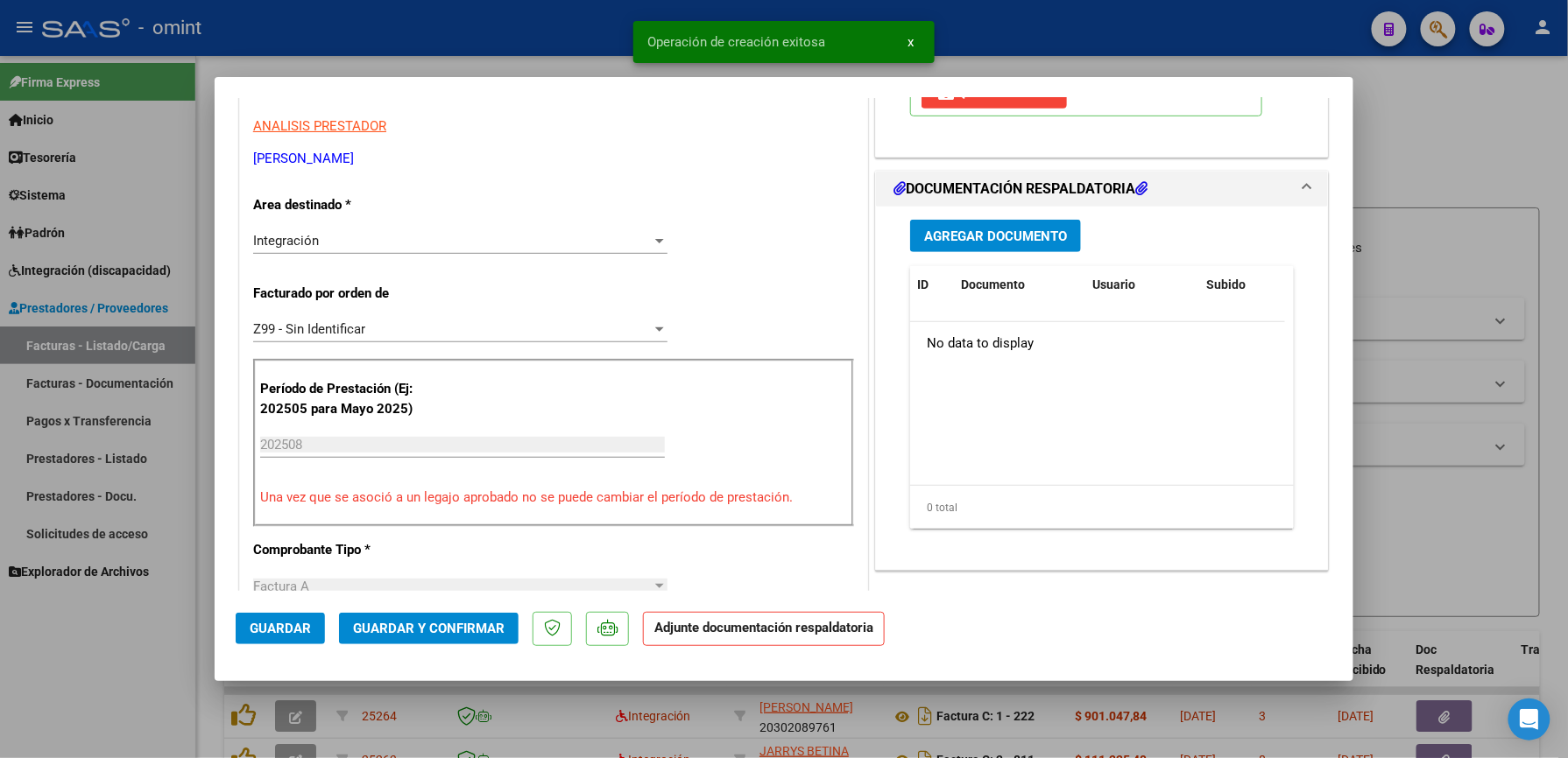
click at [986, 238] on span "Agregar Documento" at bounding box center [995, 236] width 143 height 16
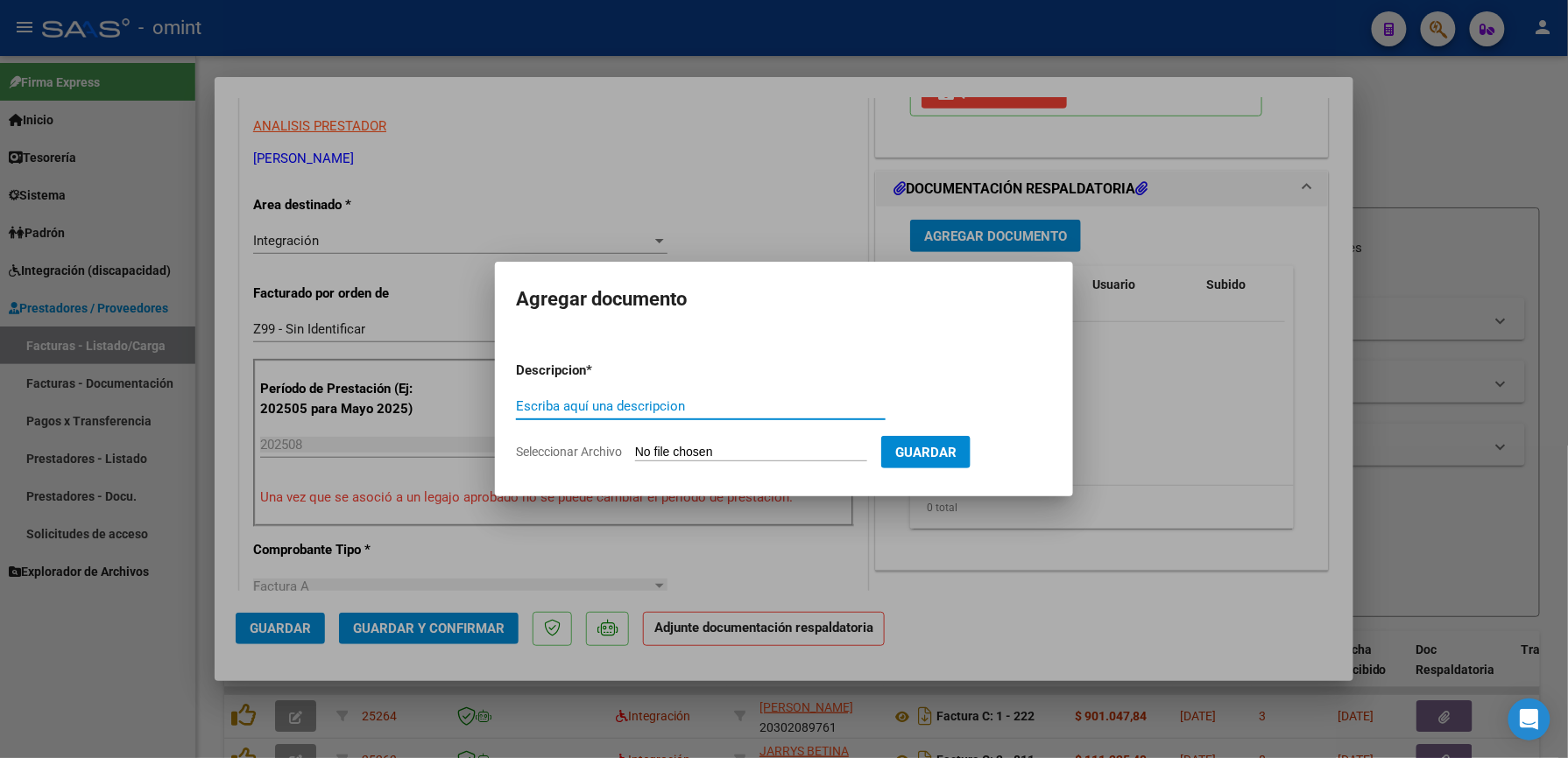
click at [673, 400] on input "Escriba aquí una descripcion" at bounding box center [700, 406] width 369 height 16
type input "ASIST"
click at [594, 452] on span "Seleccionar Archivo" at bounding box center [568, 452] width 106 height 14
click at [635, 452] on input "Seleccionar Archivo" at bounding box center [751, 453] width 232 height 16
type input "C:\fakepath\[PERSON_NAME] OMINT [DATE].pdf"
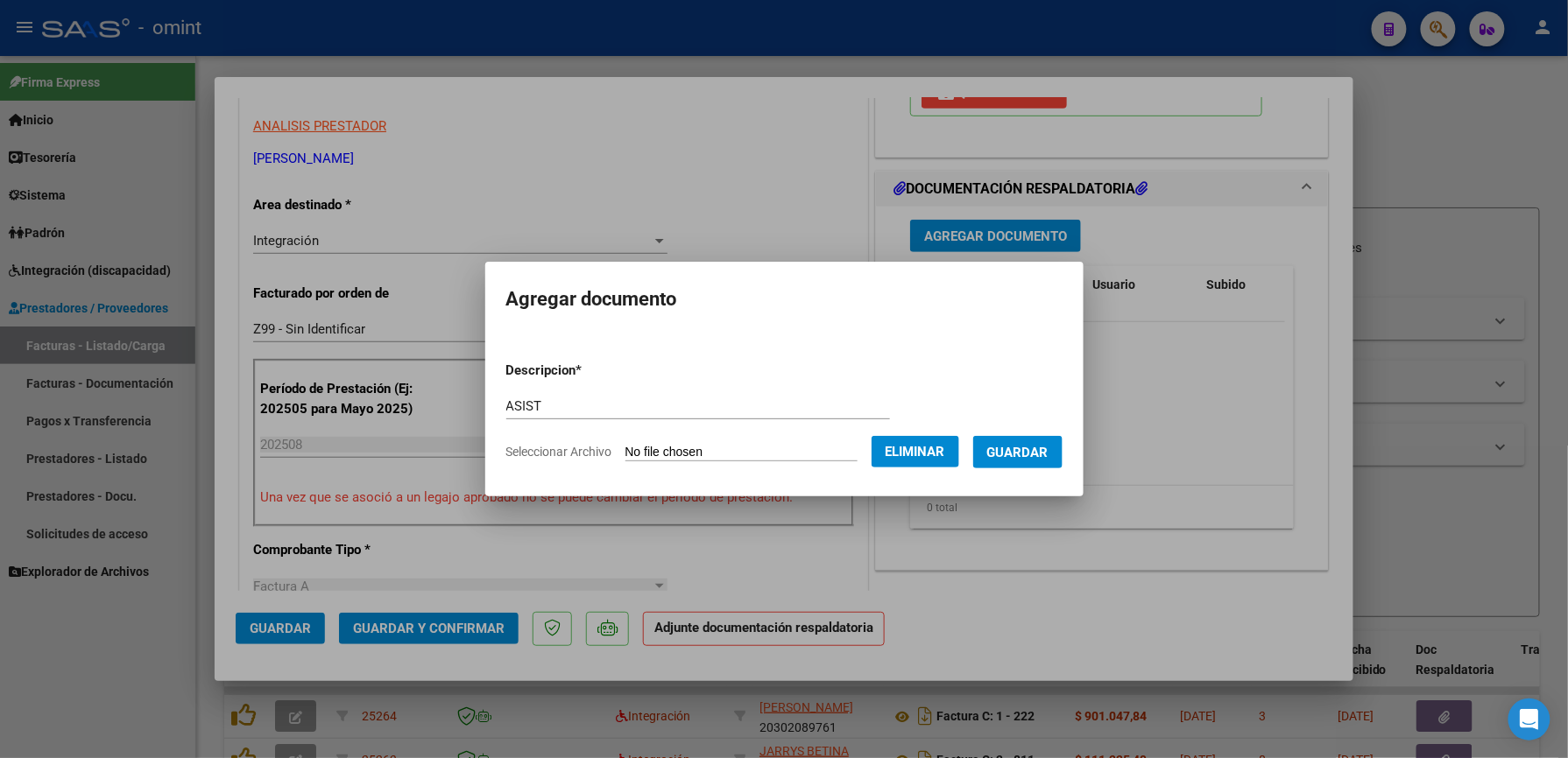
click at [1039, 449] on span "Guardar" at bounding box center [1017, 453] width 61 height 16
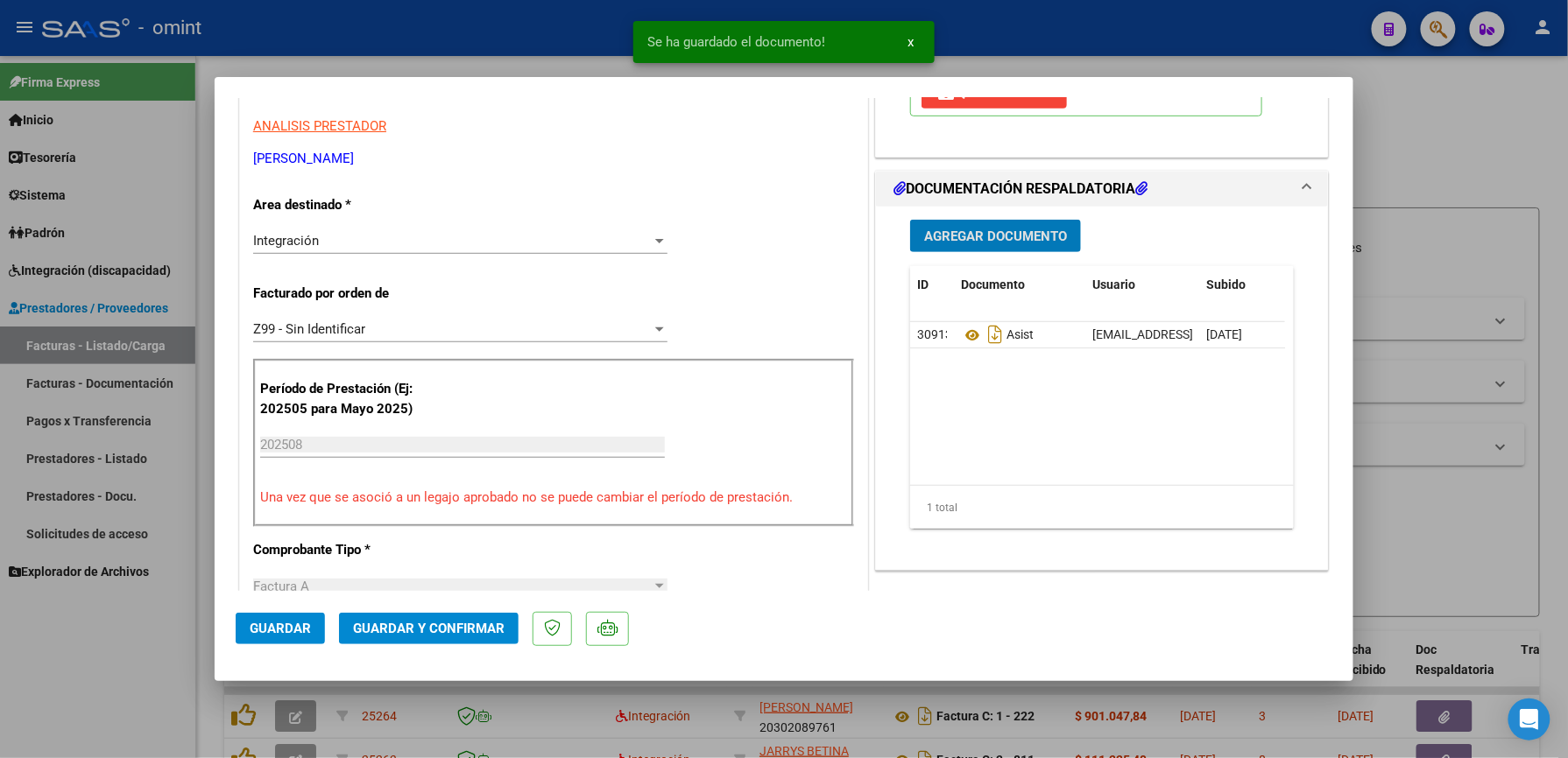
click at [402, 621] on span "Guardar y Confirmar" at bounding box center [428, 629] width 151 height 16
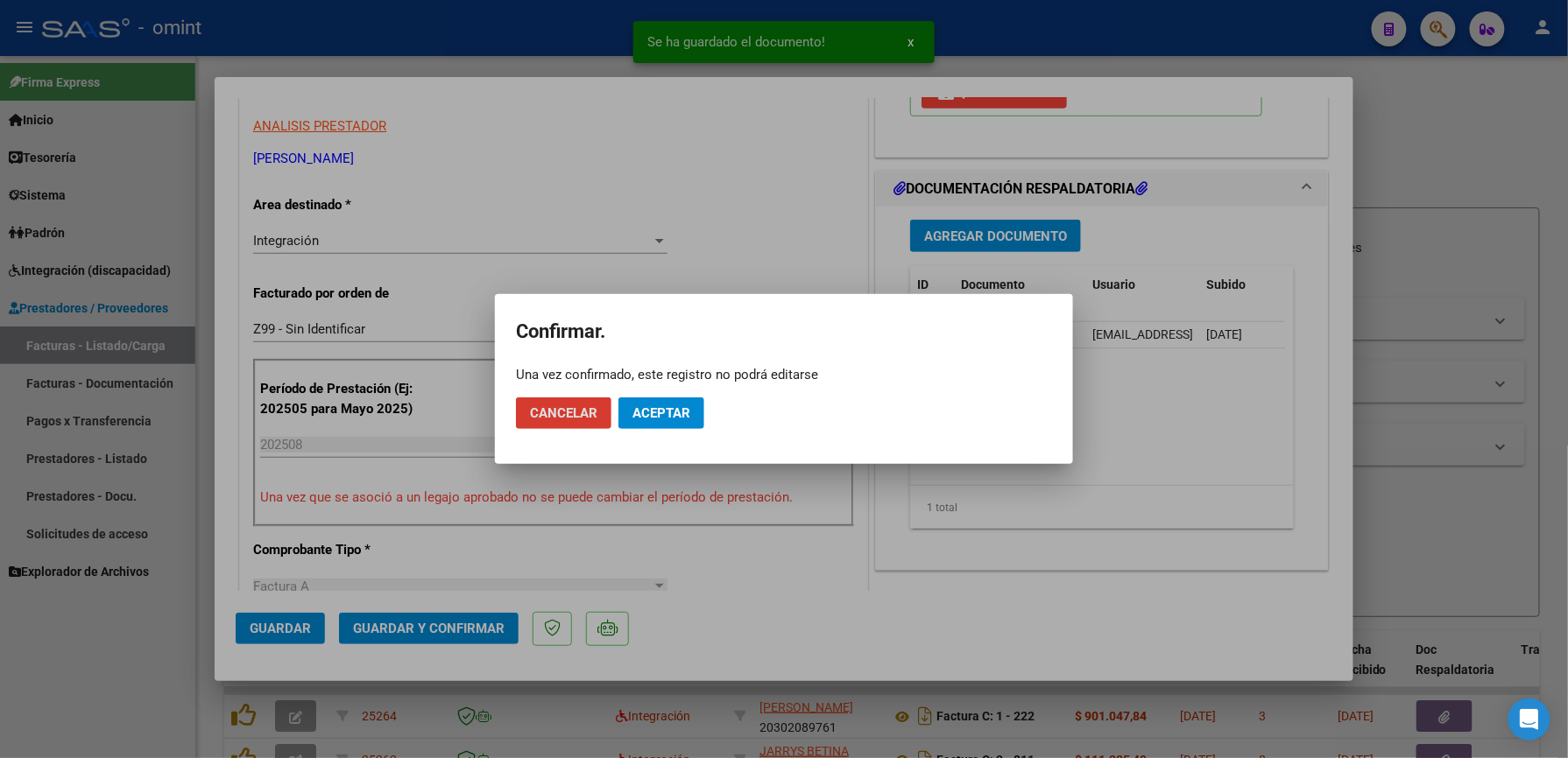
click at [673, 405] on span "Aceptar" at bounding box center [661, 413] width 58 height 16
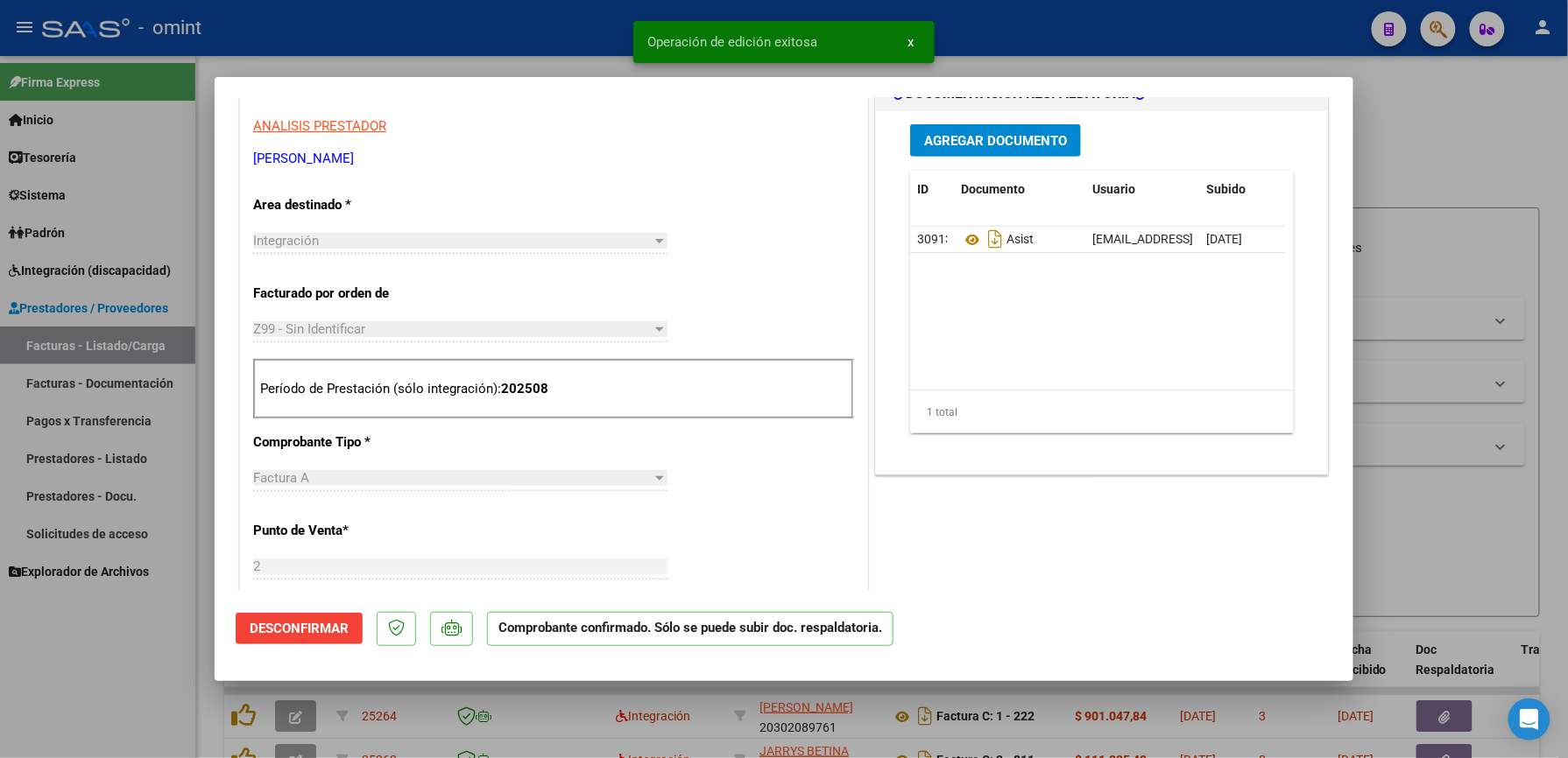
click at [1081, 26] on div at bounding box center [784, 379] width 1568 height 758
type input "$ 0,00"
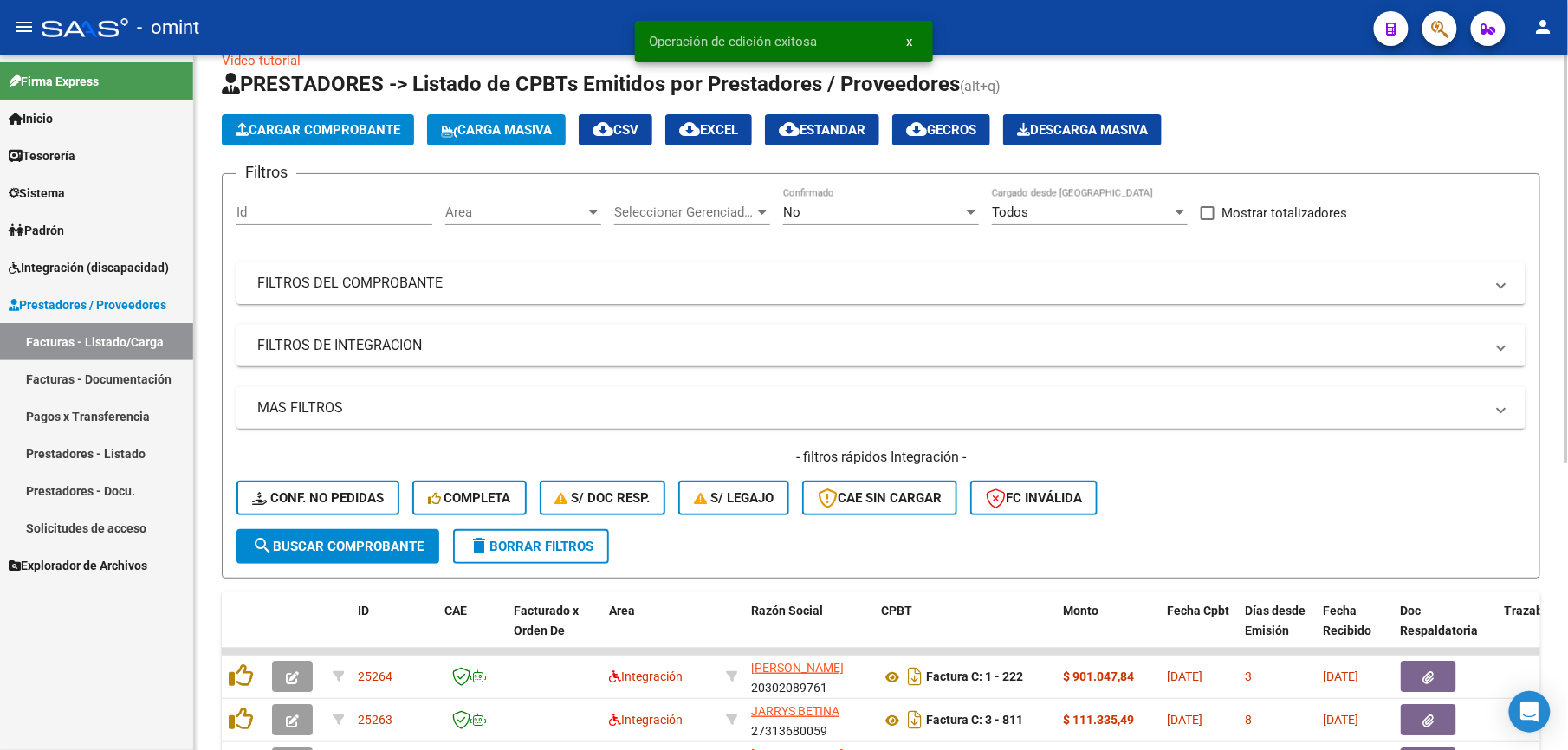
scroll to position [0, 0]
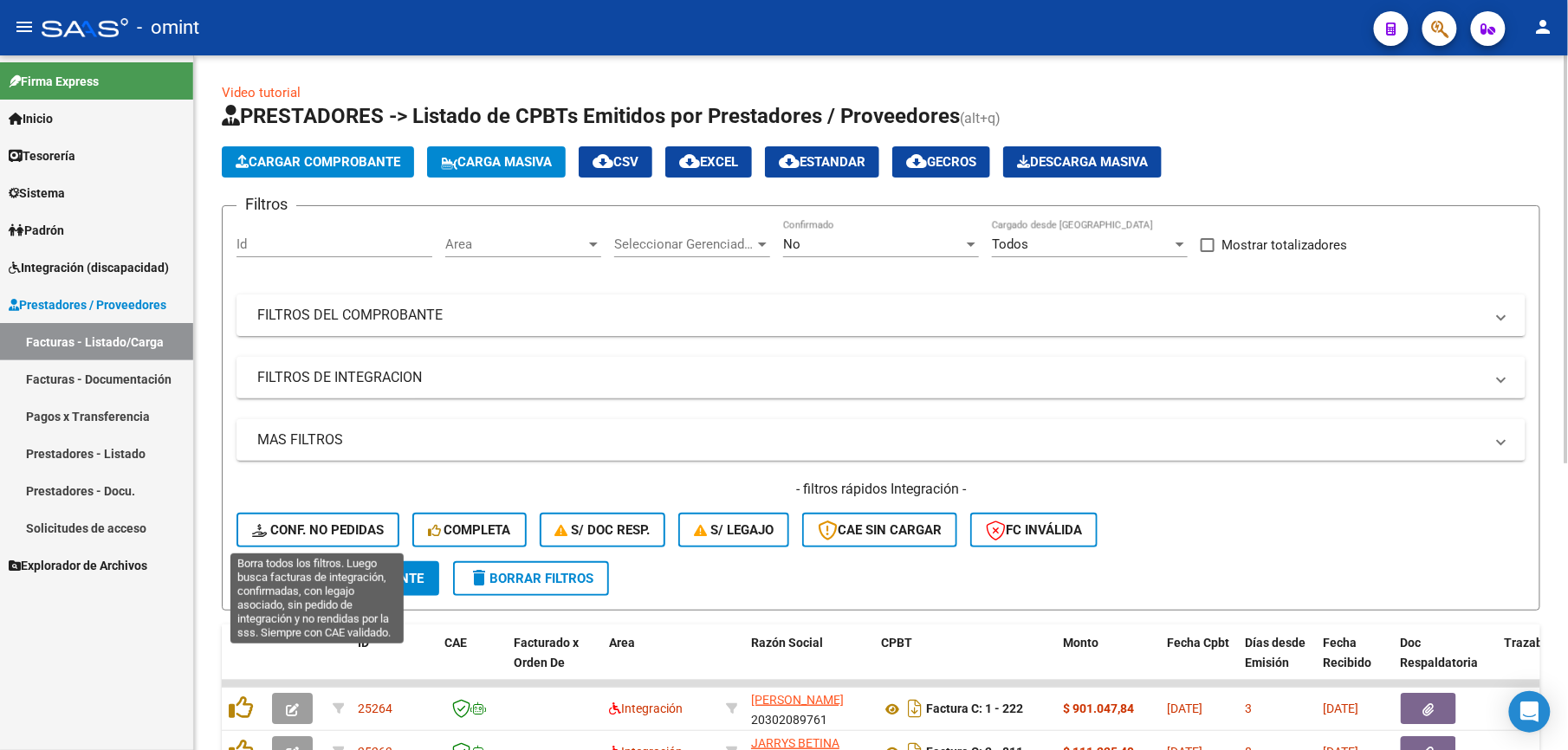
click at [299, 525] on span "Conf. no pedidas" at bounding box center [318, 530] width 132 height 16
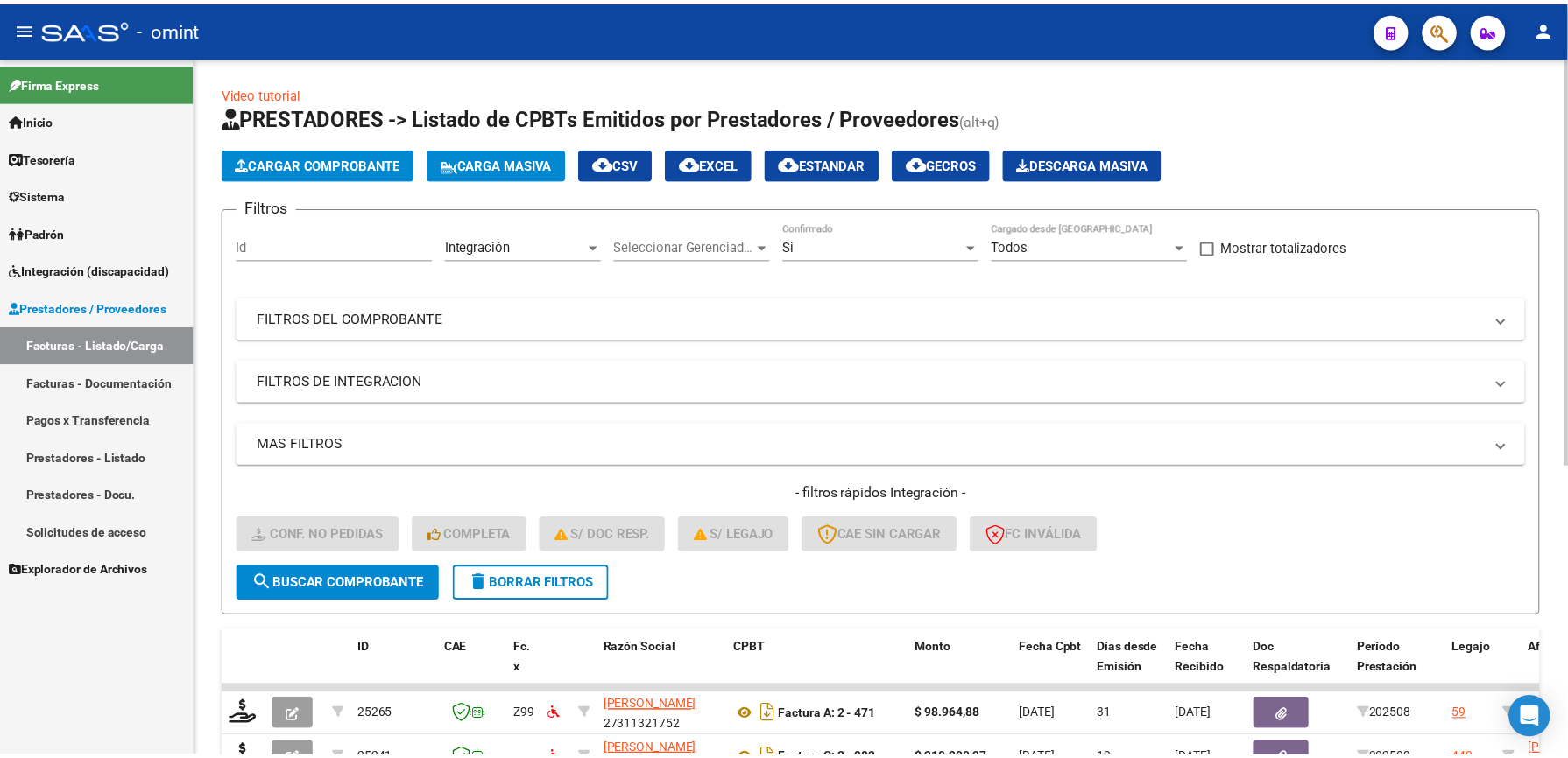
scroll to position [116, 0]
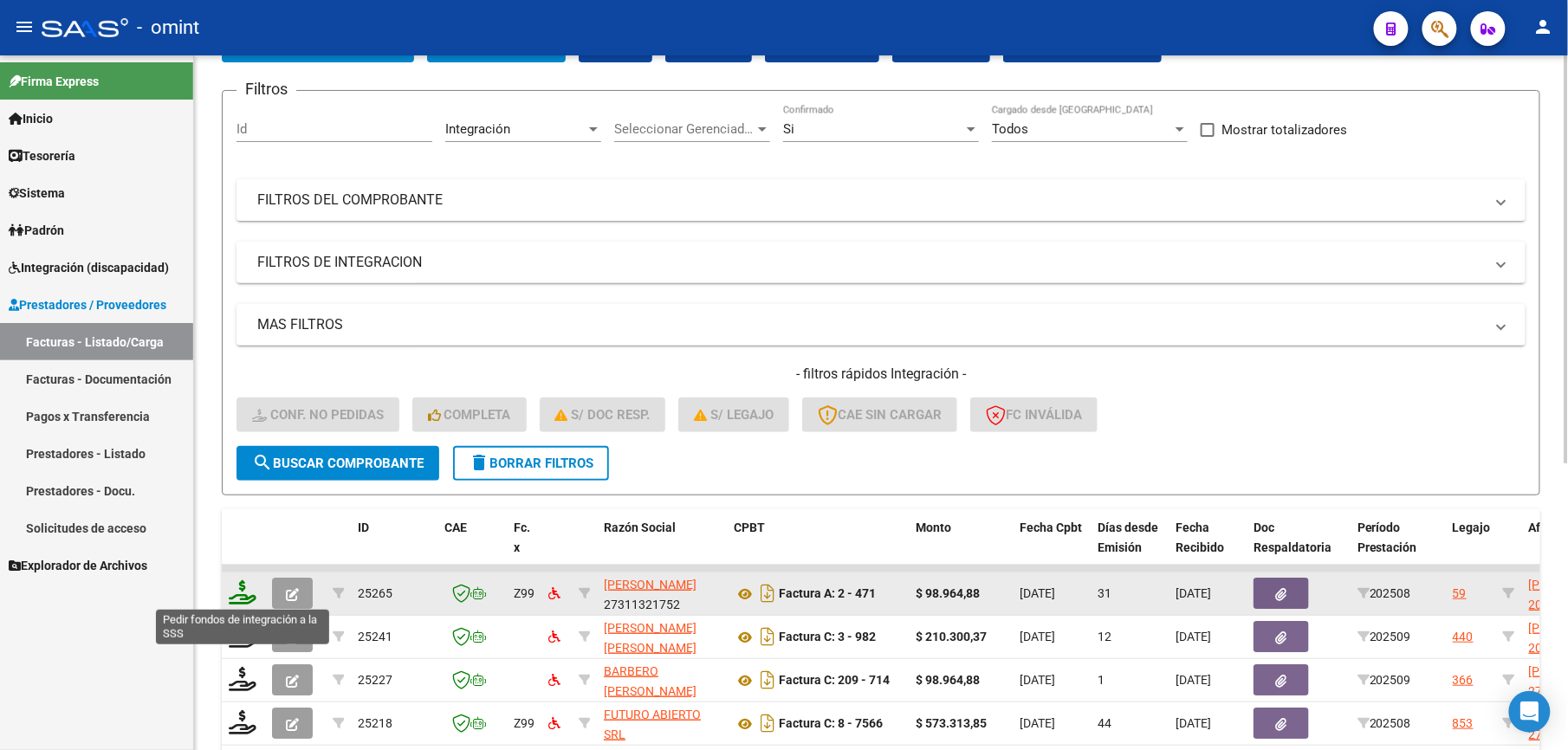
click at [239, 586] on icon at bounding box center [242, 593] width 27 height 24
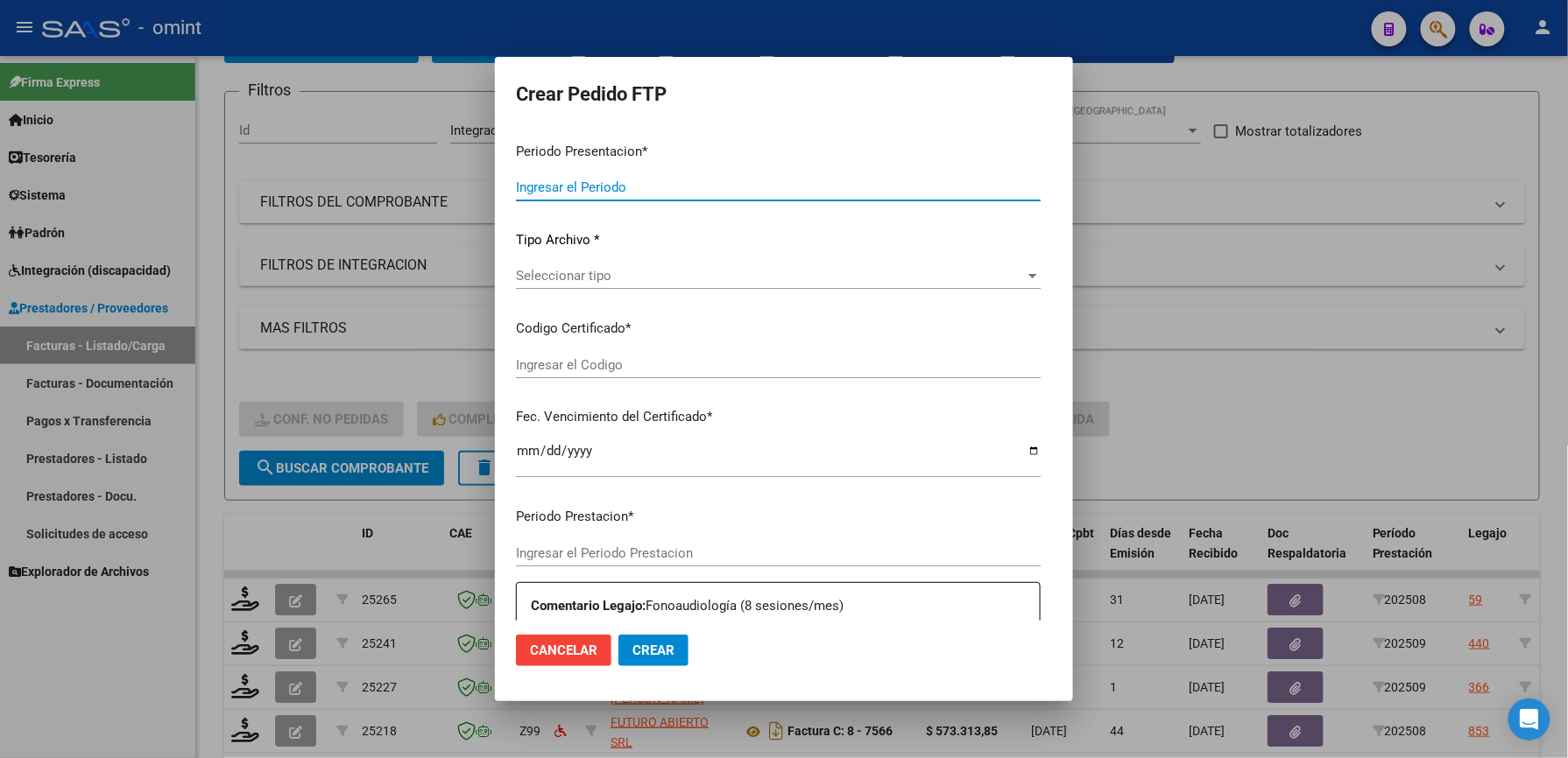
type input "202509"
type input "202508"
type input "$ 98.964,88"
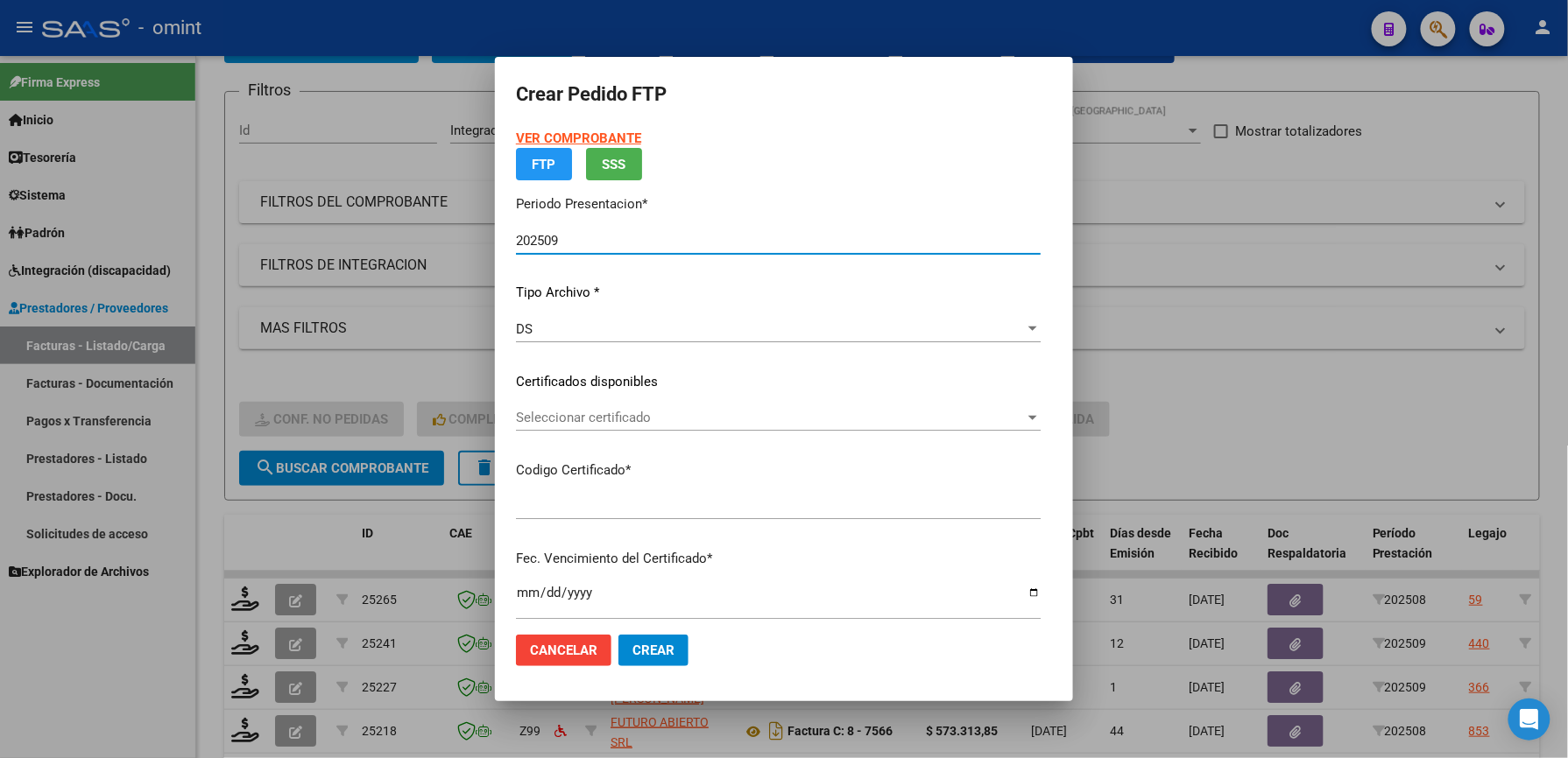
type input "2417715600"
type input "[DATE]"
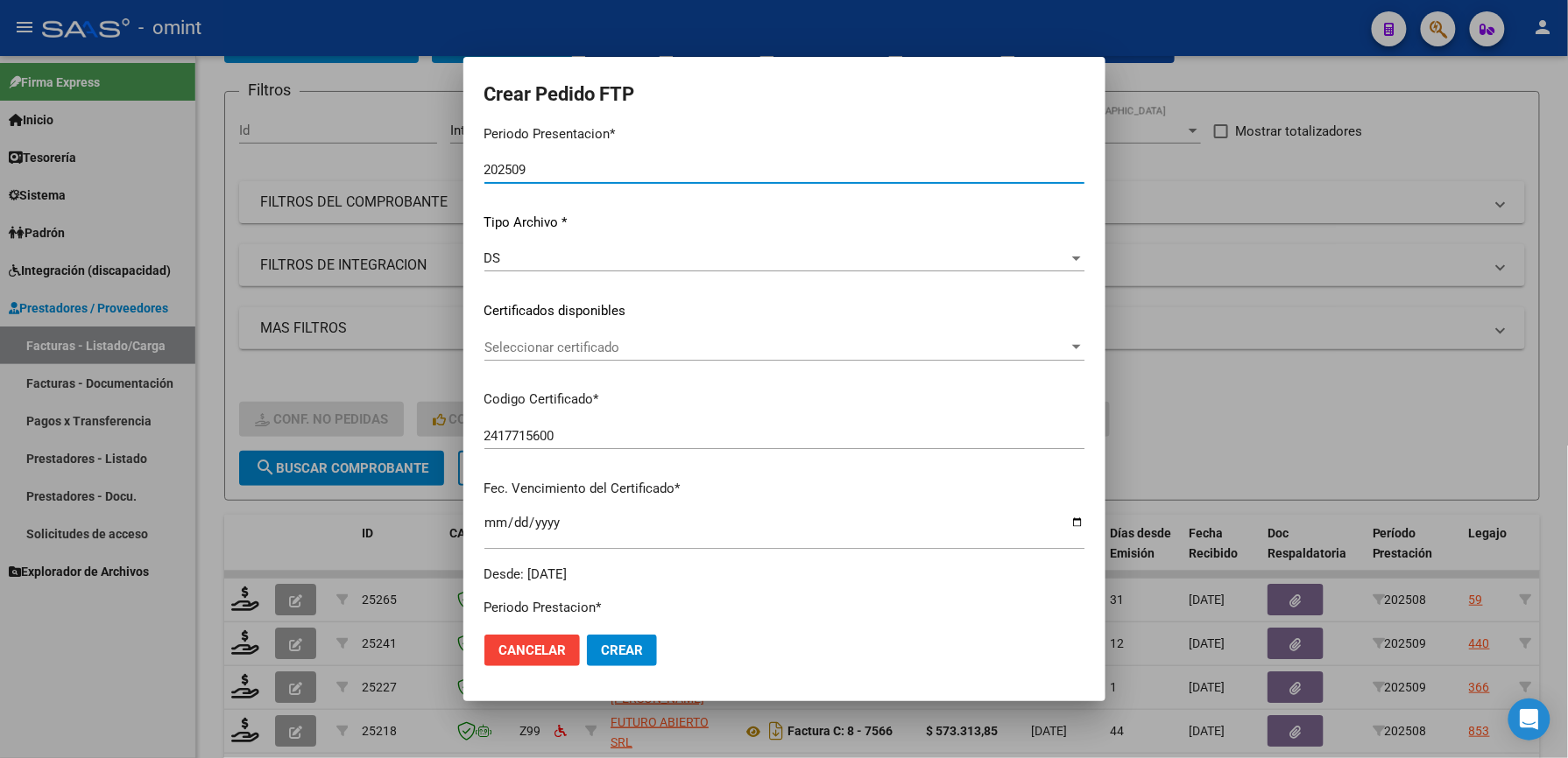
click at [561, 340] on span "Seleccionar certificado" at bounding box center [776, 347] width 584 height 16
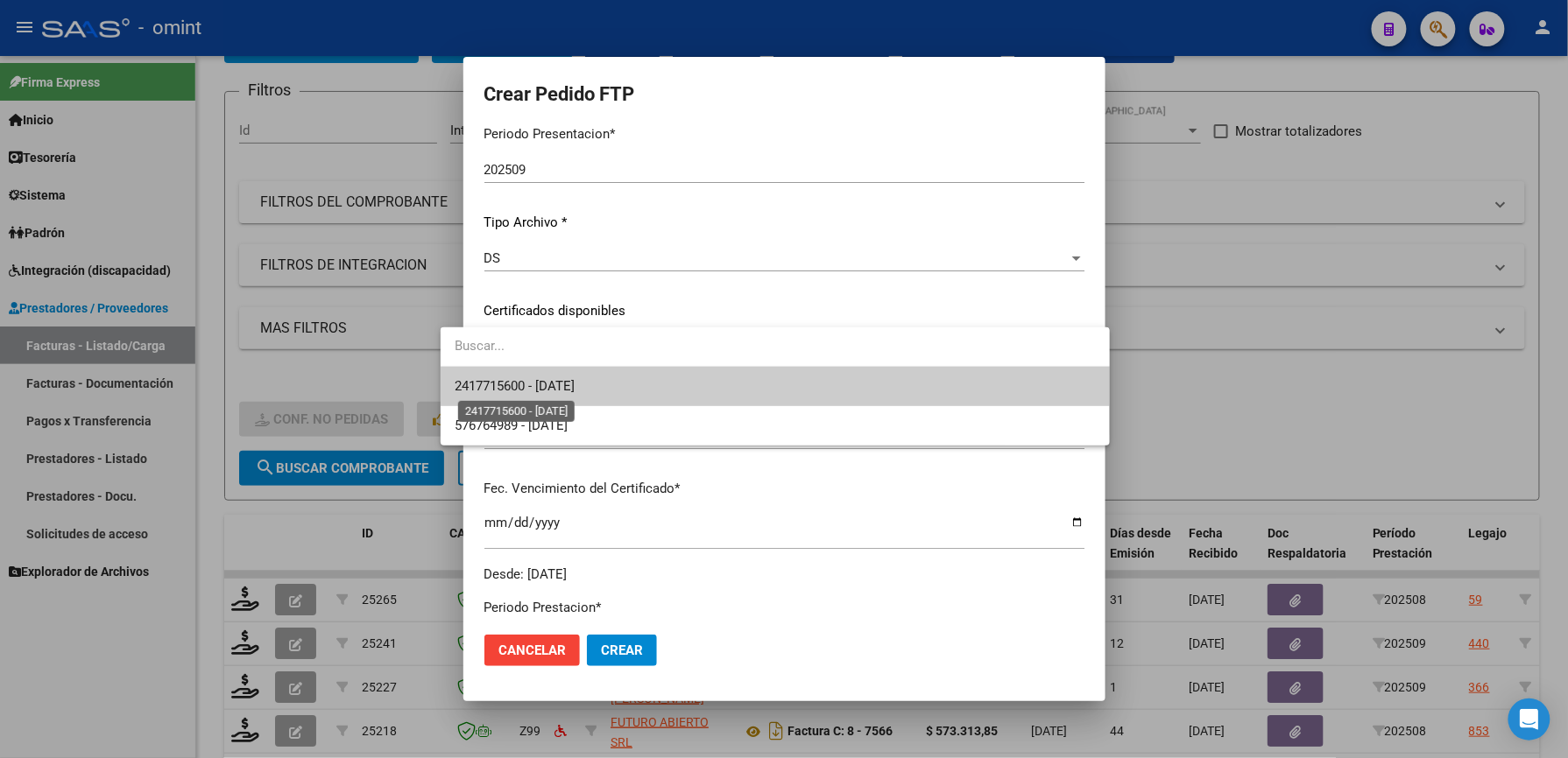
click at [559, 382] on span "2417715600 - [DATE]" at bounding box center [515, 386] width 120 height 16
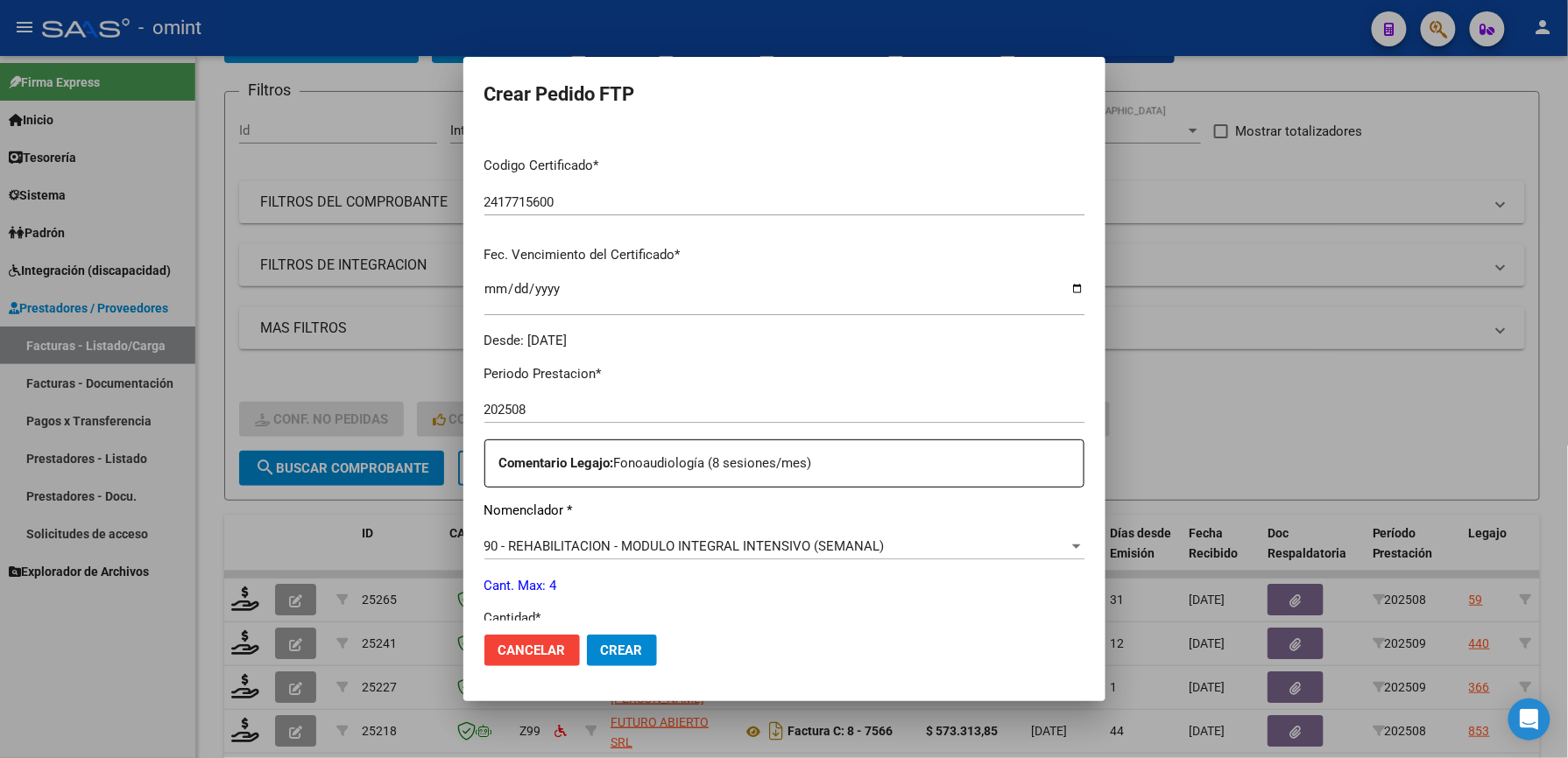
scroll to position [467, 0]
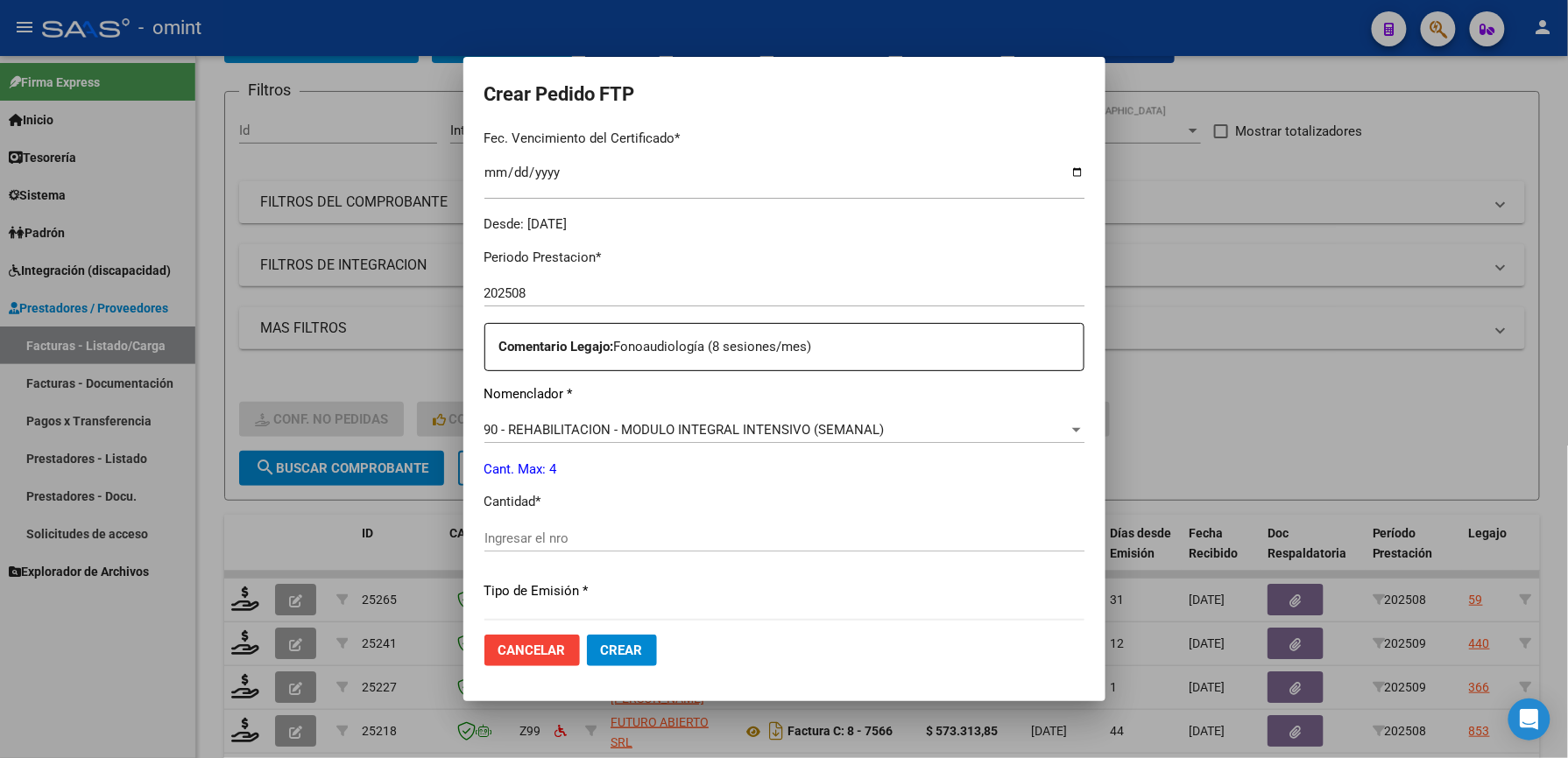
click at [485, 525] on div "Ingresar el nro" at bounding box center [784, 538] width 600 height 27
click at [484, 531] on input "Ingresar el nro" at bounding box center [784, 538] width 600 height 16
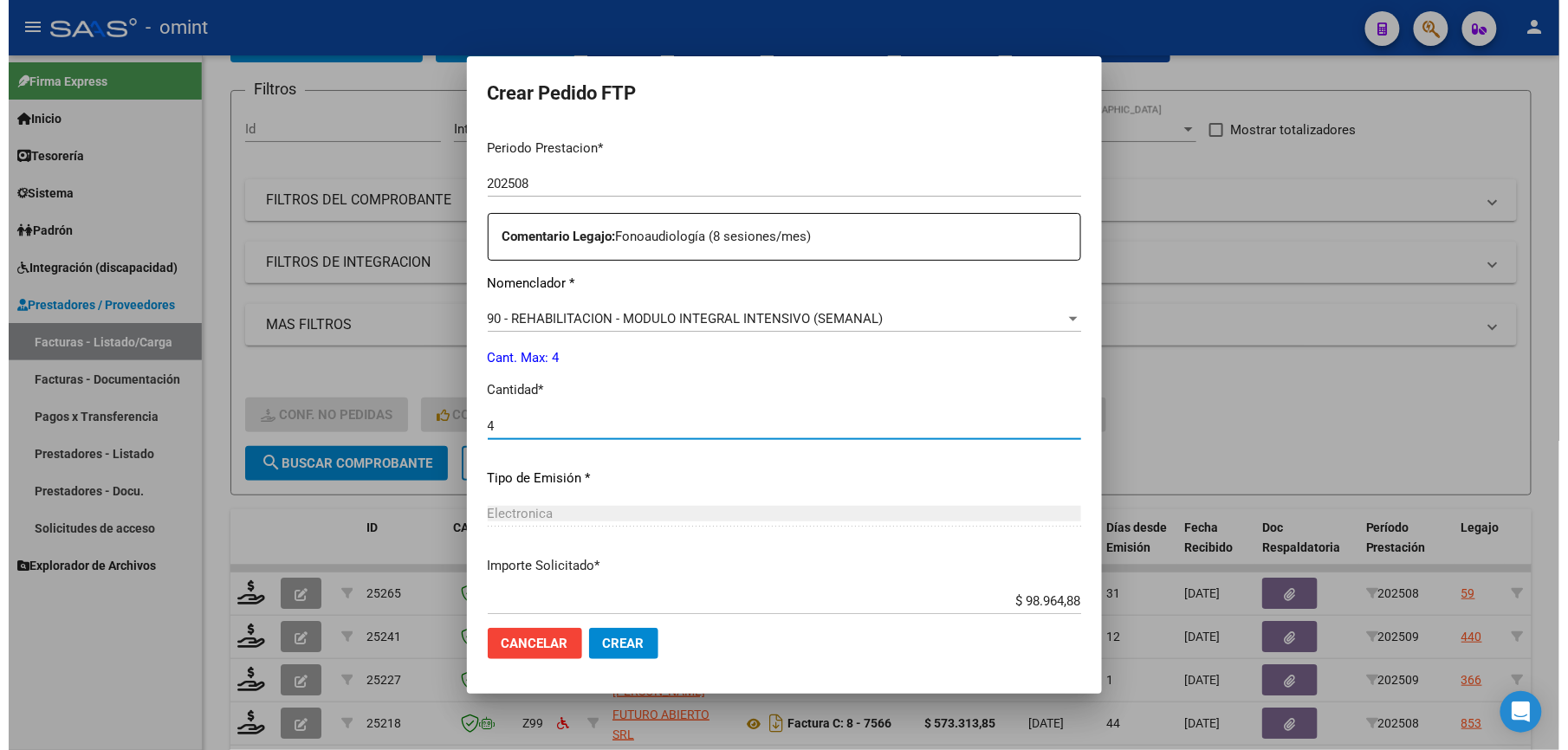
scroll to position [670, 0]
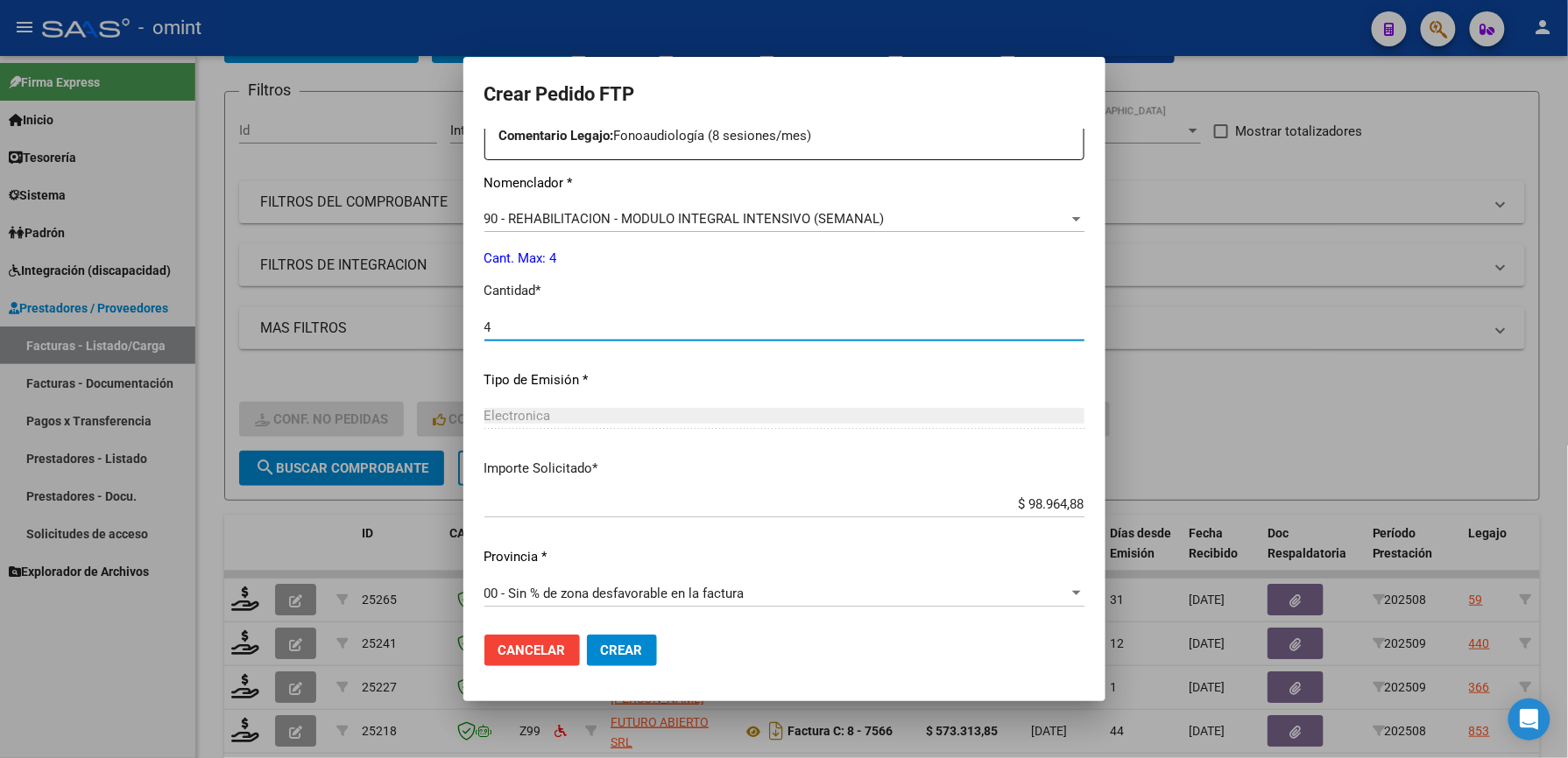
type input "4"
click at [608, 648] on span "Crear" at bounding box center [621, 651] width 42 height 16
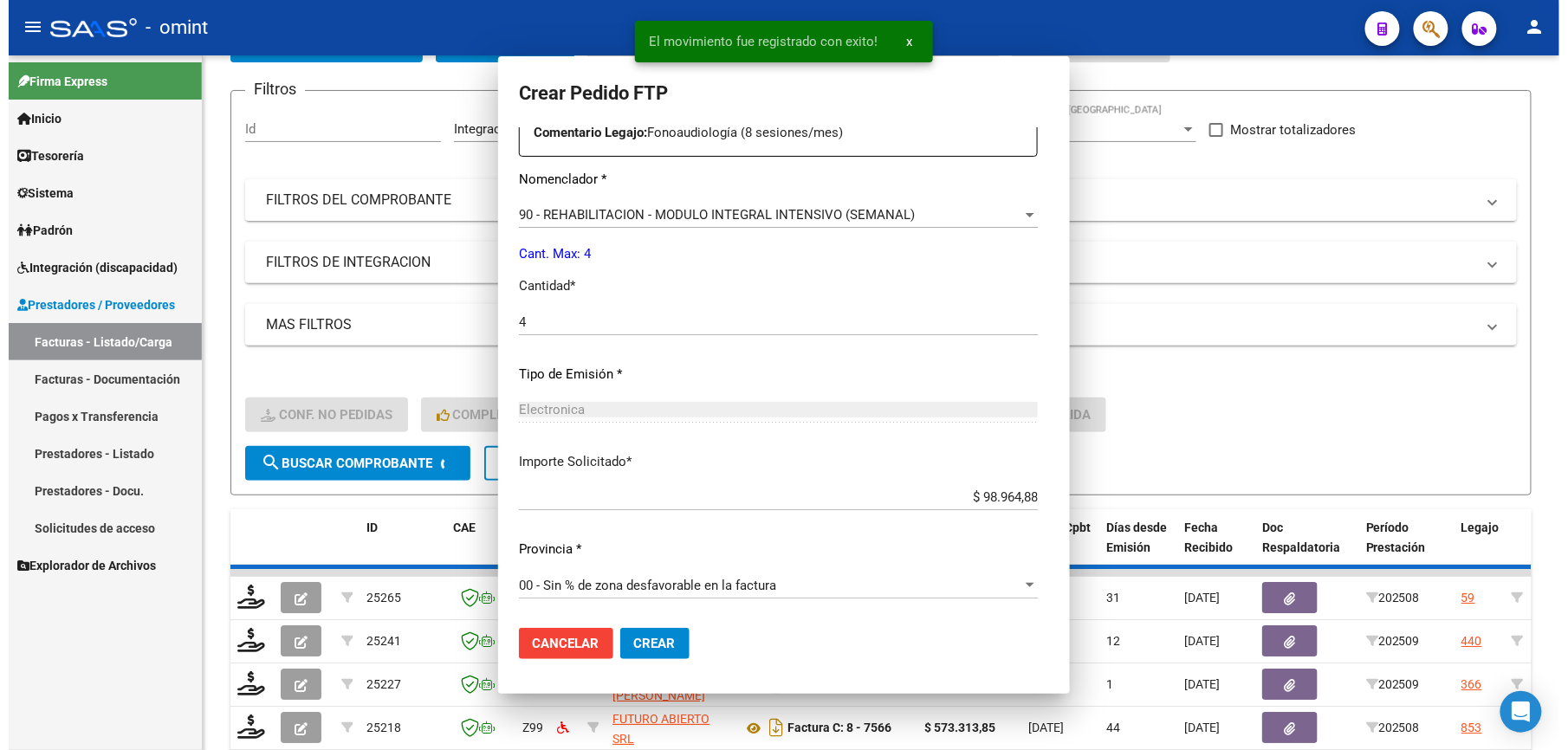
scroll to position [0, 0]
